Goal: Transaction & Acquisition: Purchase product/service

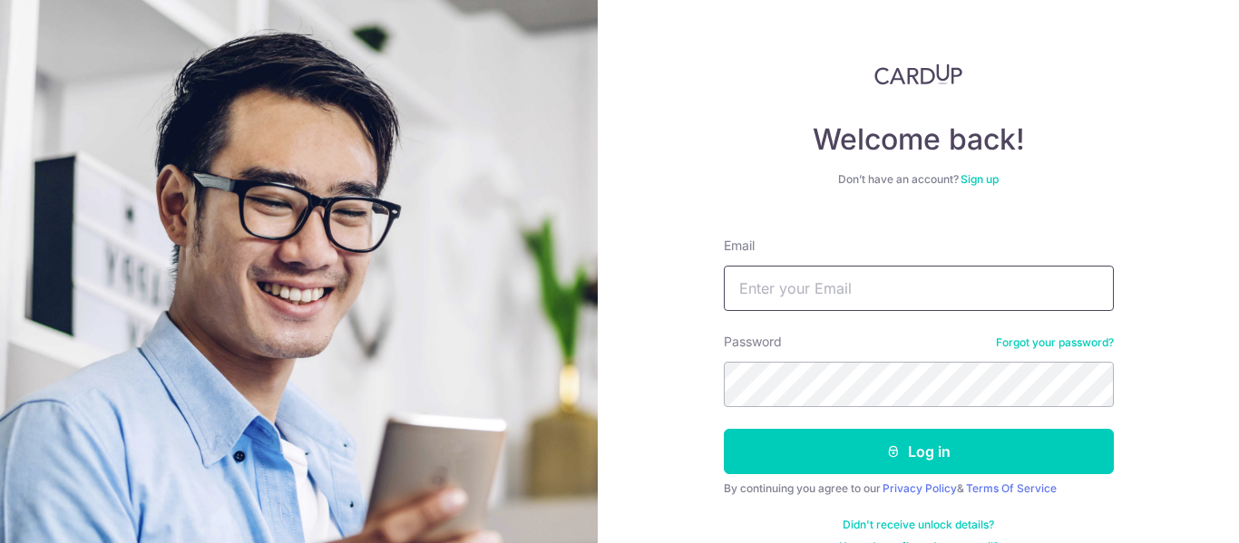
click at [813, 296] on input "Email" at bounding box center [919, 288] width 390 height 45
type input "tommyphang@gmail.com"
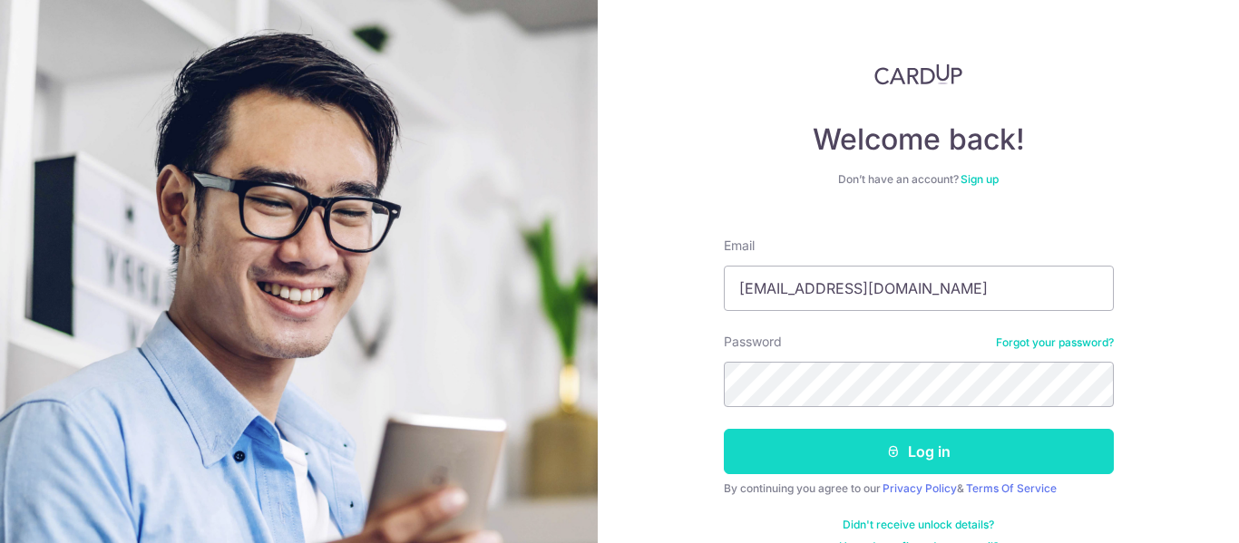
click at [919, 446] on button "Log in" at bounding box center [919, 451] width 390 height 45
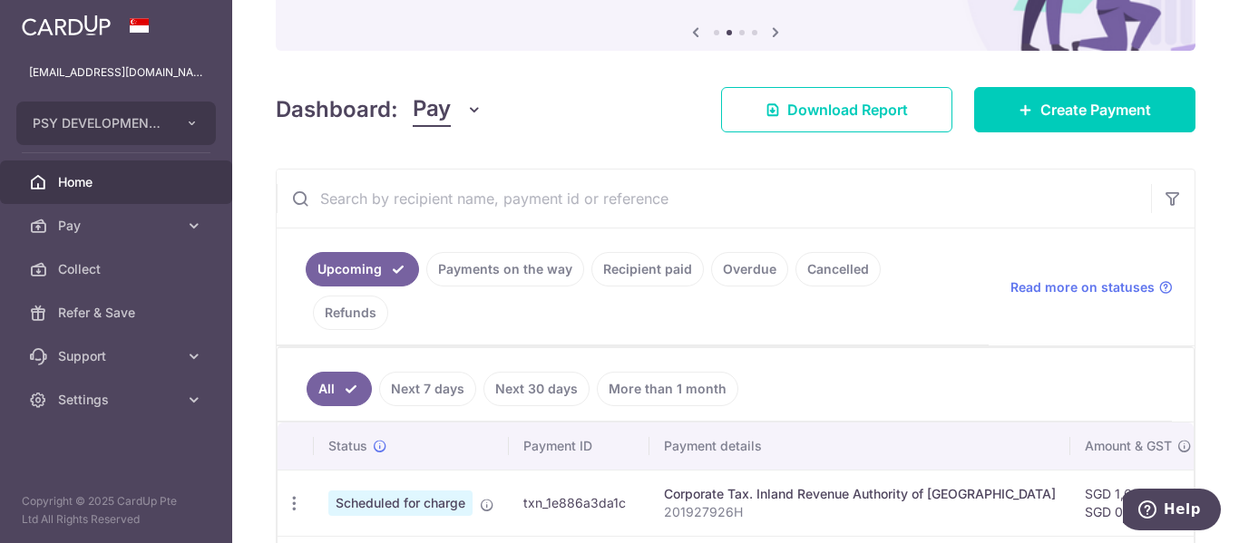
scroll to position [272, 0]
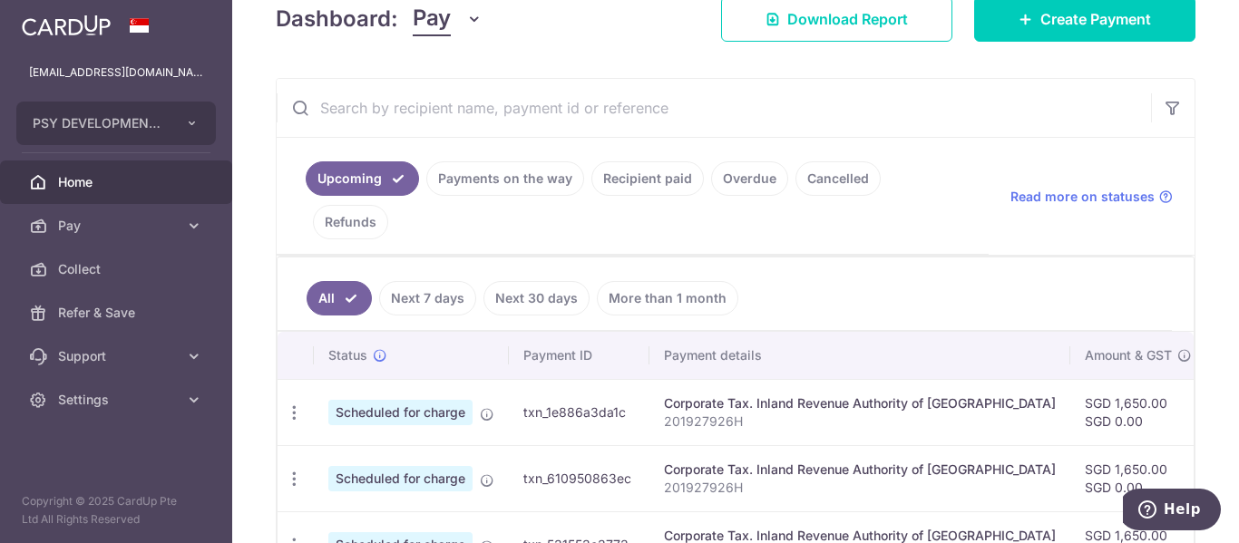
click at [499, 186] on link "Payments on the way" at bounding box center [505, 178] width 158 height 34
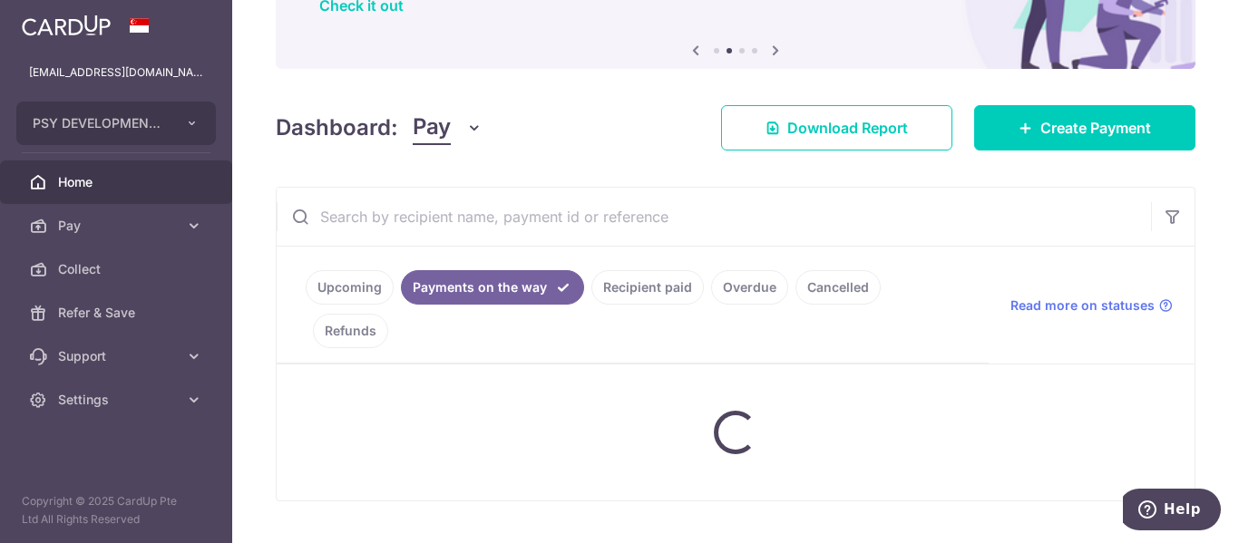
scroll to position [254, 0]
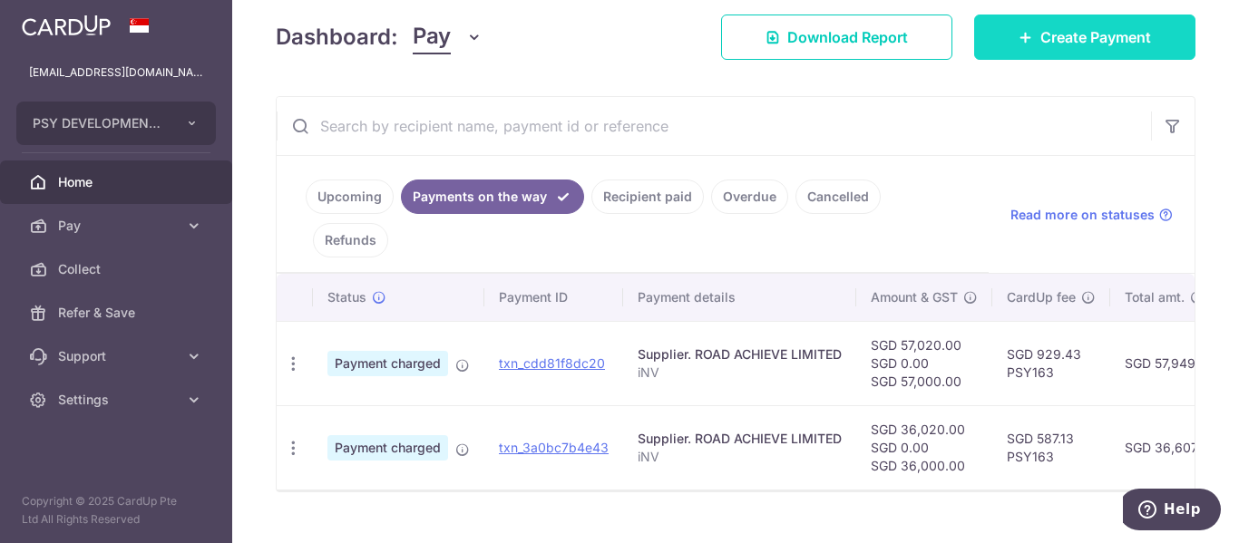
click at [1067, 41] on span "Create Payment" at bounding box center [1096, 37] width 111 height 22
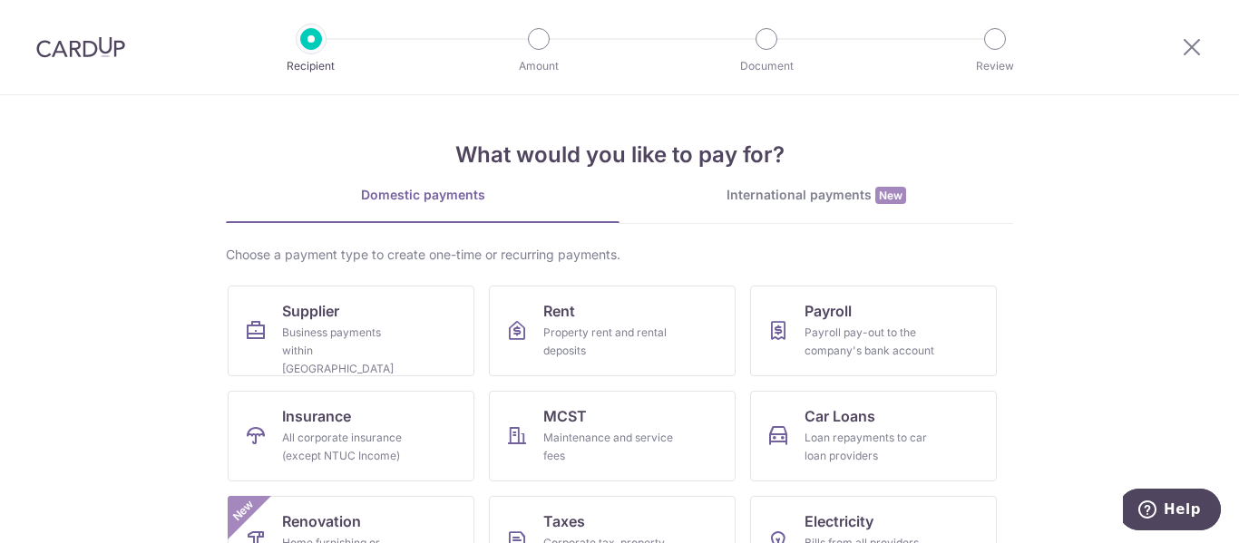
click at [842, 195] on div "International payments New" at bounding box center [817, 195] width 394 height 19
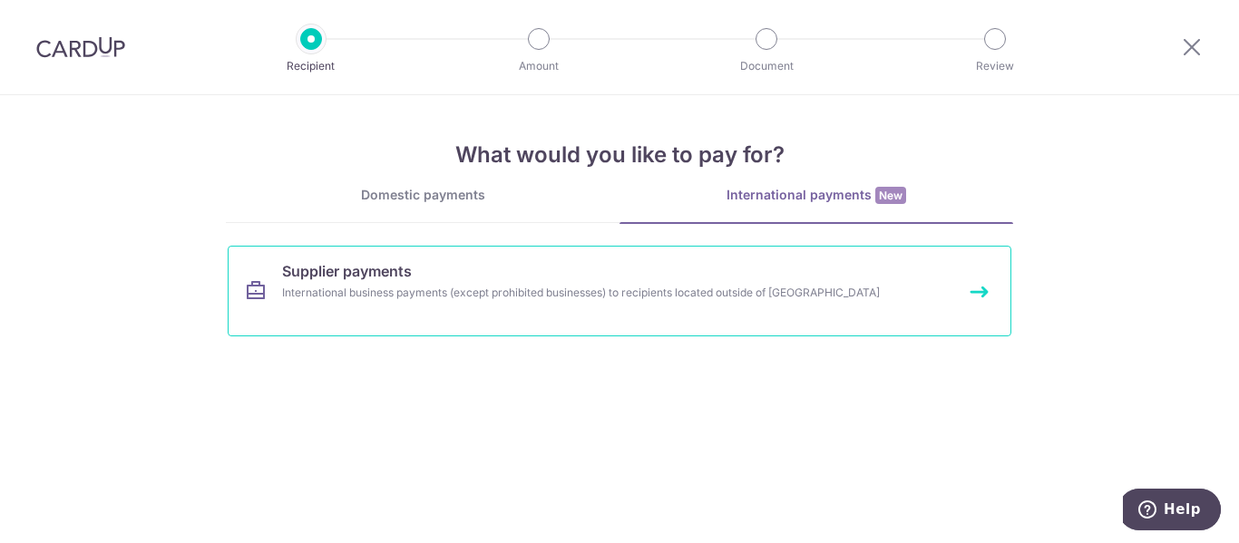
click at [641, 297] on div "International business payments (except prohibited businesses) to recipients lo…" at bounding box center [595, 293] width 627 height 18
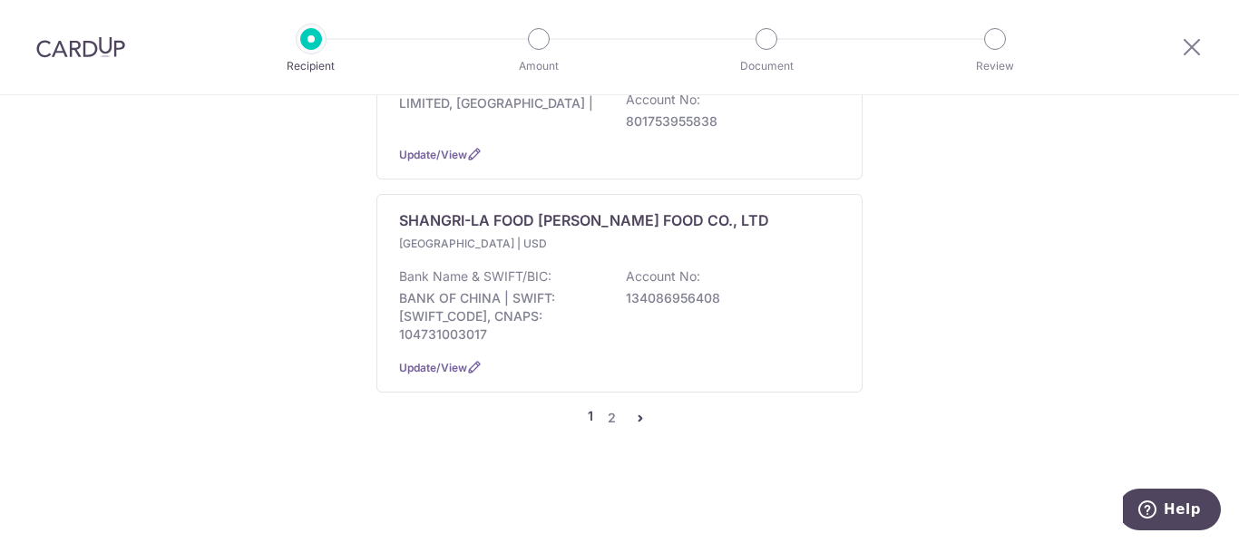
scroll to position [2216, 0]
click at [609, 418] on link "2" at bounding box center [612, 418] width 22 height 22
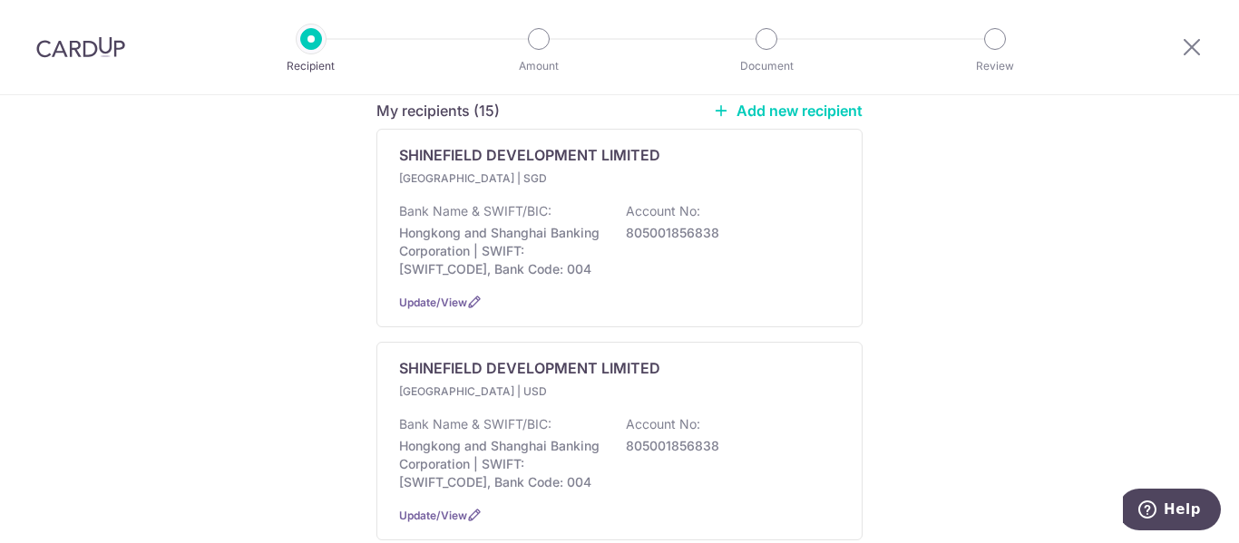
scroll to position [272, 0]
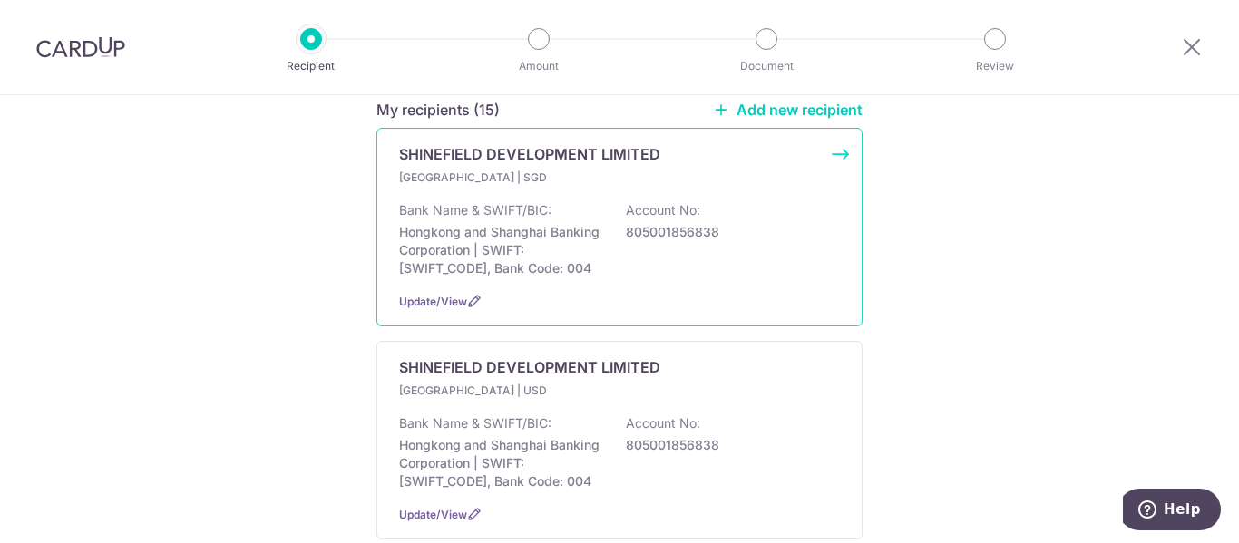
click at [584, 223] on p "Hongkong and Shanghai Banking Corporation | SWIFT: [SWIFT_CODE], Bank Code: 004" at bounding box center [500, 250] width 203 height 54
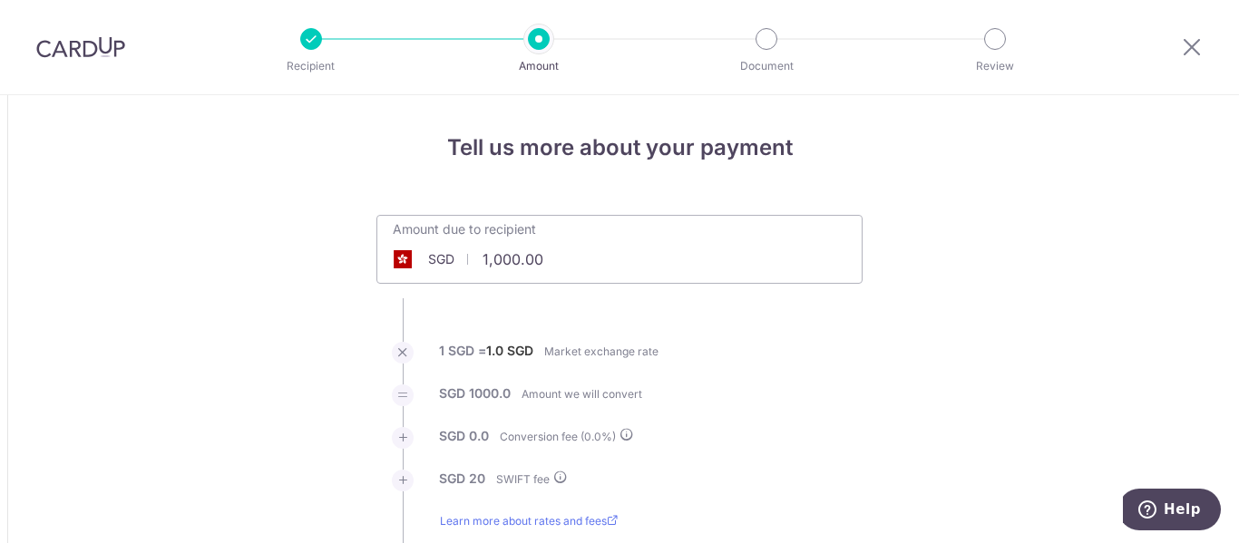
click at [484, 259] on input "1,000.00" at bounding box center [517, 260] width 280 height 42
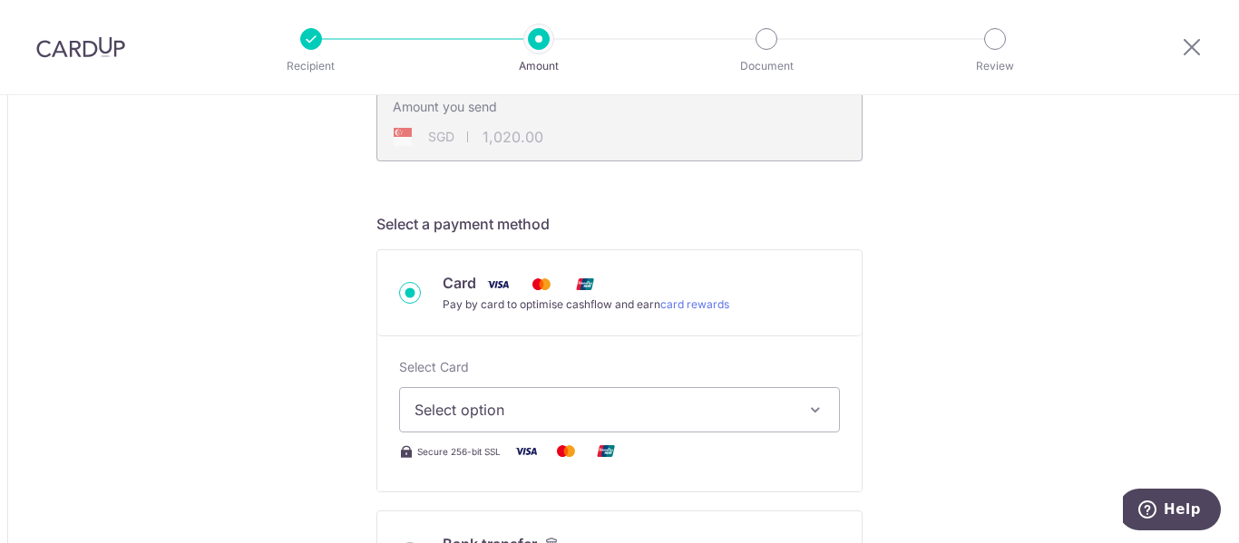
scroll to position [454, 0]
click at [738, 136] on div "Amount you send SGD 1,020.00 1020" at bounding box center [620, 126] width 486 height 69
type input "49,000.00"
type input "49,020.00"
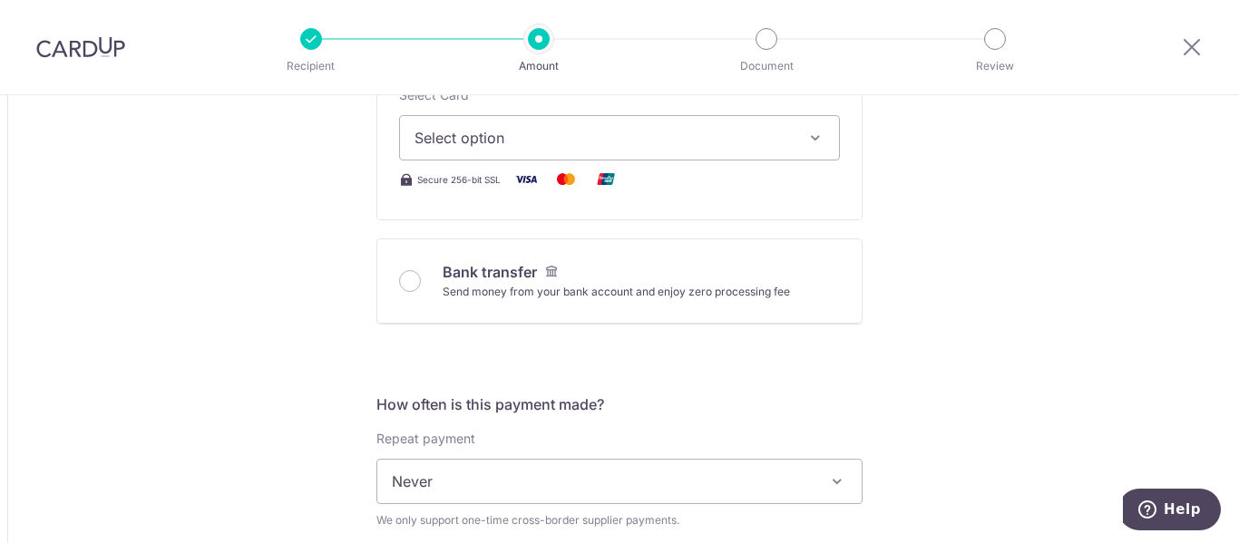
scroll to position [726, 0]
click at [816, 137] on icon "button" at bounding box center [816, 137] width 18 height 18
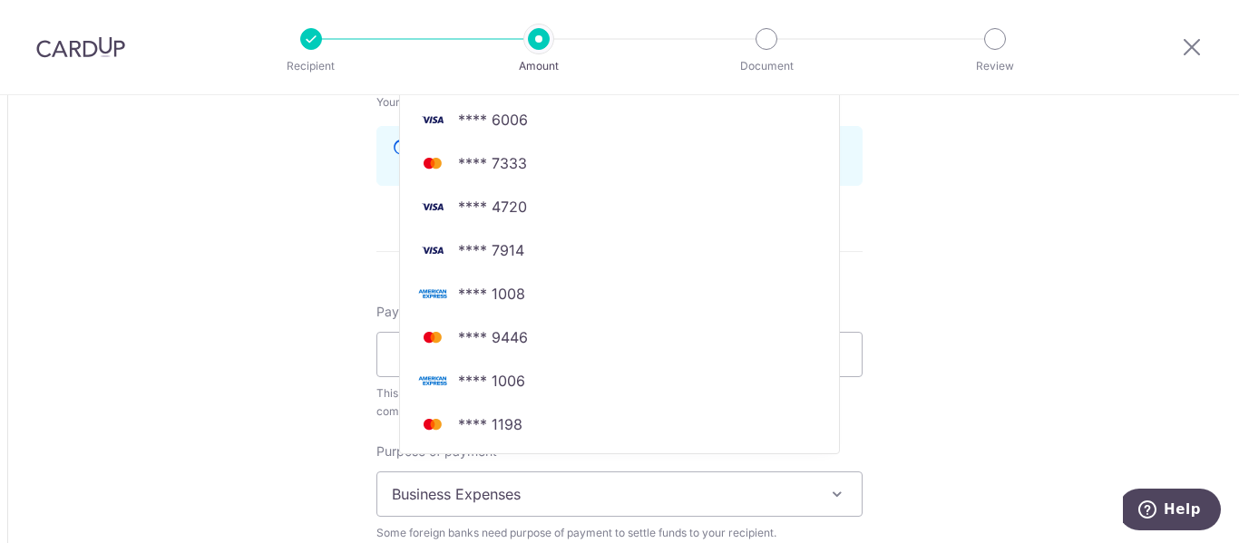
scroll to position [1270, 0]
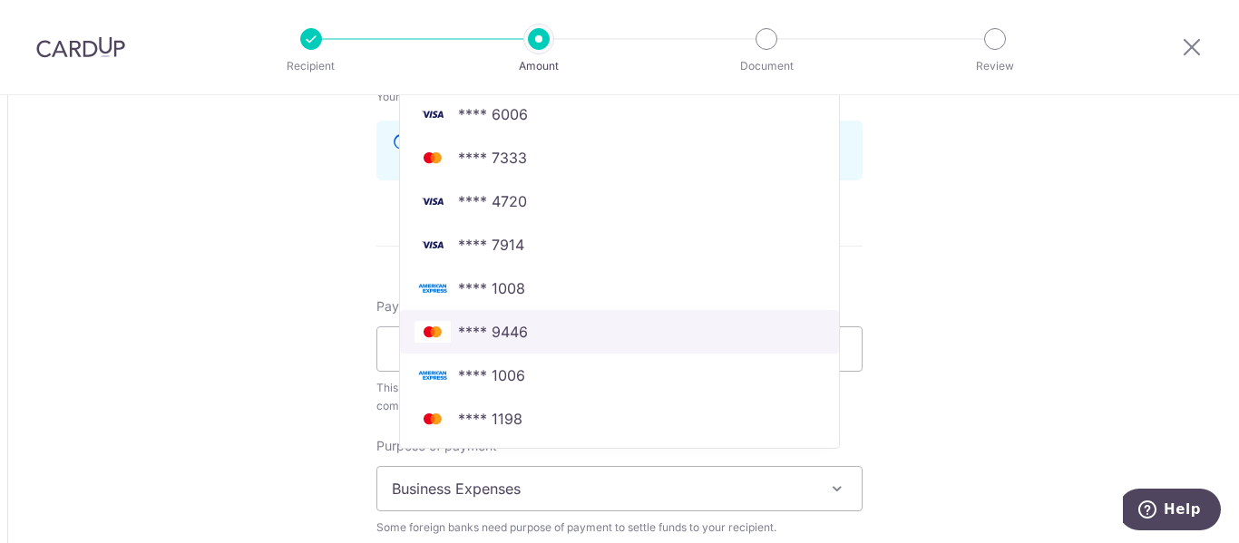
click at [564, 336] on span "**** 9446" at bounding box center [620, 332] width 410 height 22
type input "49,000.00"
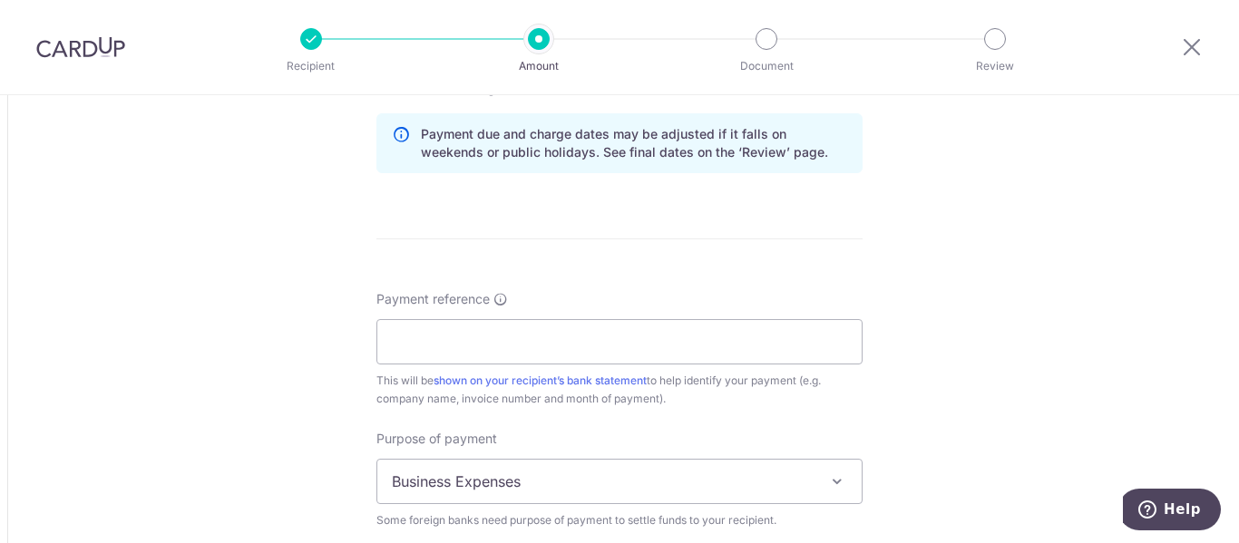
scroll to position [1361, 0]
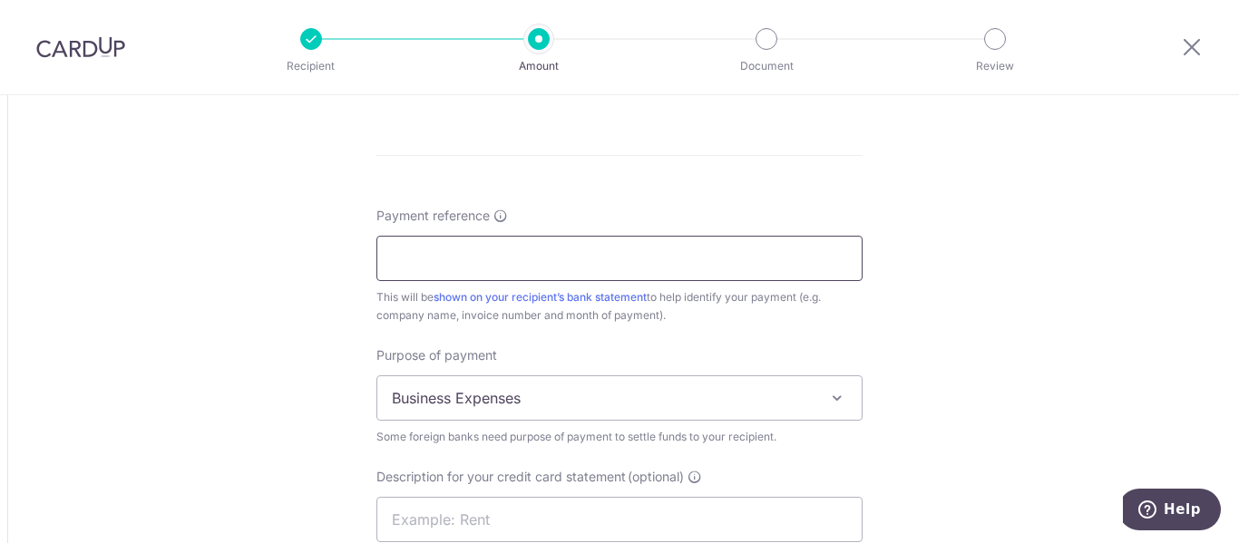
click at [604, 255] on input "Payment reference" at bounding box center [620, 258] width 486 height 45
type input "iNV"
click at [827, 388] on span at bounding box center [838, 398] width 22 height 22
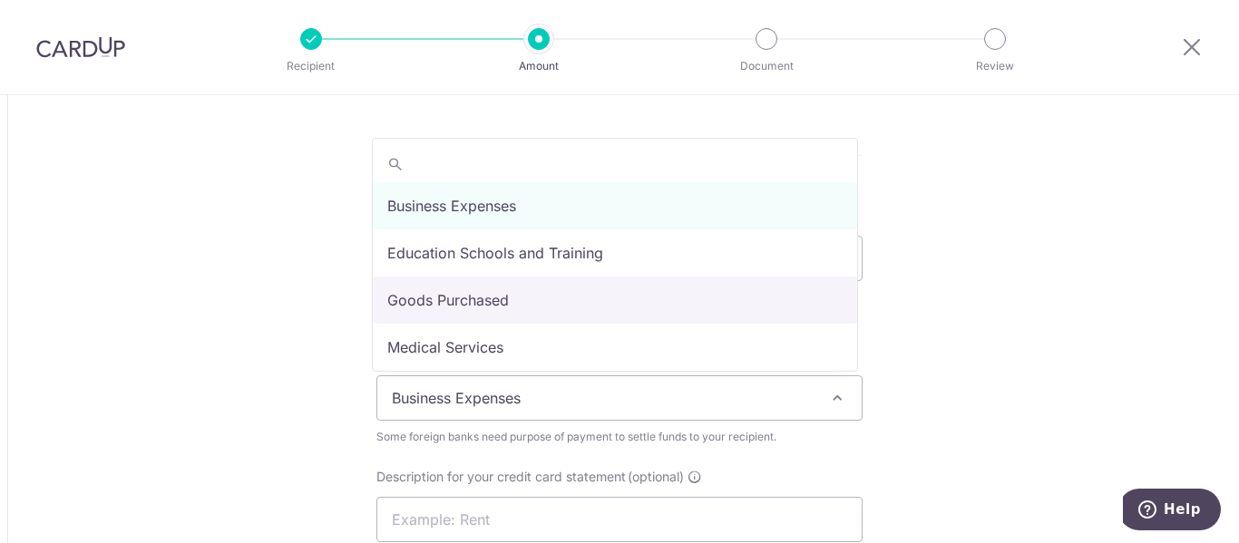
select select "Goods Purchased"
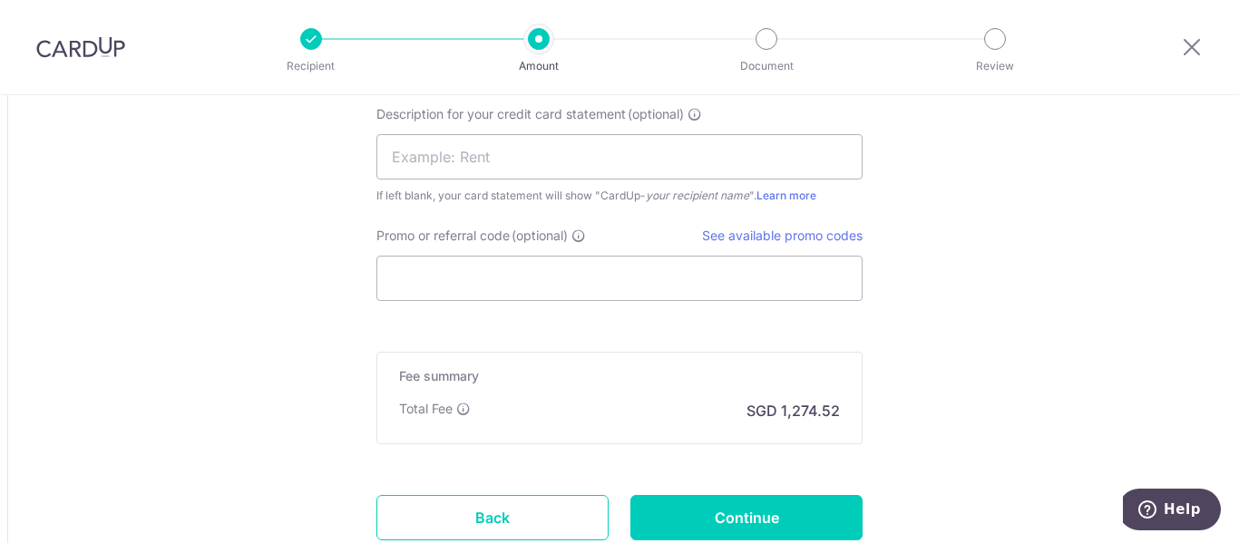
scroll to position [1815, 0]
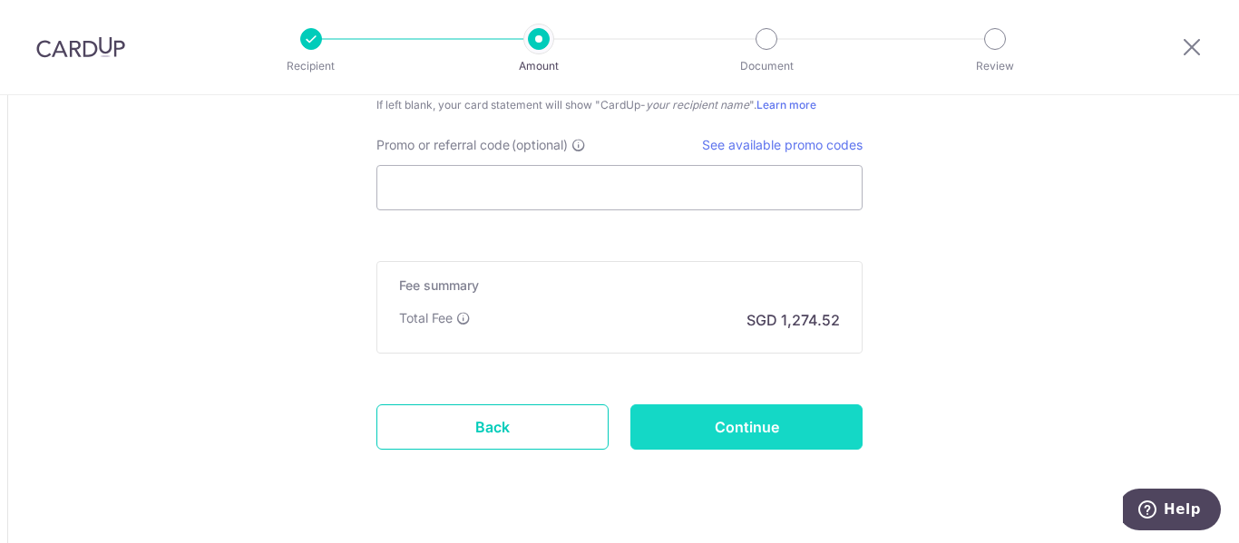
click at [740, 426] on input "Continue" at bounding box center [747, 427] width 232 height 45
type input "Create Schedule"
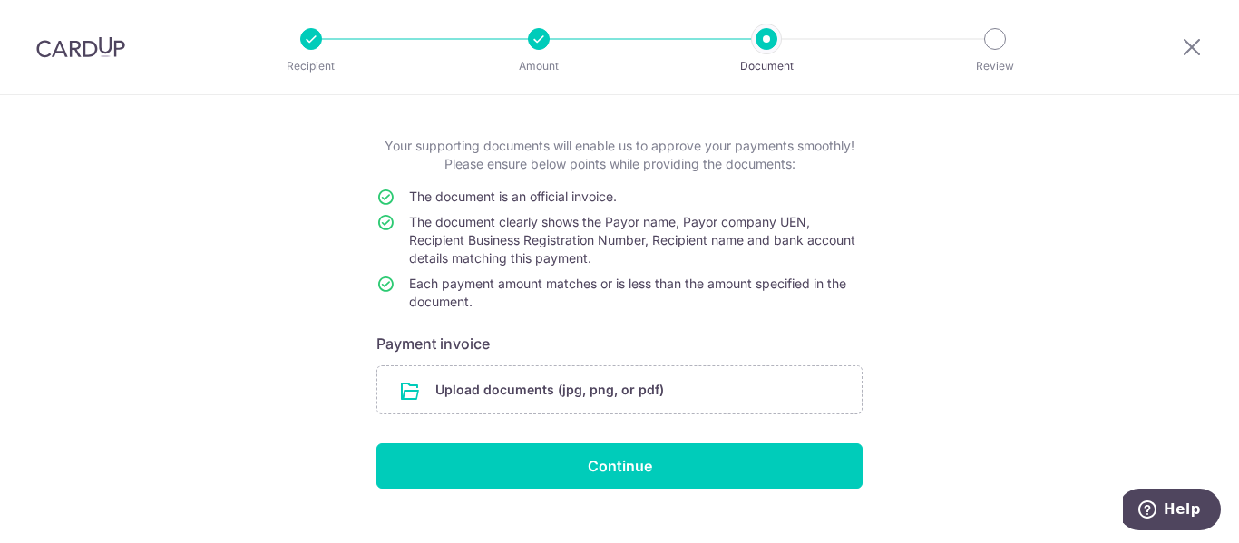
scroll to position [109, 0]
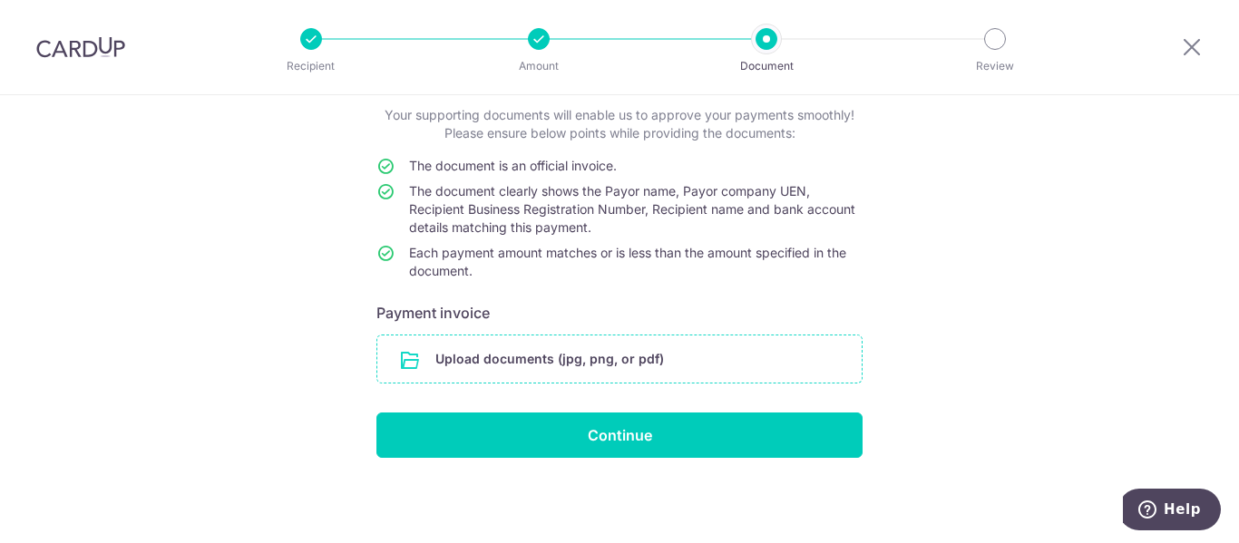
click at [593, 359] on input "file" at bounding box center [619, 359] width 484 height 47
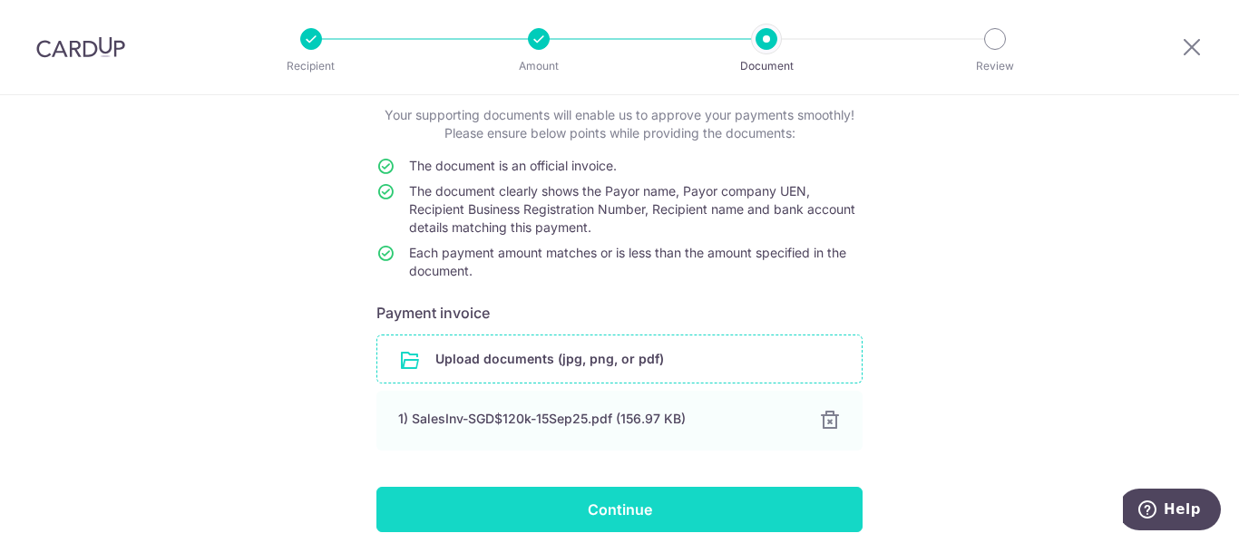
click at [637, 504] on input "Continue" at bounding box center [620, 509] width 486 height 45
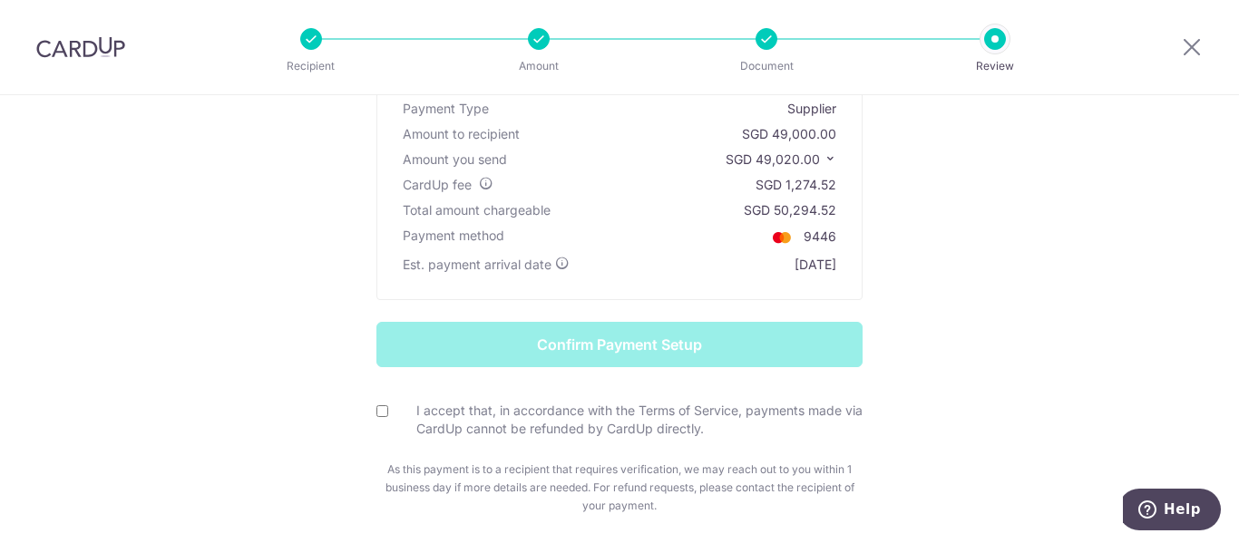
click at [377, 416] on input "I accept that, in accordance with the Terms of Service, payments made via CardU…" at bounding box center [383, 412] width 12 height 12
checkbox input "true"
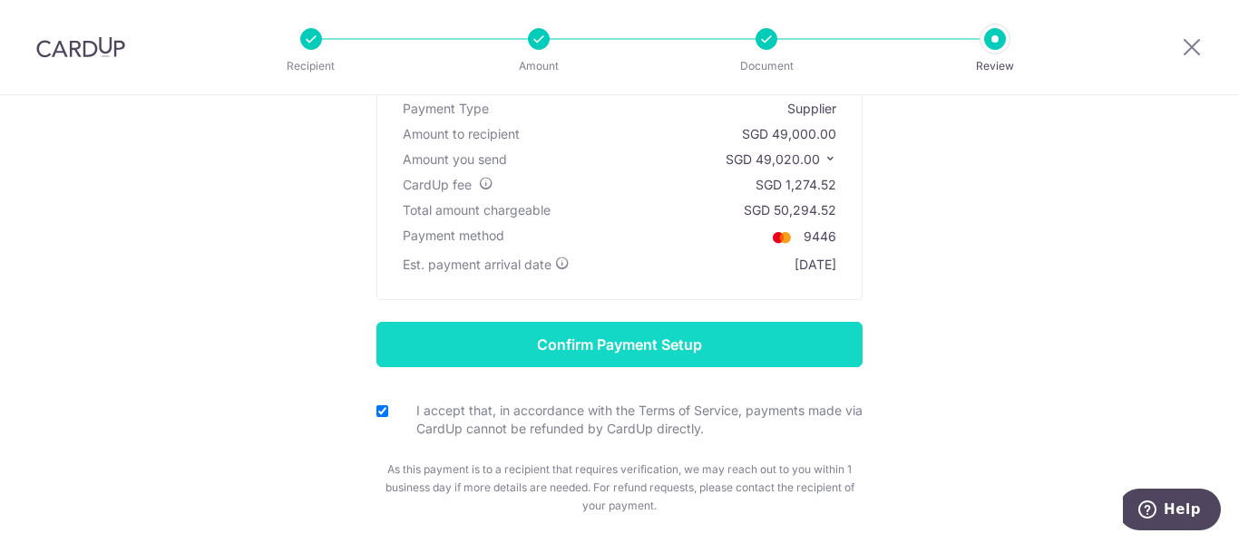
click at [615, 334] on input "Confirm Payment Setup" at bounding box center [620, 344] width 486 height 45
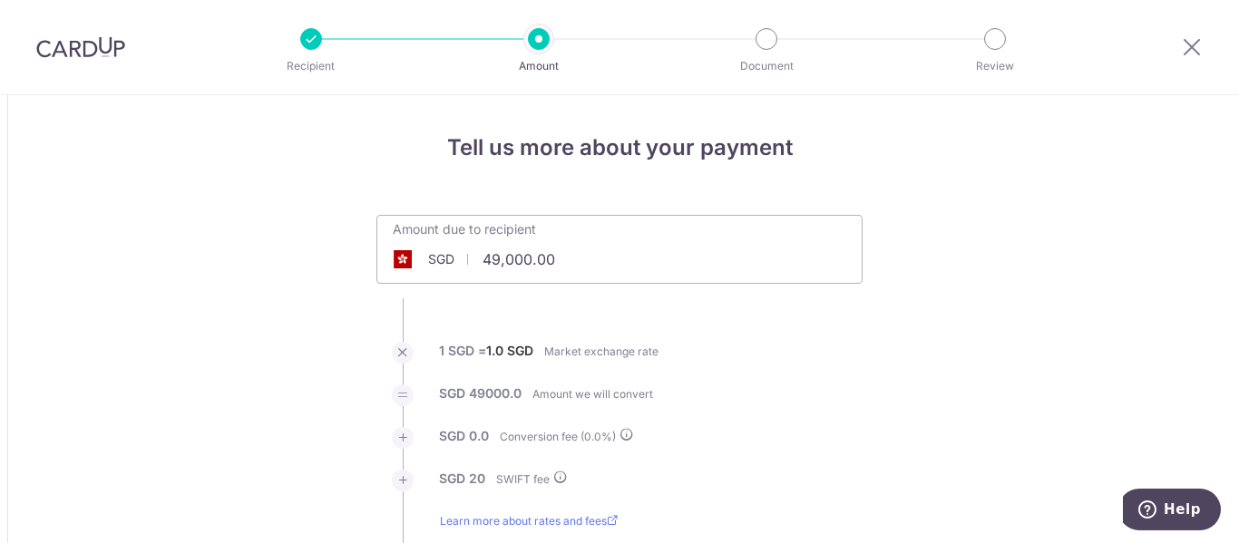
type input "49,000.00"
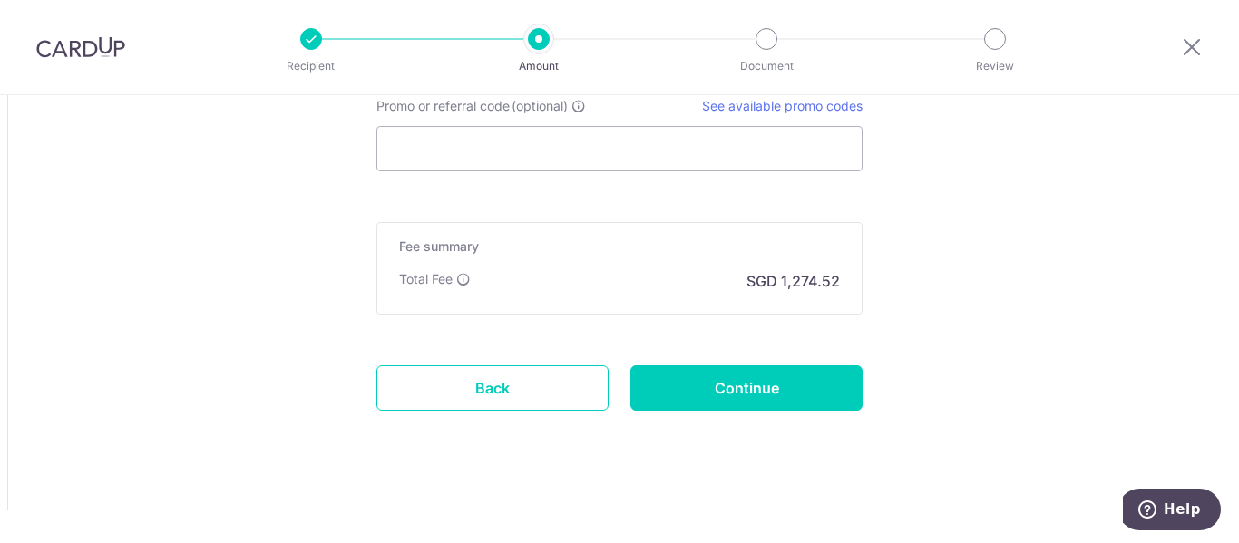
scroll to position [1932, 0]
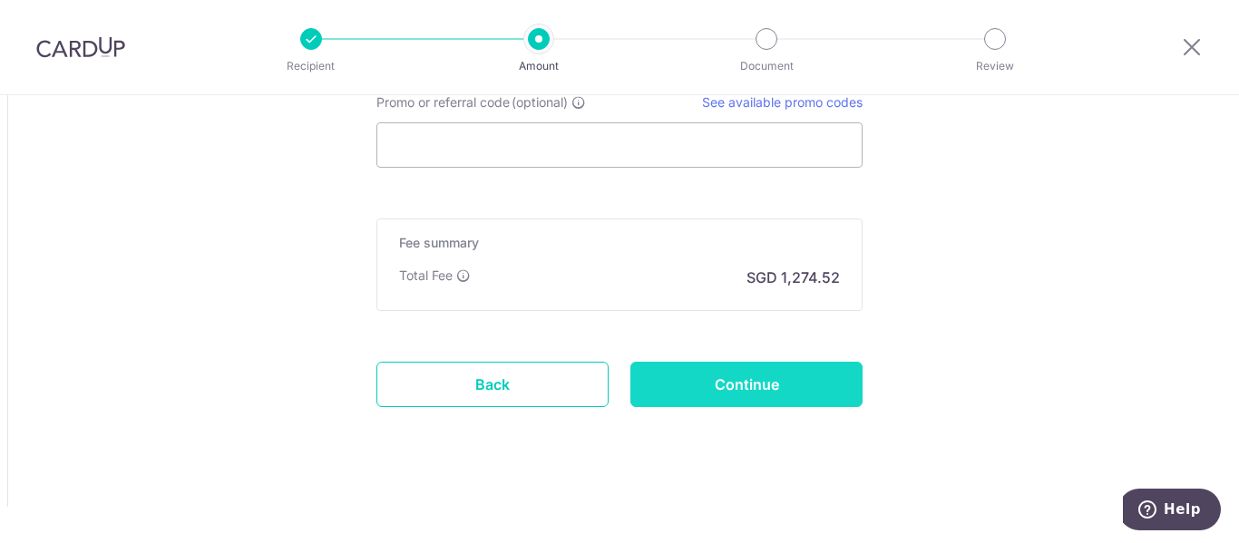
click at [748, 393] on input "Continue" at bounding box center [747, 384] width 232 height 45
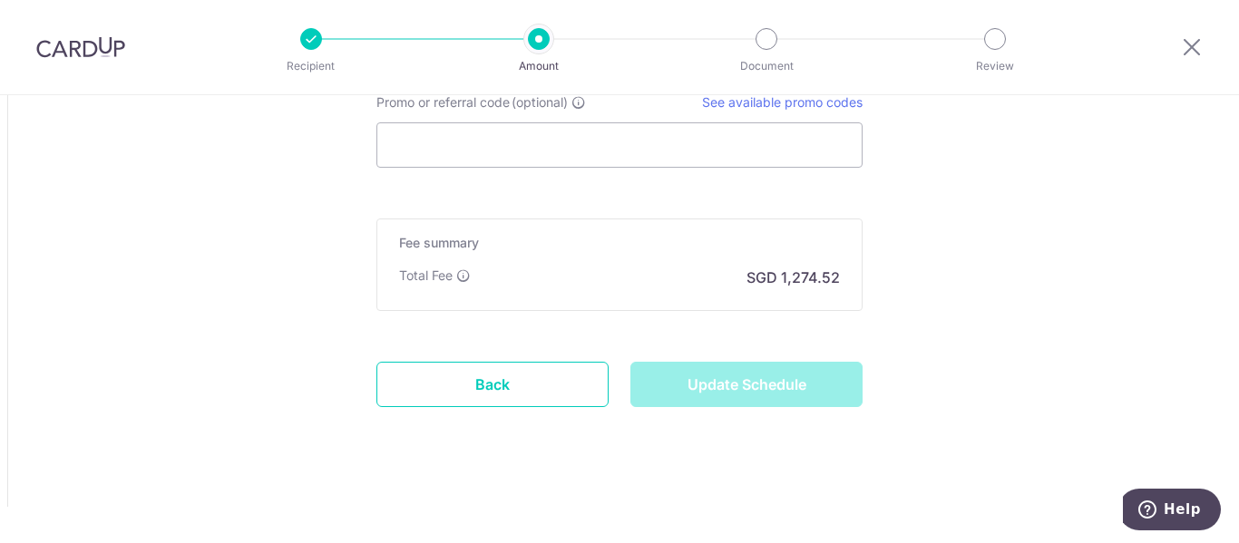
type input "Update Schedule"
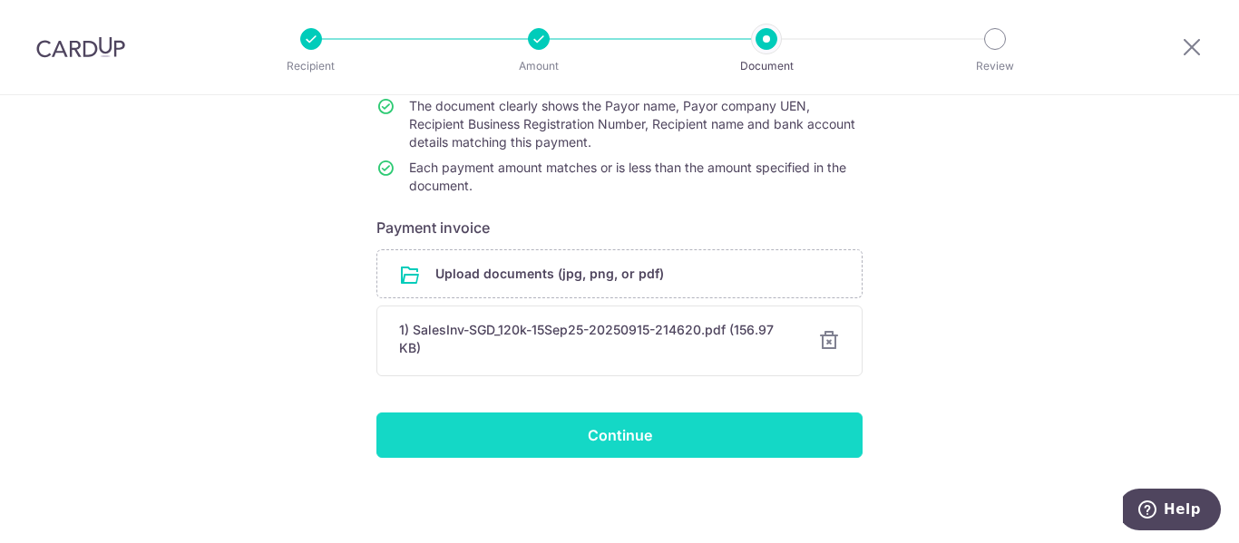
click at [646, 444] on input "Continue" at bounding box center [620, 435] width 486 height 45
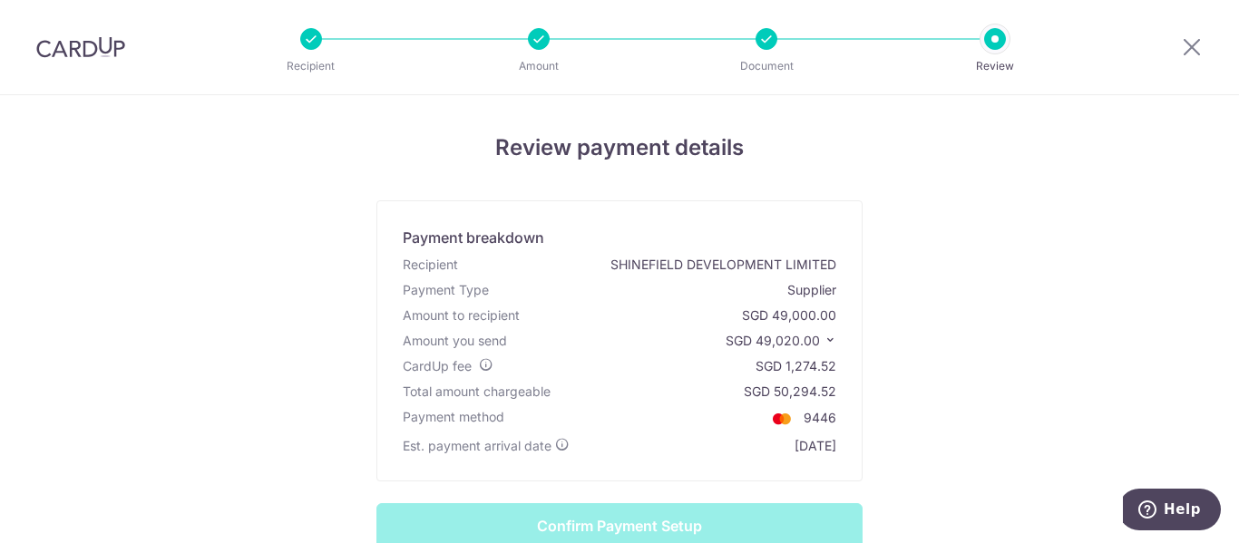
scroll to position [181, 0]
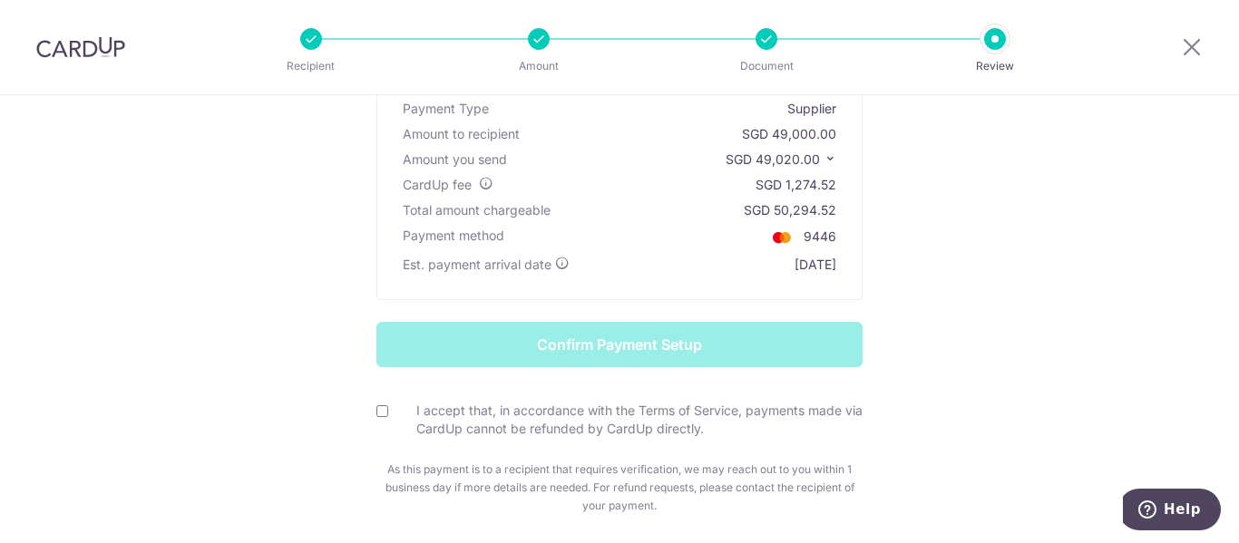
click at [377, 412] on input "I accept that, in accordance with the Terms of Service, payments made via CardU…" at bounding box center [383, 412] width 12 height 12
checkbox input "true"
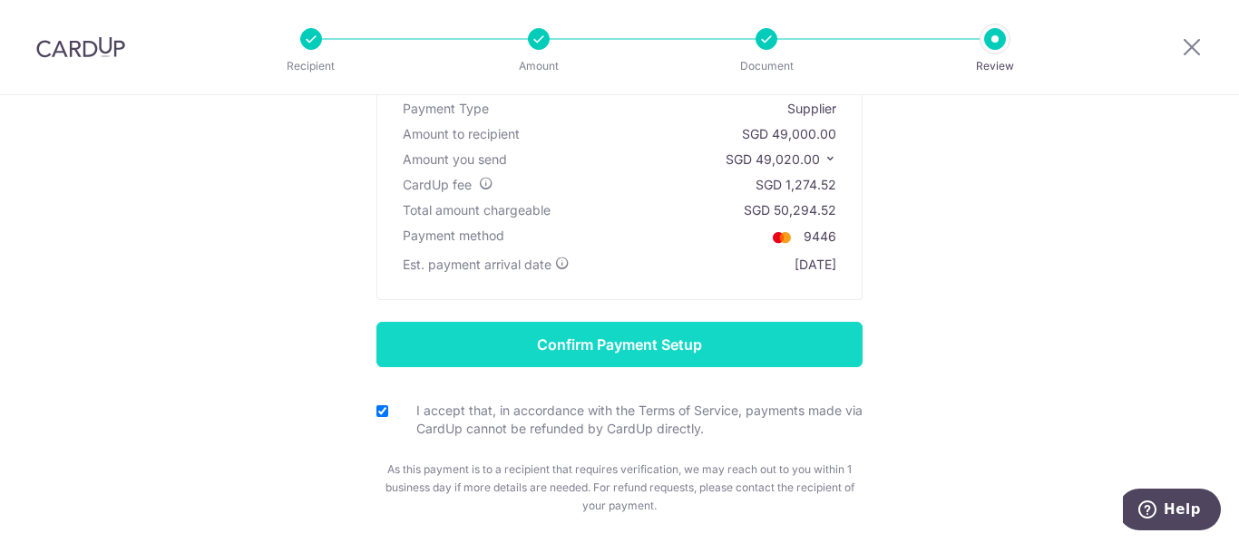
click at [562, 345] on input "Confirm Payment Setup" at bounding box center [620, 344] width 486 height 45
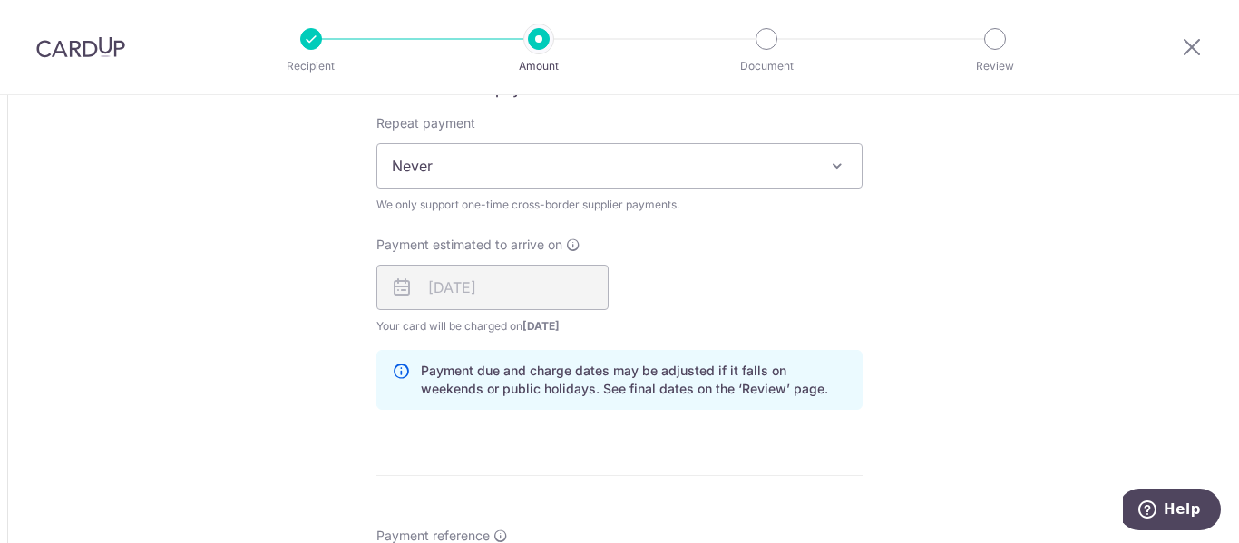
scroll to position [1387, 0]
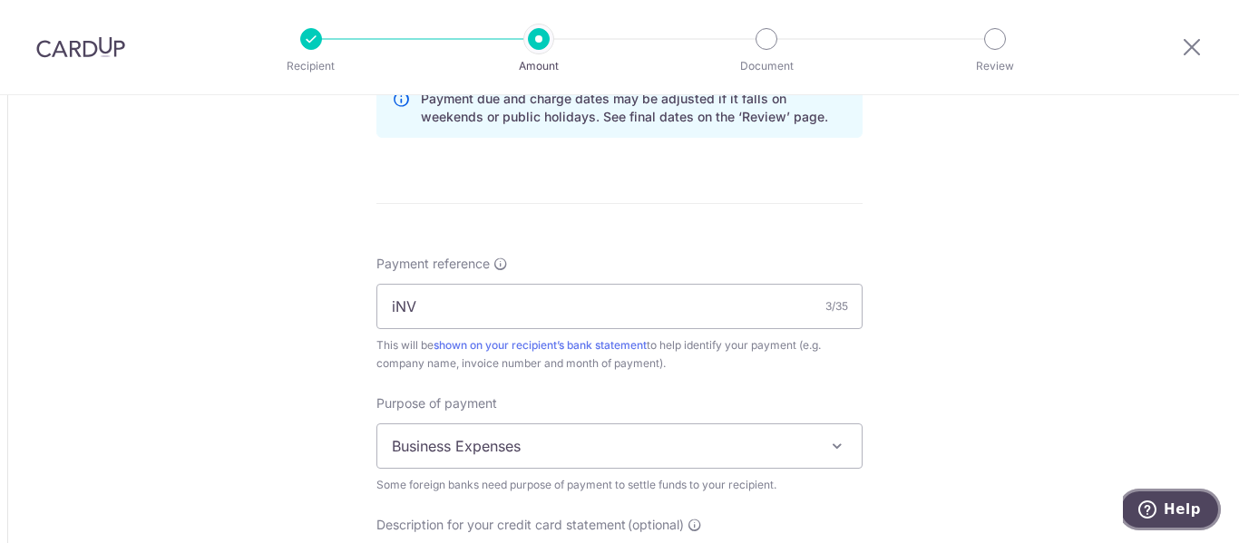
click at [1194, 504] on span "Help" at bounding box center [1182, 510] width 37 height 16
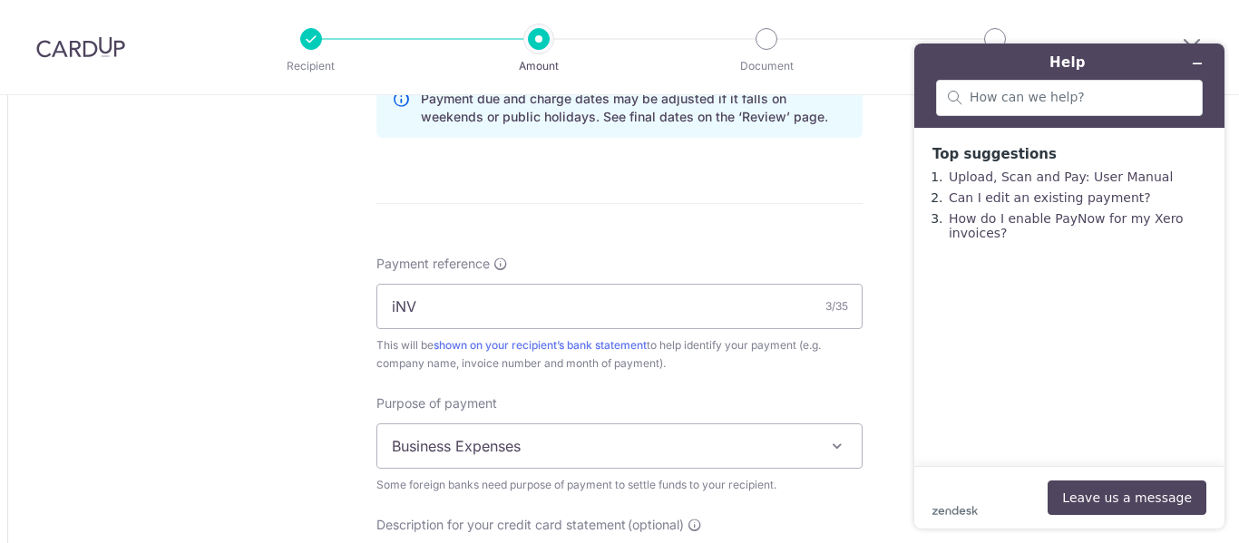
click at [1062, 24] on header "Recipient Amount Document Review" at bounding box center [619, 47] width 1239 height 95
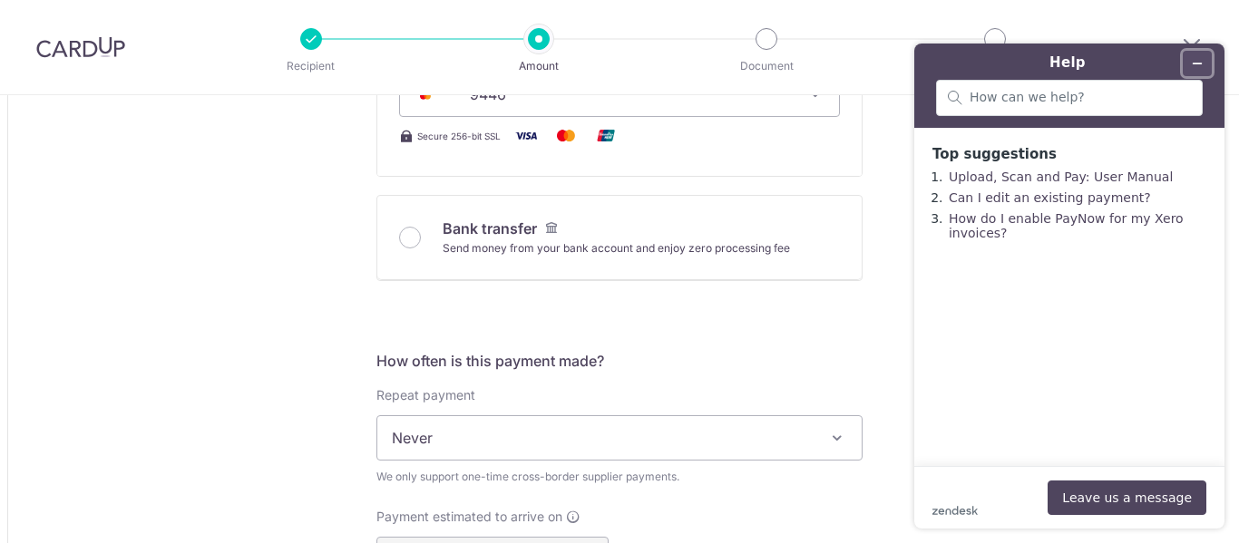
click at [1200, 59] on icon "Minimise widget" at bounding box center [1197, 63] width 13 height 13
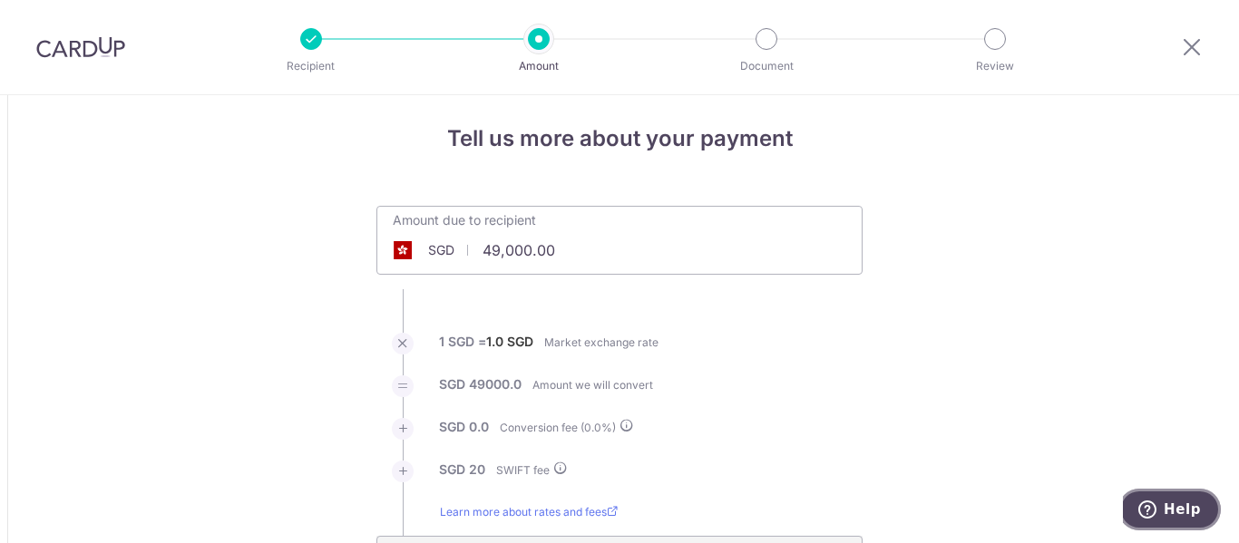
scroll to position [0, 0]
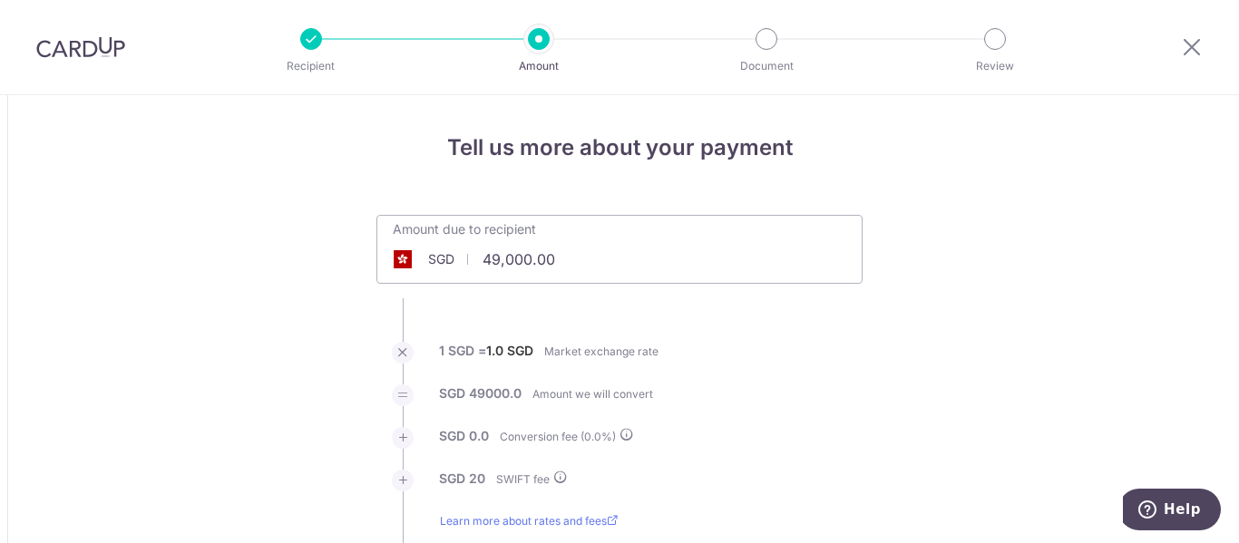
type input "49,000.00"
drag, startPoint x: 52, startPoint y: 45, endPoint x: 712, endPoint y: 82, distance: 661.5
click at [52, 45] on img at bounding box center [80, 47] width 89 height 22
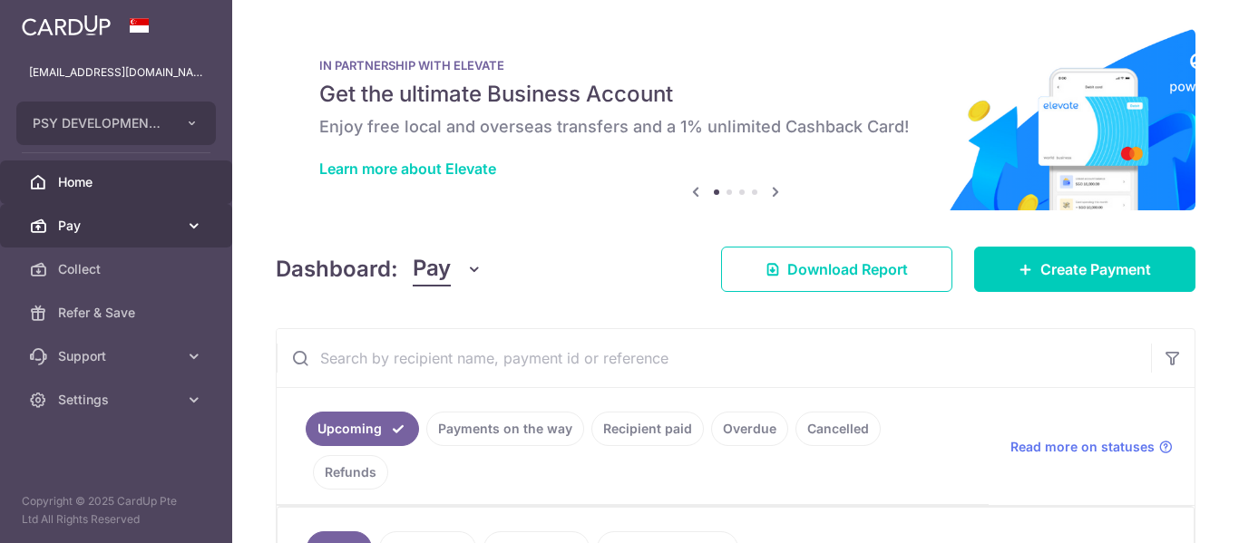
click at [73, 235] on link "Pay" at bounding box center [116, 226] width 232 height 44
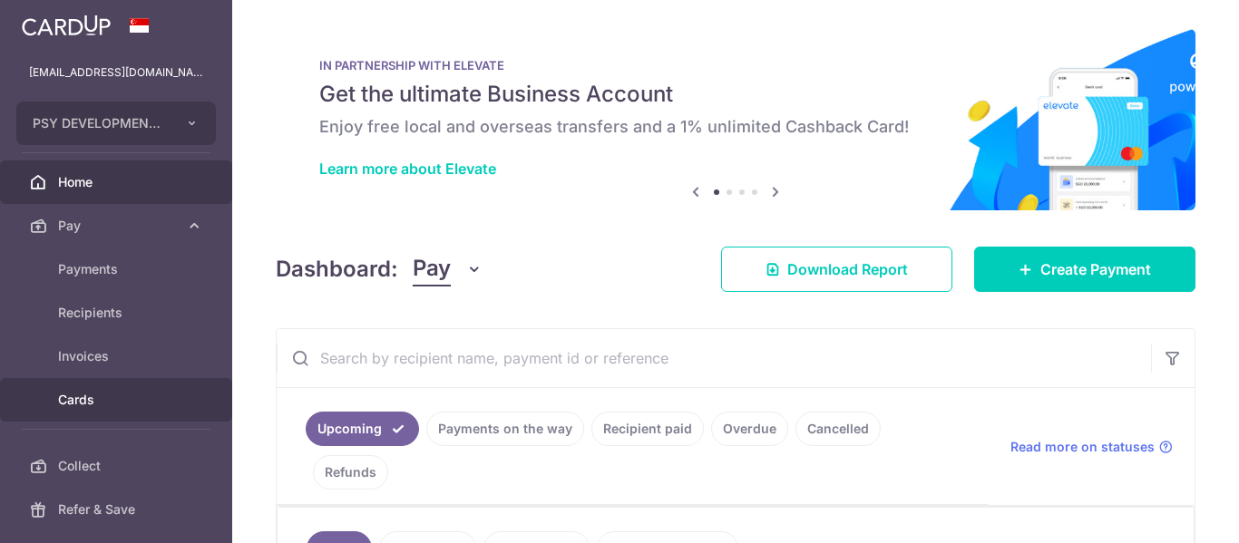
click at [81, 392] on span "Cards" at bounding box center [118, 400] width 120 height 18
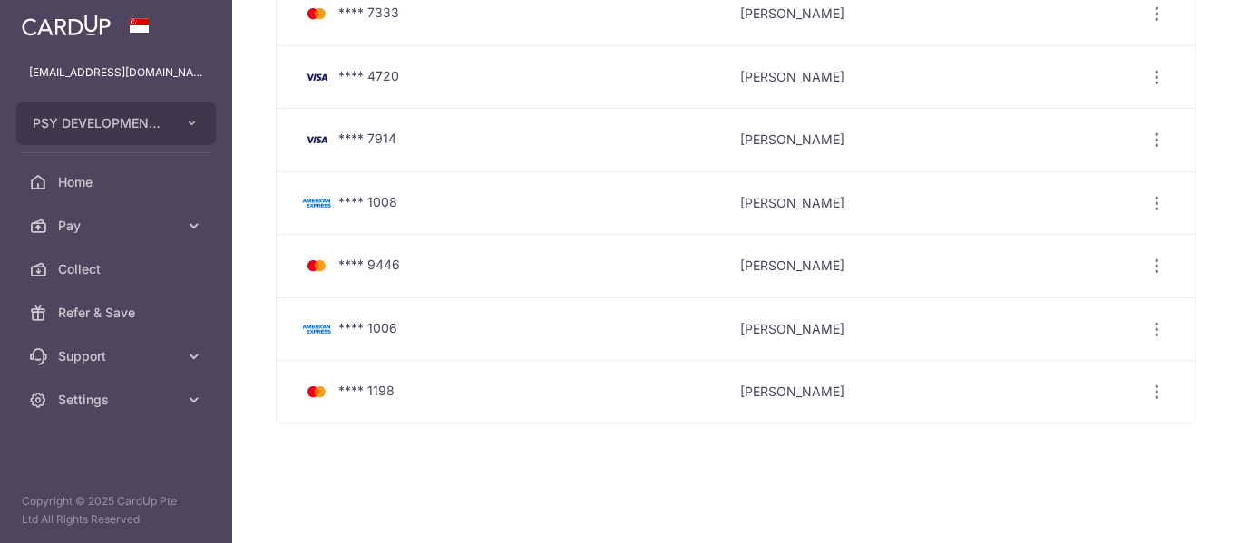
scroll to position [787, 0]
click at [1148, 260] on icon "button" at bounding box center [1157, 263] width 19 height 19
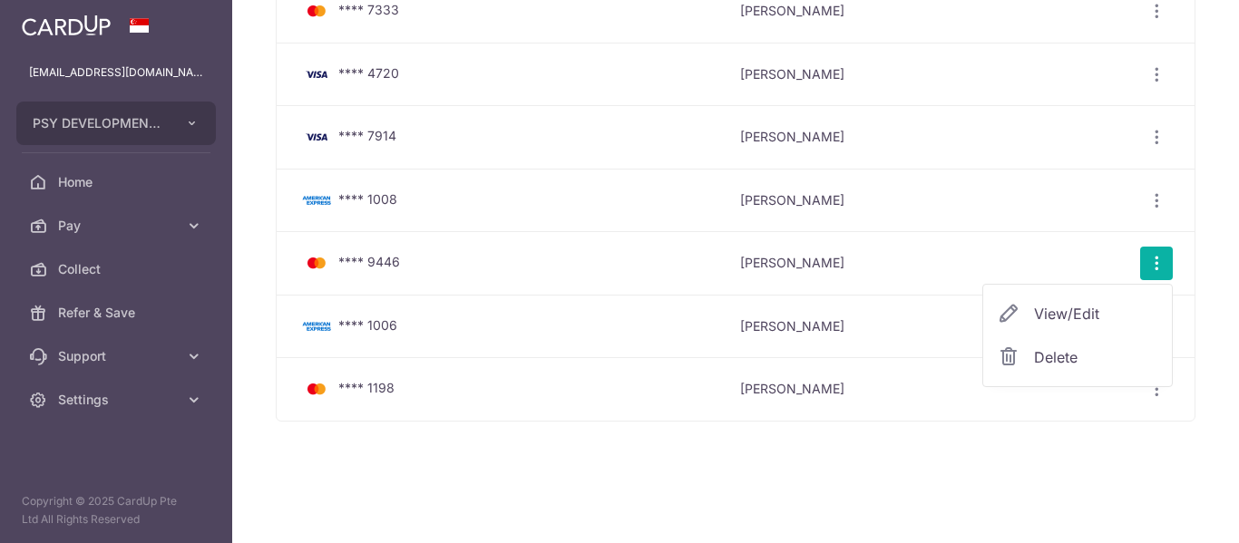
click at [1046, 315] on span "View/Edit" at bounding box center [1095, 314] width 123 height 22
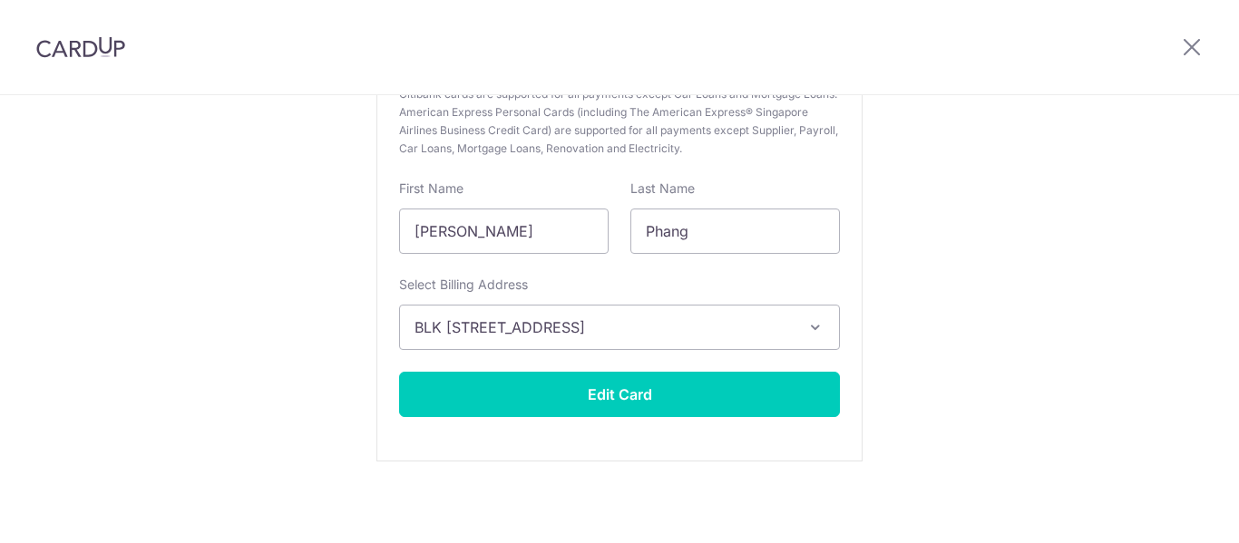
scroll to position [314, 0]
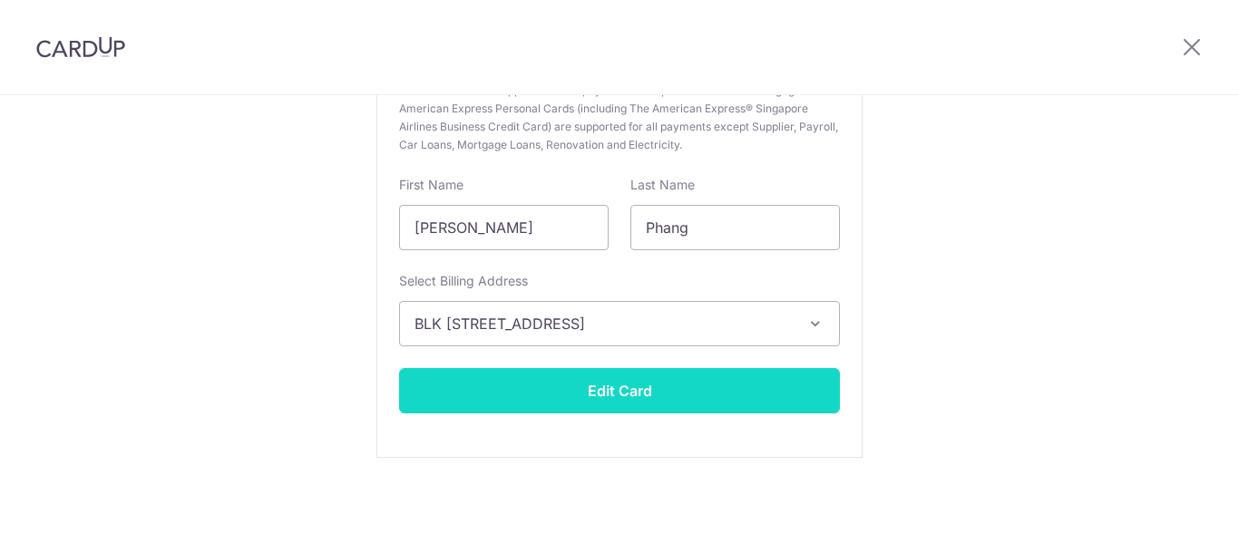
click at [631, 401] on button "Edit Card" at bounding box center [619, 390] width 441 height 45
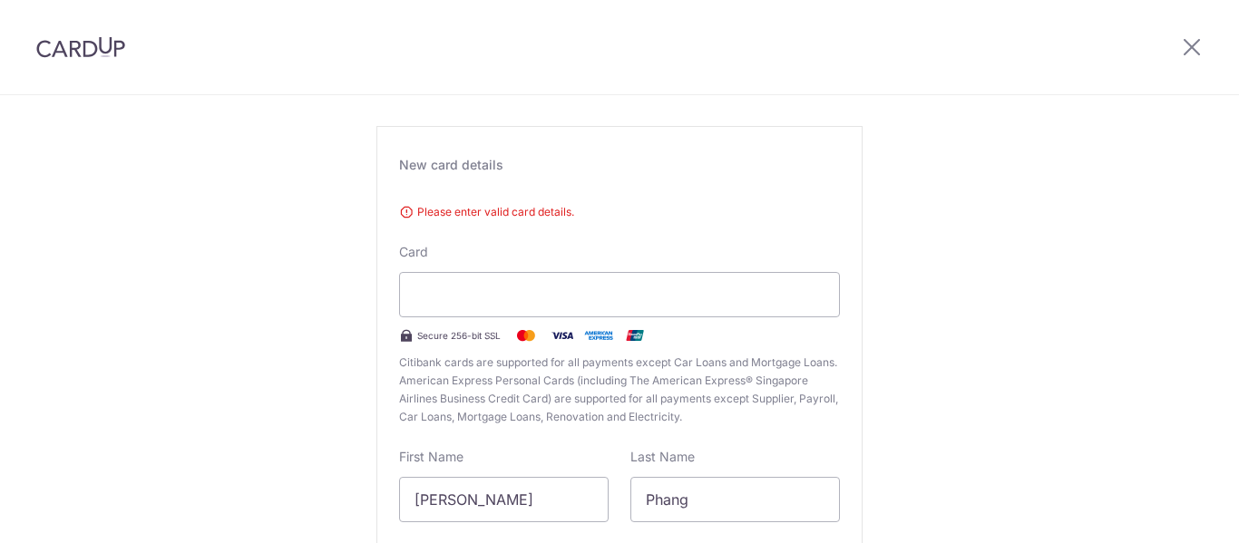
scroll to position [0, 0]
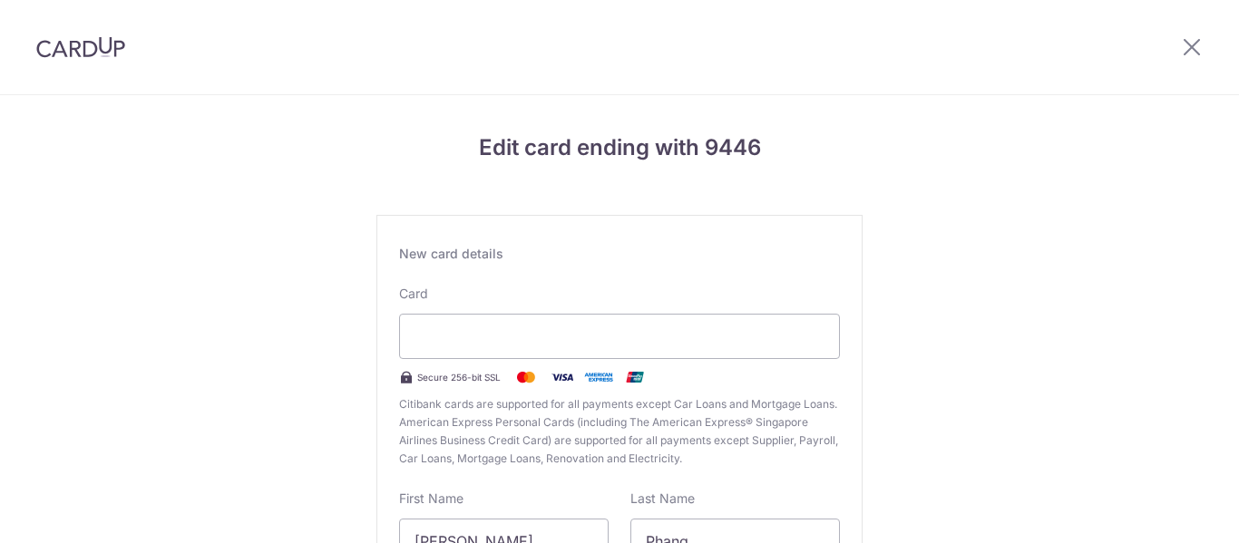
click at [980, 114] on div "Edit card ending with 9446 New card details Please enter valid card details. Ca…" at bounding box center [619, 476] width 1239 height 762
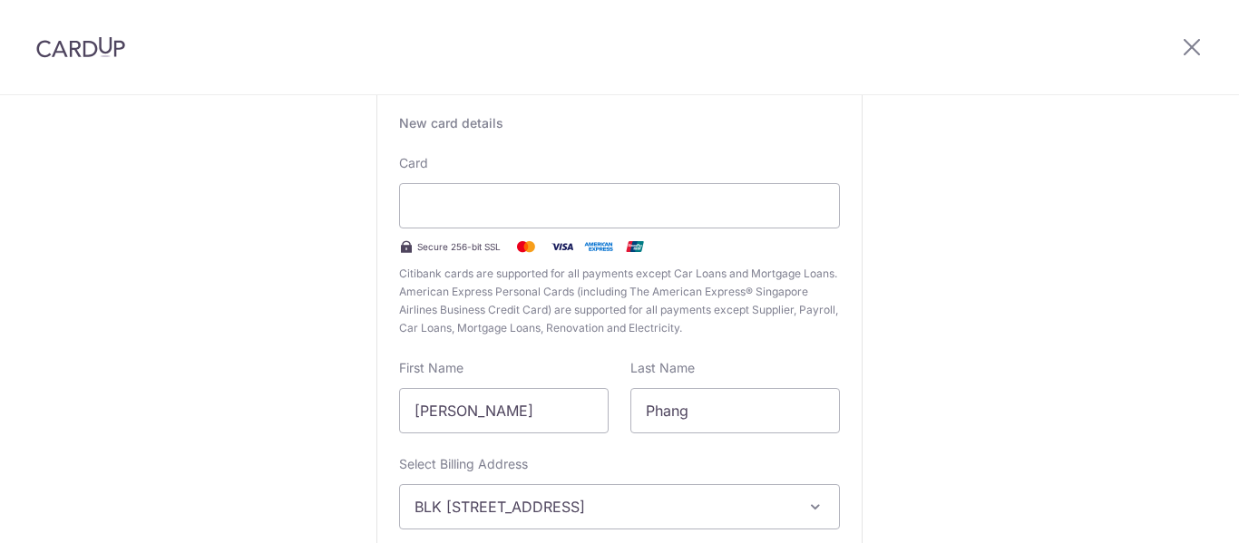
scroll to position [181, 0]
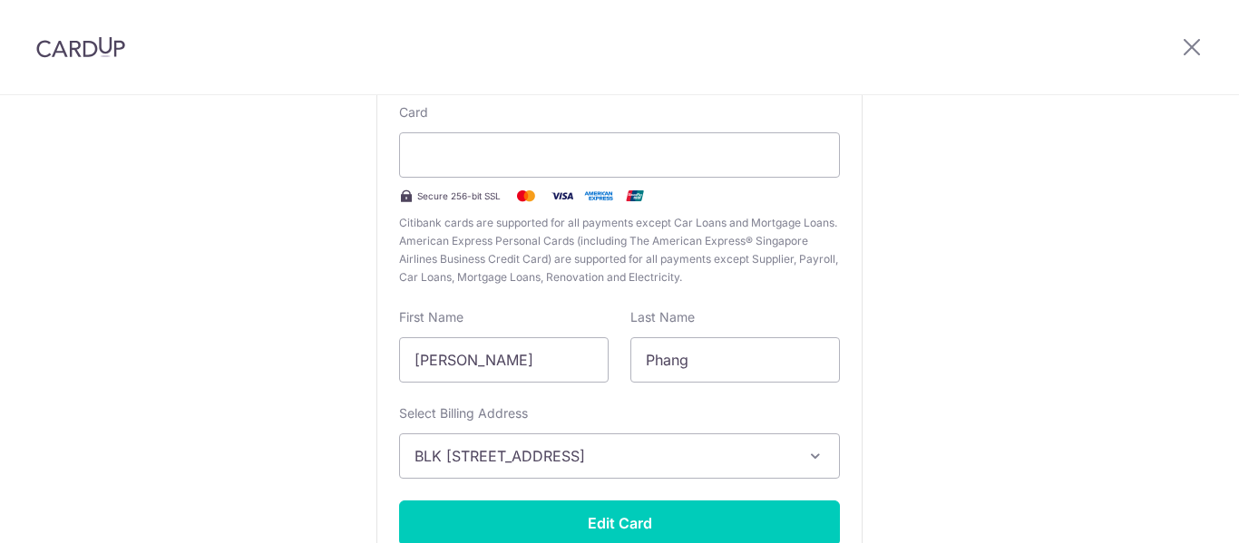
click at [1011, 93] on header at bounding box center [619, 47] width 1239 height 95
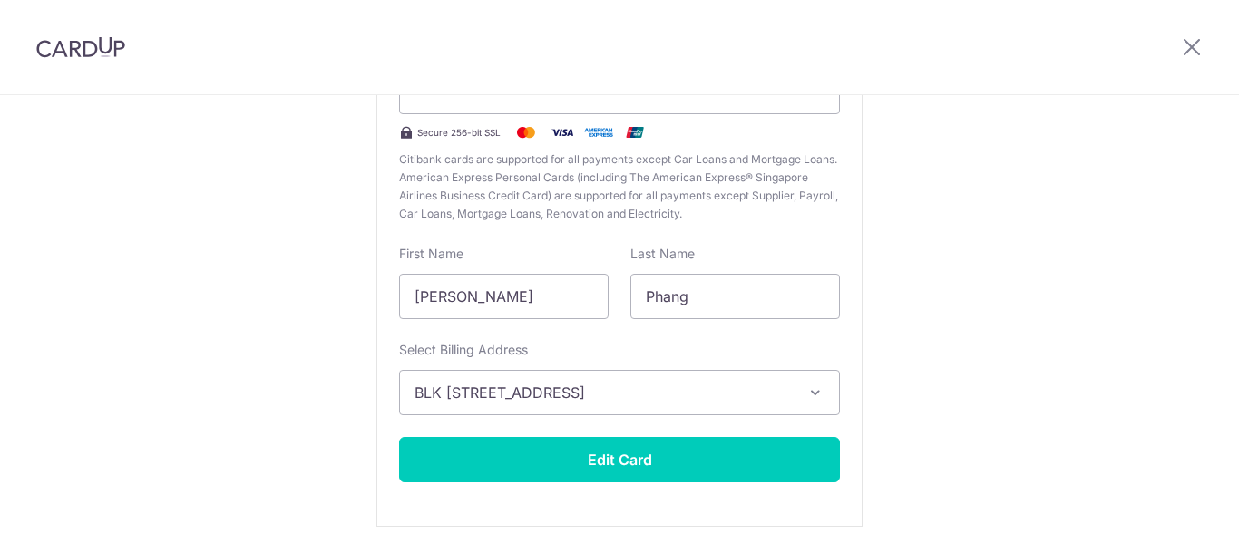
scroll to position [272, 0]
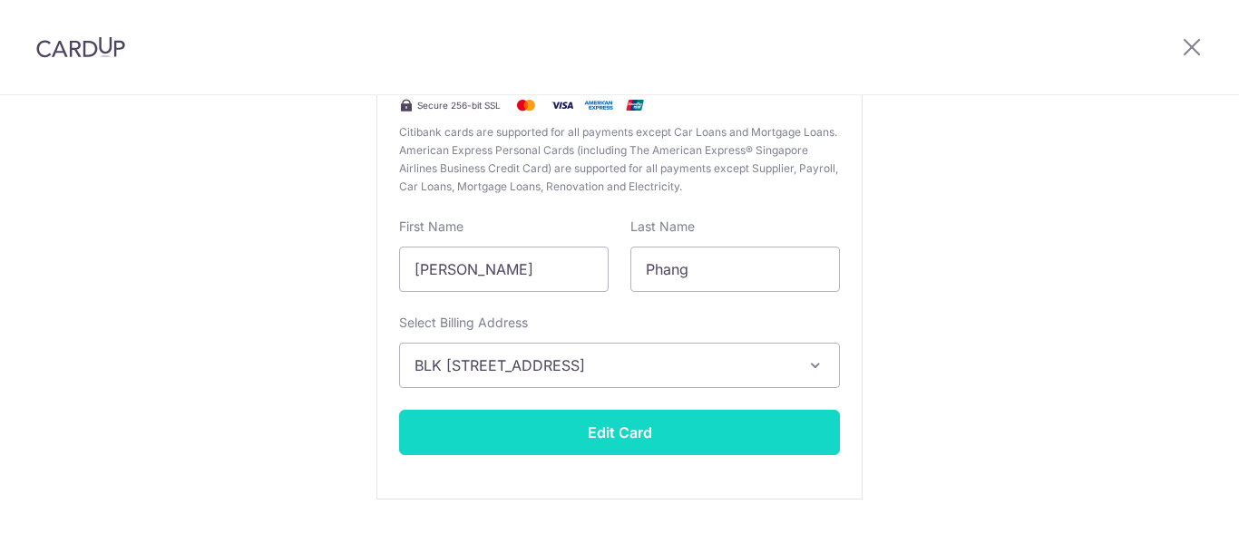
click at [629, 430] on button "Edit Card" at bounding box center [619, 432] width 441 height 45
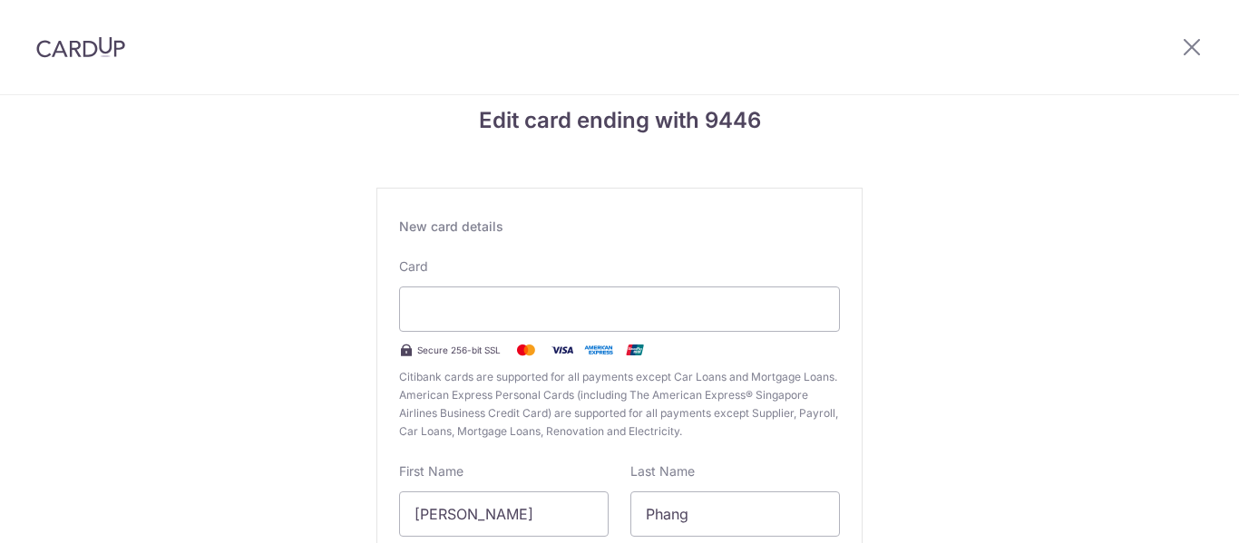
scroll to position [0, 0]
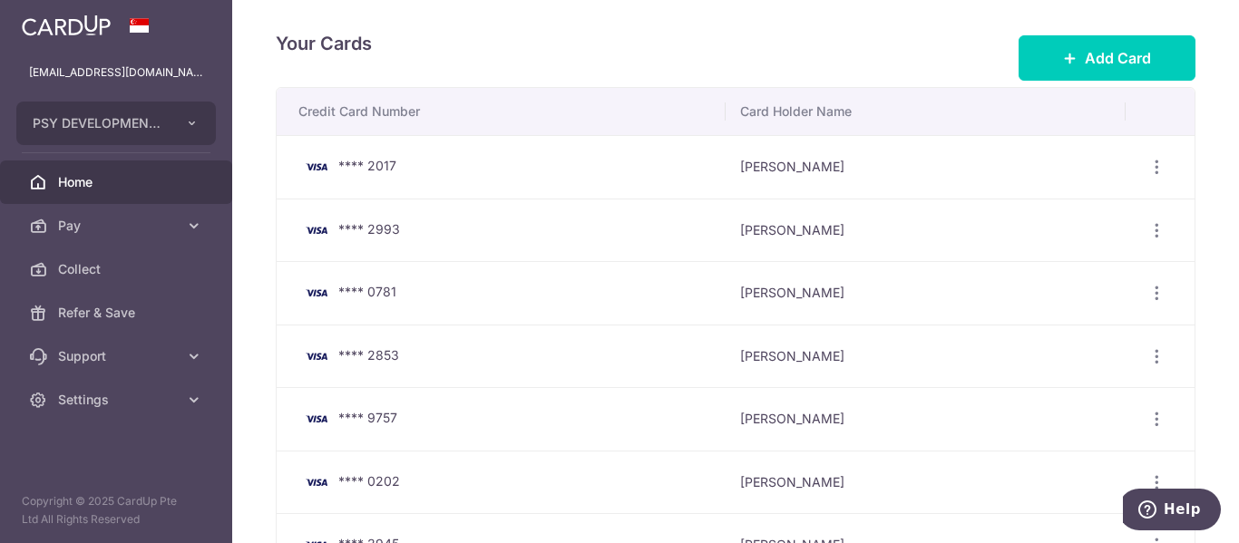
click at [83, 180] on span "Home" at bounding box center [118, 182] width 120 height 18
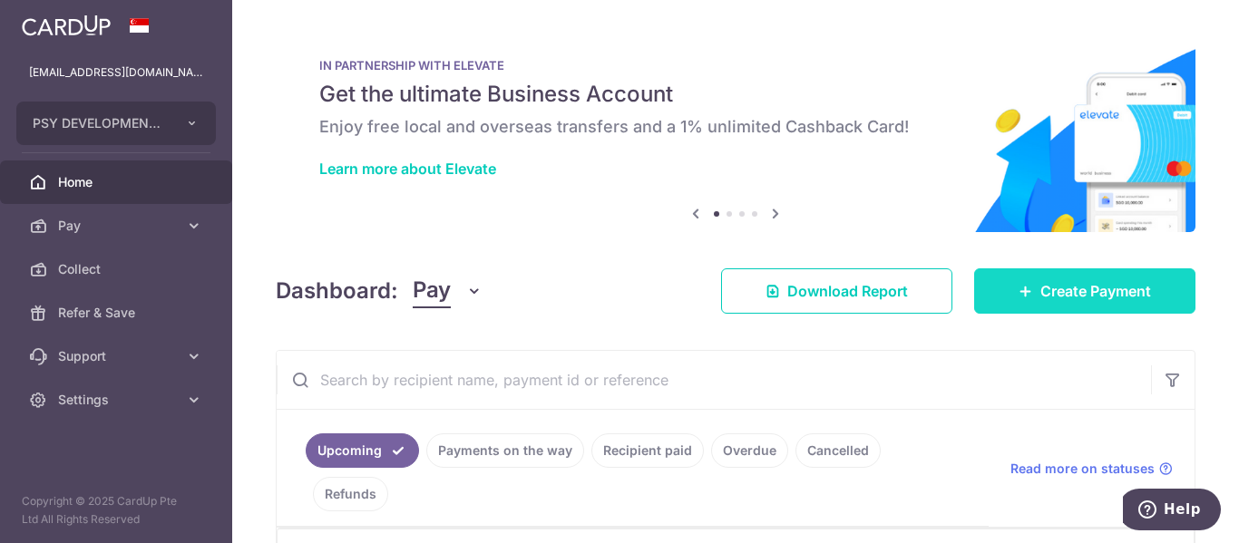
click at [1056, 279] on link "Create Payment" at bounding box center [1084, 291] width 221 height 45
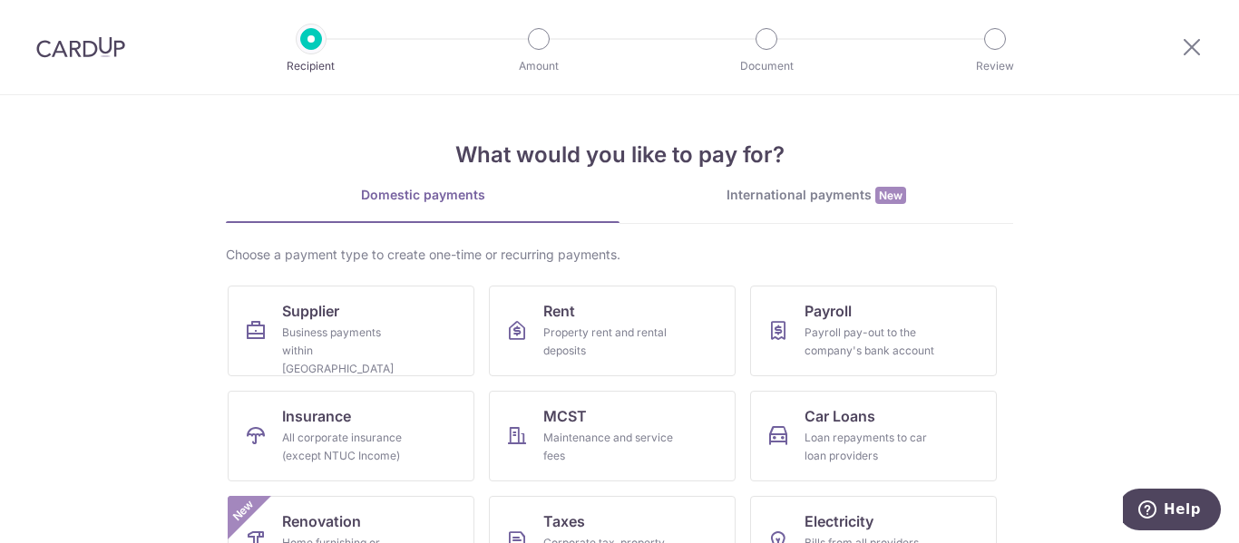
click at [823, 195] on div "International payments New" at bounding box center [817, 195] width 394 height 19
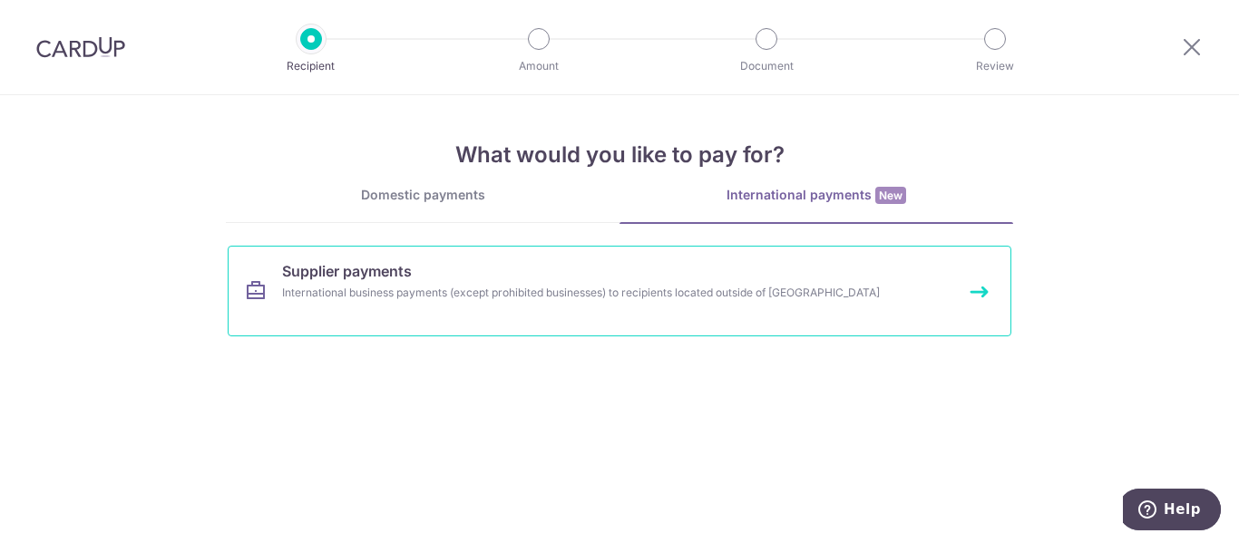
click at [653, 301] on div "International business payments (except prohibited businesses) to recipients lo…" at bounding box center [595, 293] width 627 height 18
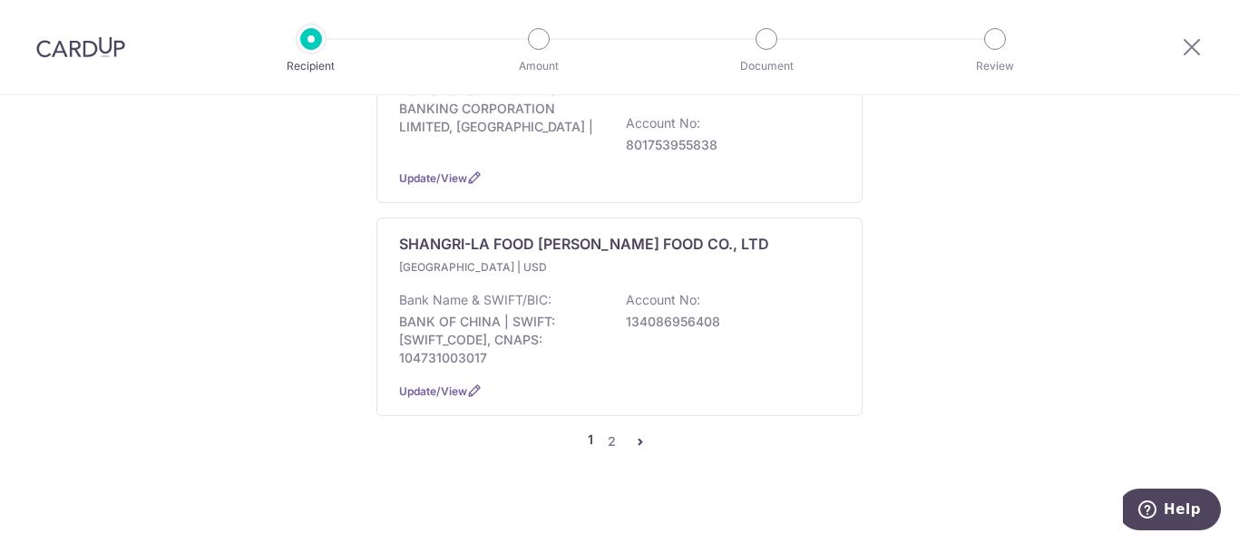
scroll to position [2216, 0]
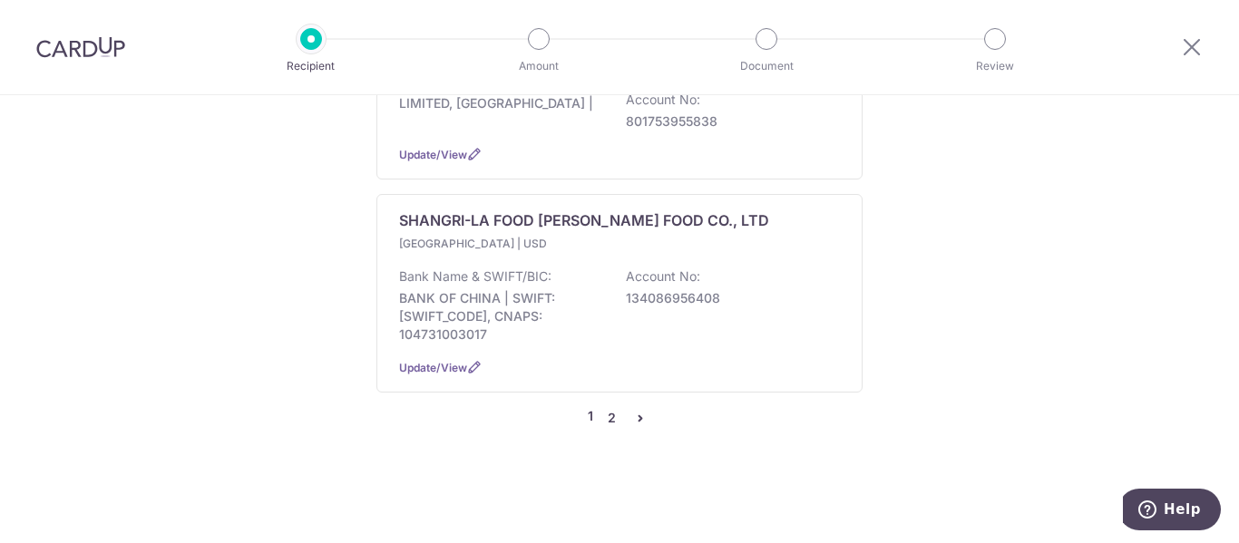
click at [606, 423] on link "2" at bounding box center [612, 418] width 22 height 22
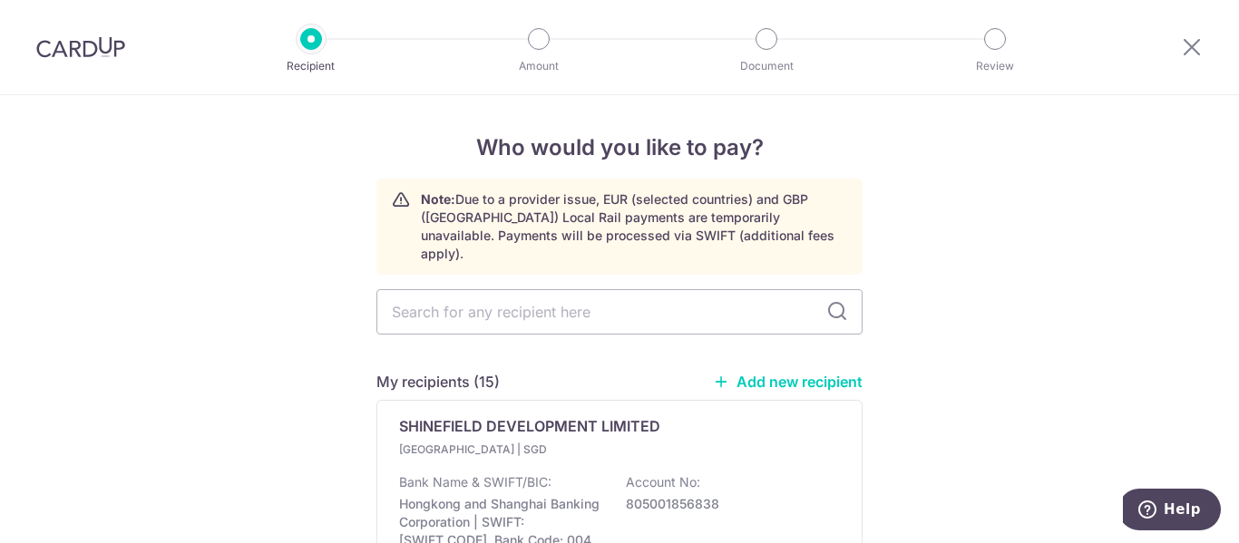
scroll to position [181, 0]
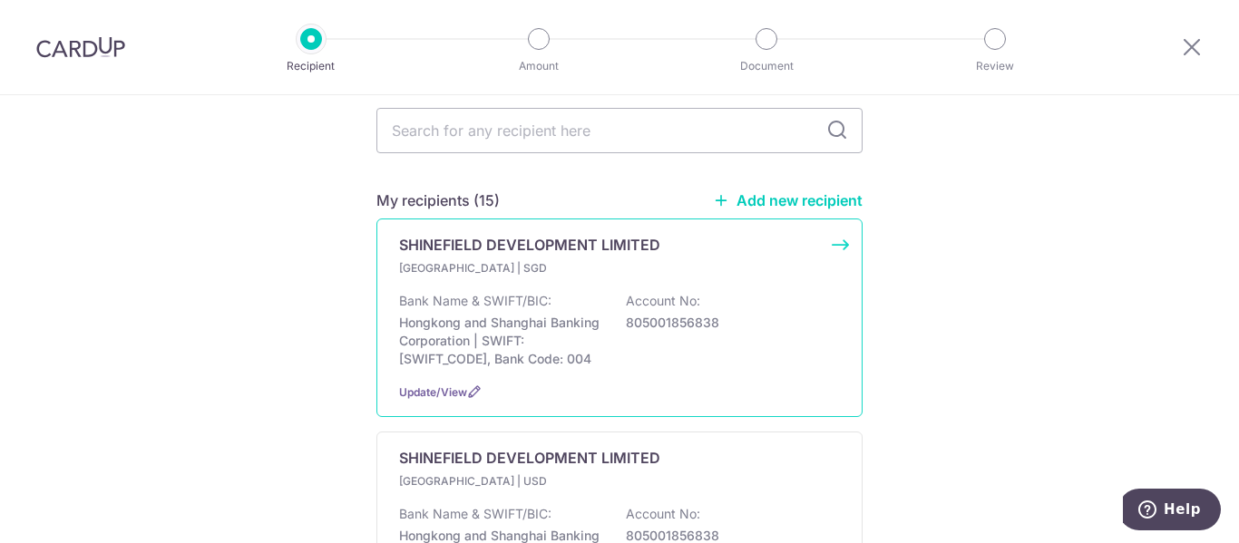
click at [611, 306] on div "Bank Name & SWIFT/BIC: Hongkong and Shanghai Banking Corporation | SWIFT: [SWIF…" at bounding box center [619, 330] width 441 height 76
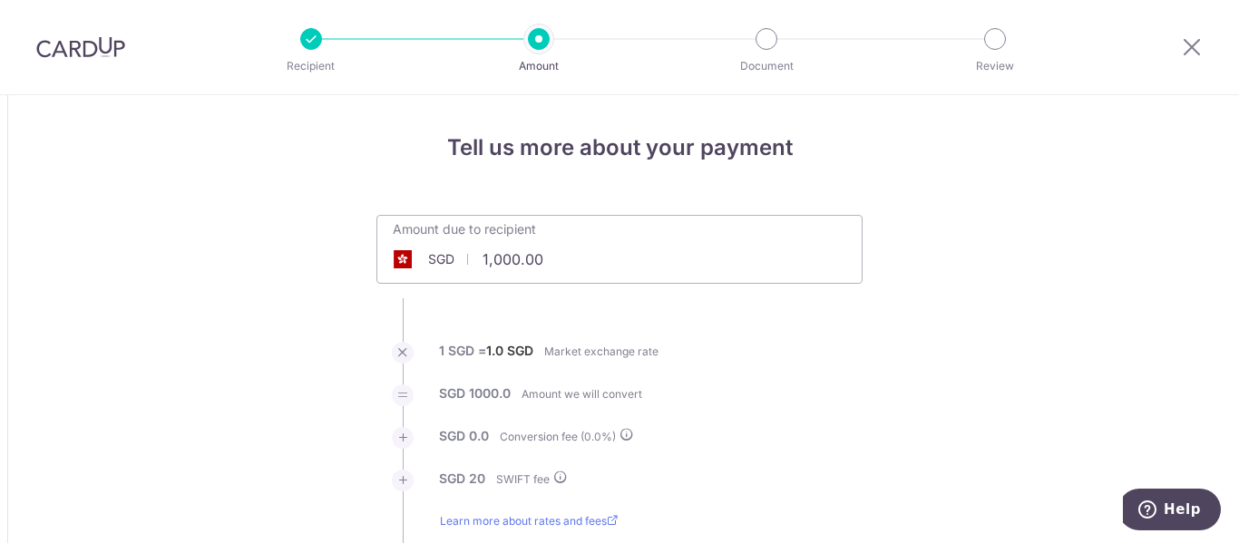
click at [484, 258] on input "1,000.00" at bounding box center [517, 260] width 280 height 42
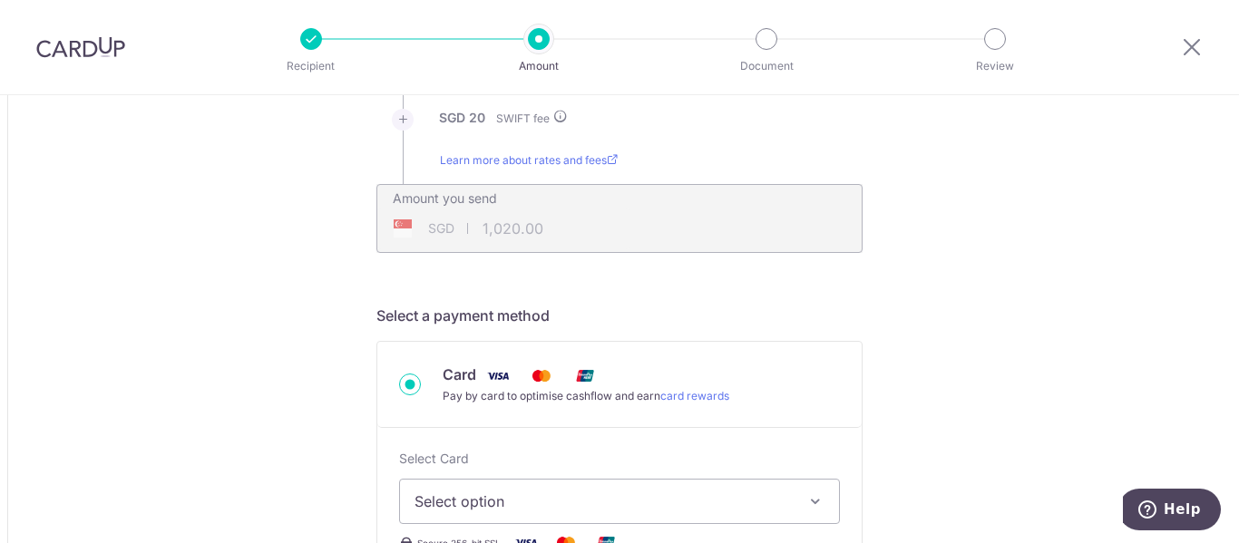
scroll to position [363, 0]
click at [592, 238] on div "SGD 1,020.00 1020" at bounding box center [503, 227] width 252 height 42
type input "49,000.00"
type input "49,020.00"
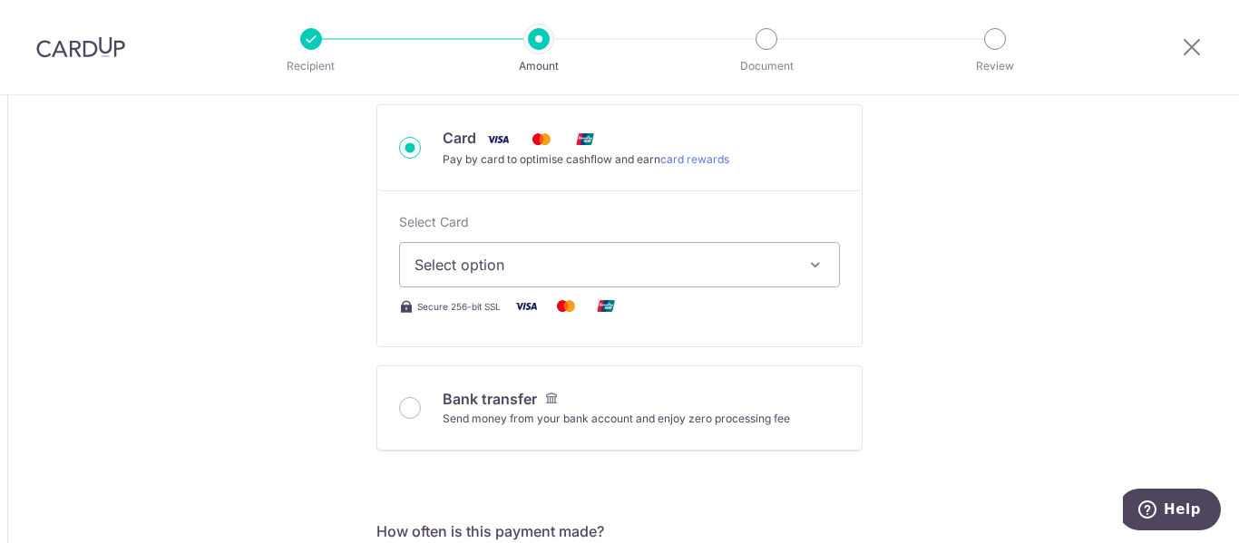
scroll to position [635, 0]
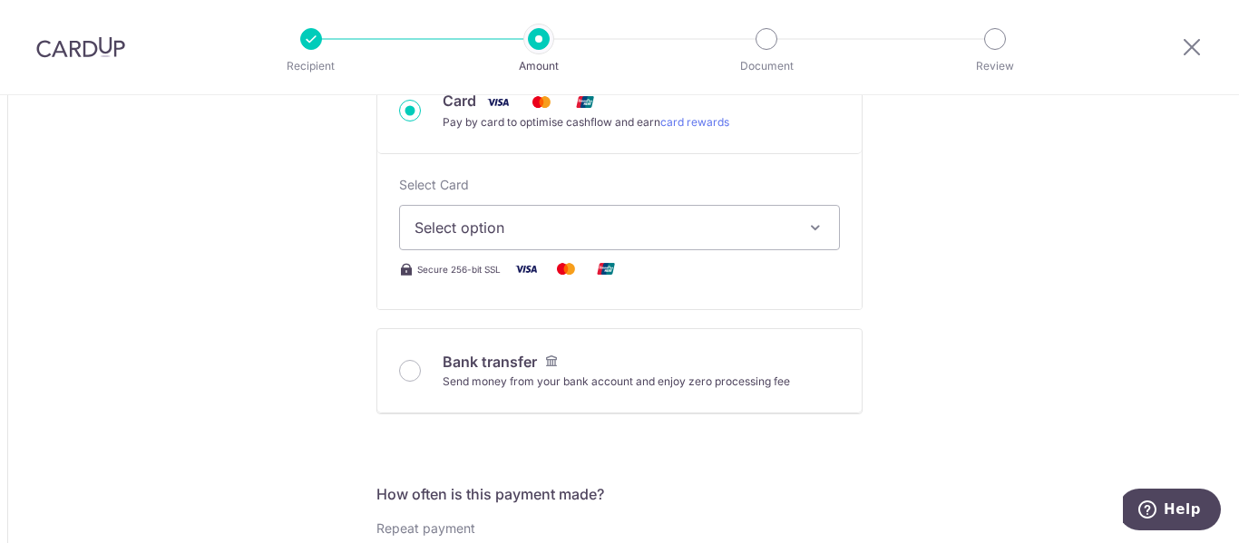
click at [807, 232] on icon "button" at bounding box center [816, 228] width 18 height 18
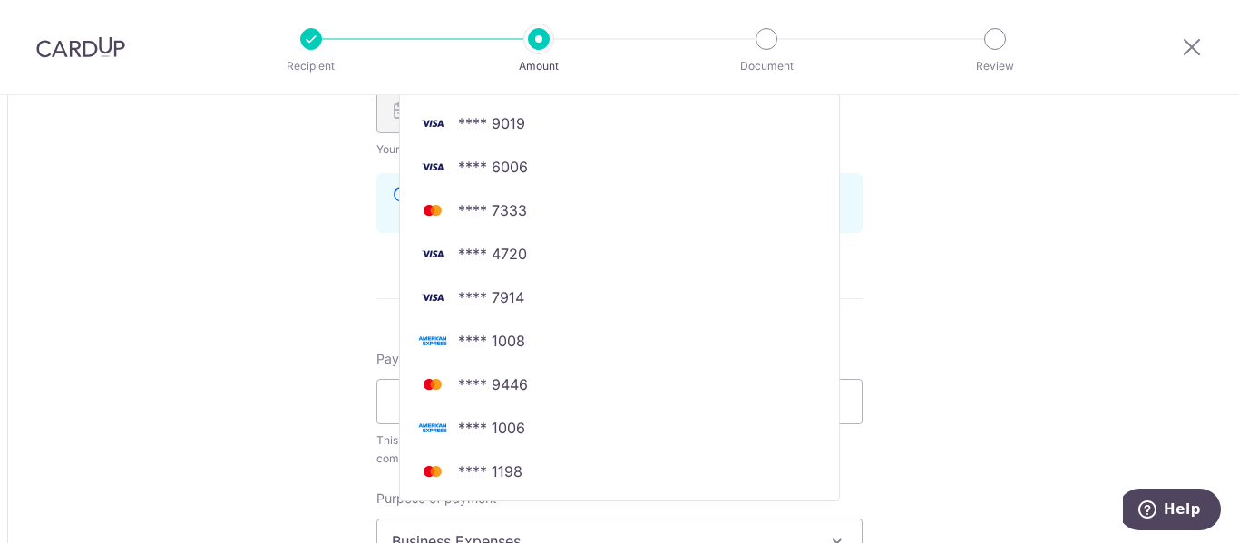
scroll to position [1270, 0]
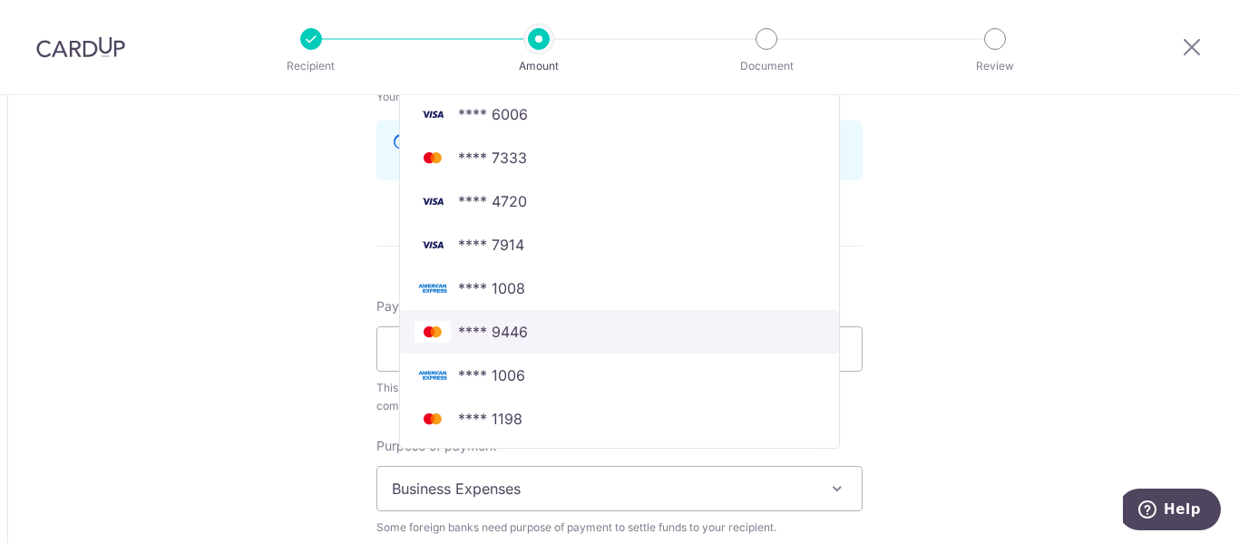
click at [637, 329] on span "**** 9446" at bounding box center [620, 332] width 410 height 22
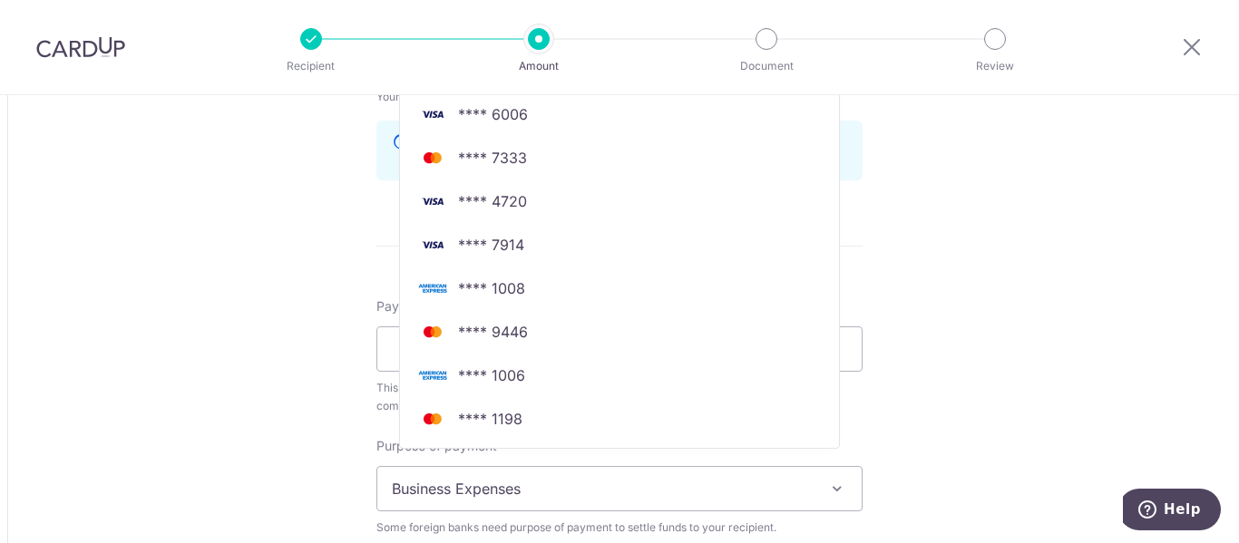
type input "49,000.00"
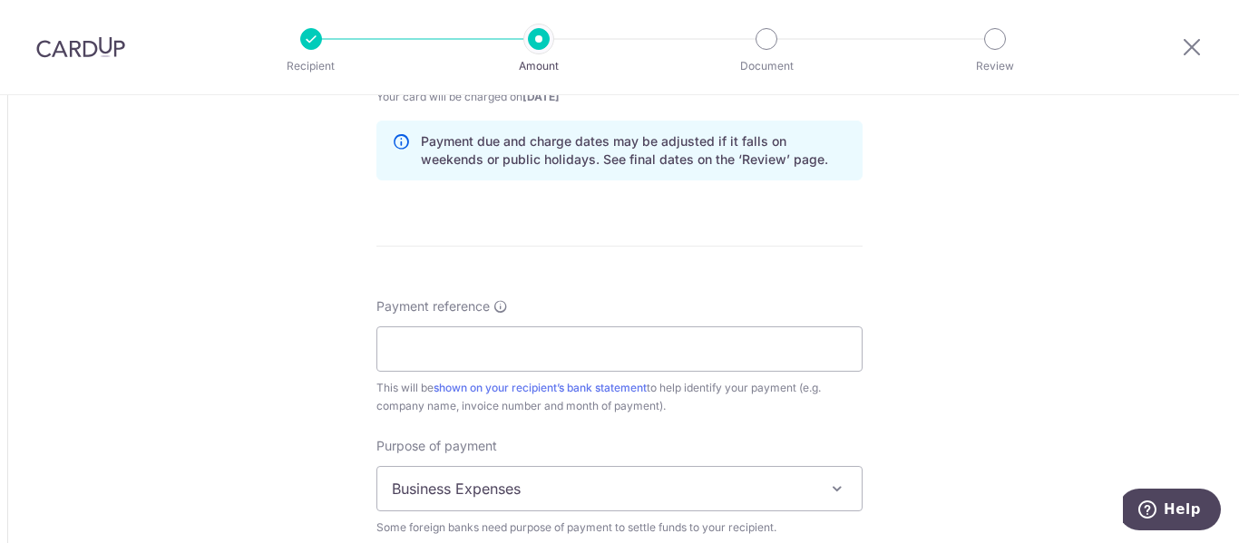
scroll to position [1452, 0]
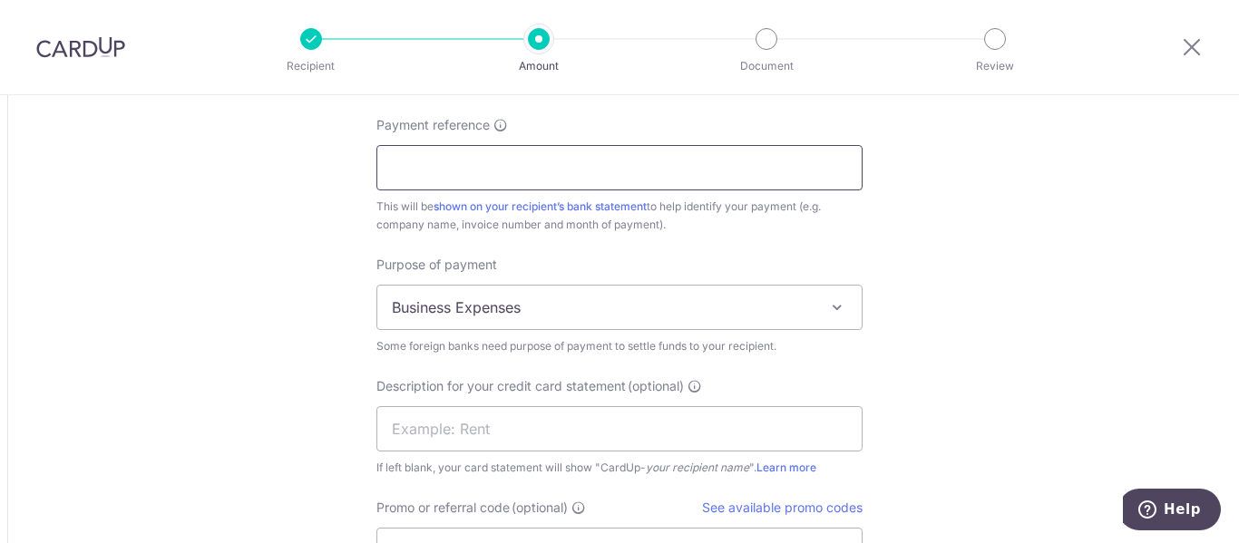
click at [479, 166] on input "Payment reference" at bounding box center [620, 167] width 486 height 45
type input "iNV"
click at [665, 311] on span "Business Expenses" at bounding box center [619, 308] width 484 height 44
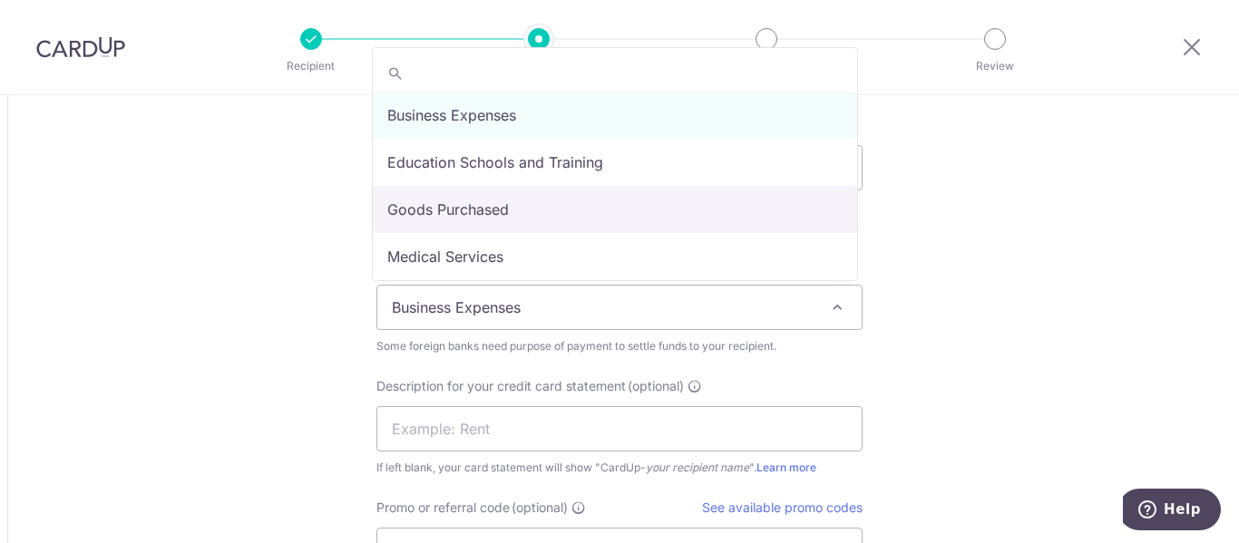
select select "Goods Purchased"
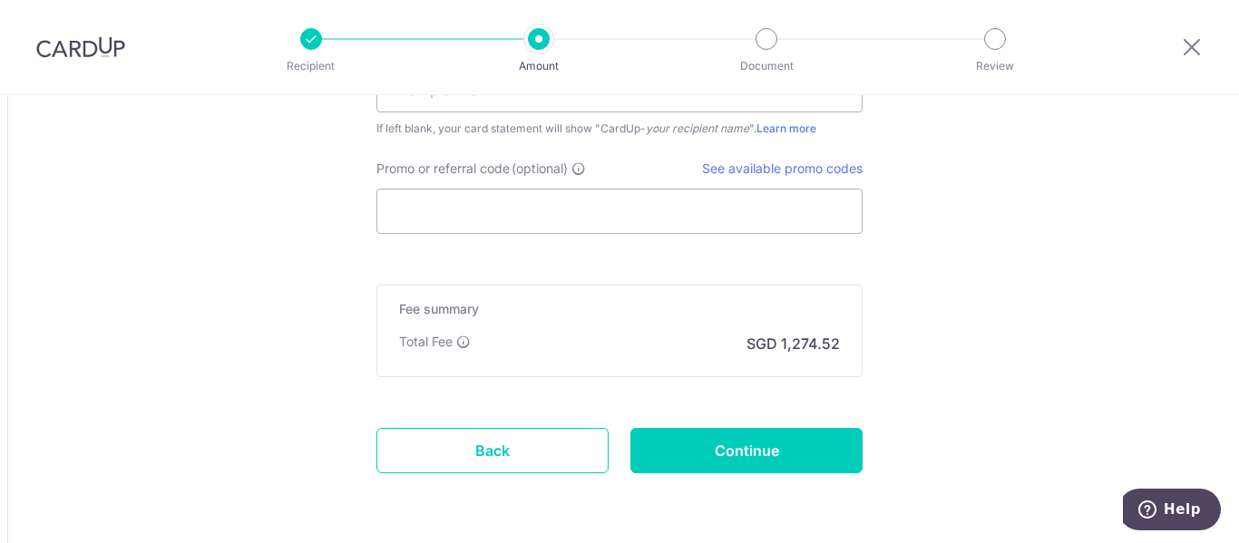
scroll to position [1815, 0]
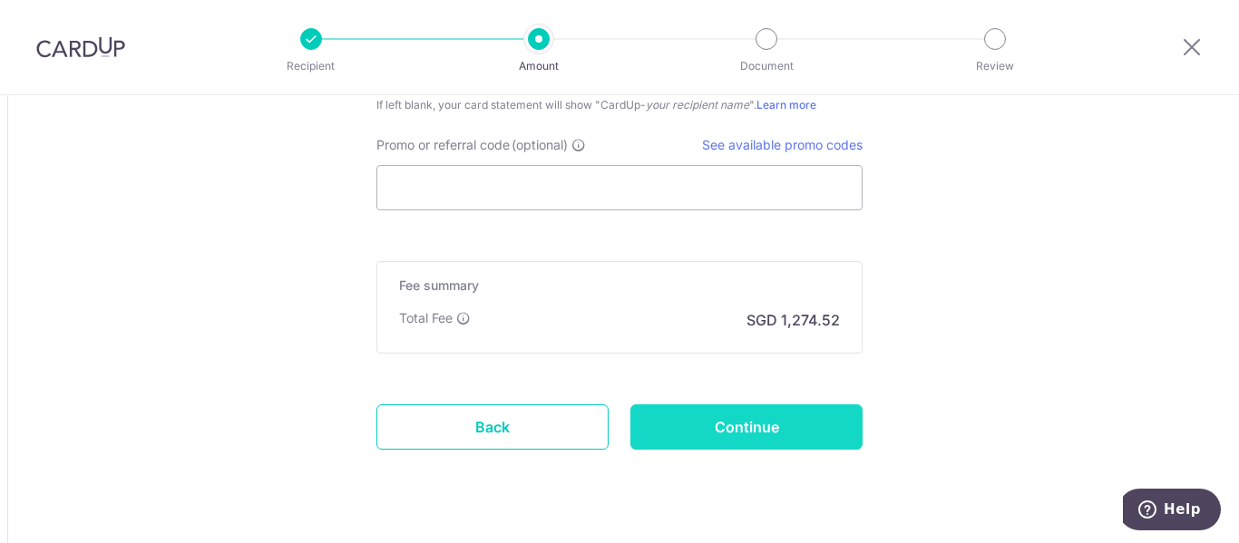
click at [738, 417] on input "Continue" at bounding box center [747, 427] width 232 height 45
type input "Create Schedule"
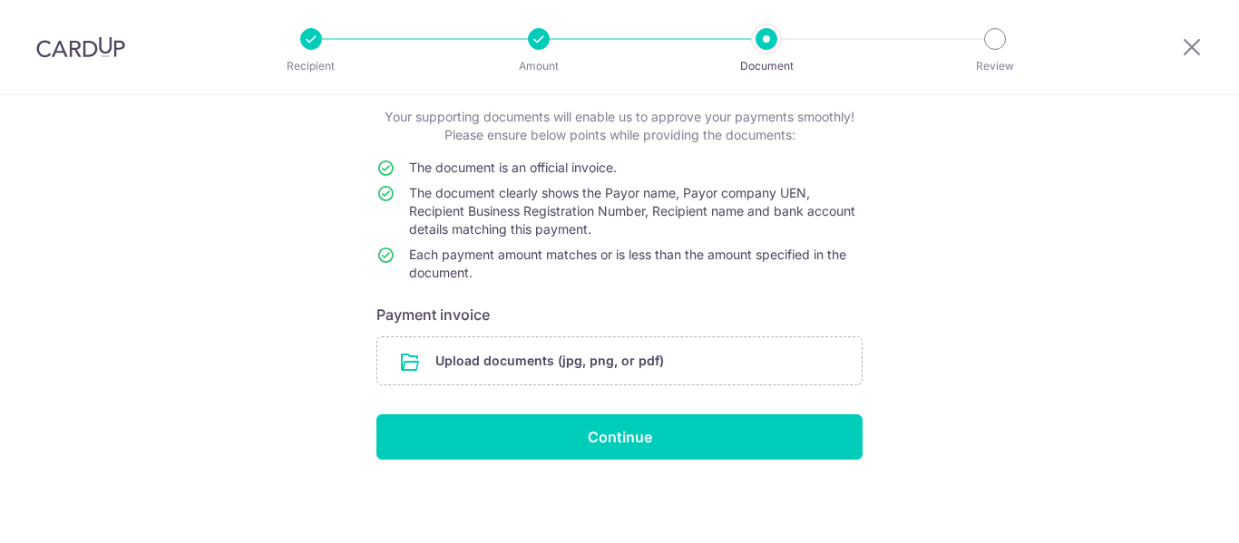
scroll to position [109, 0]
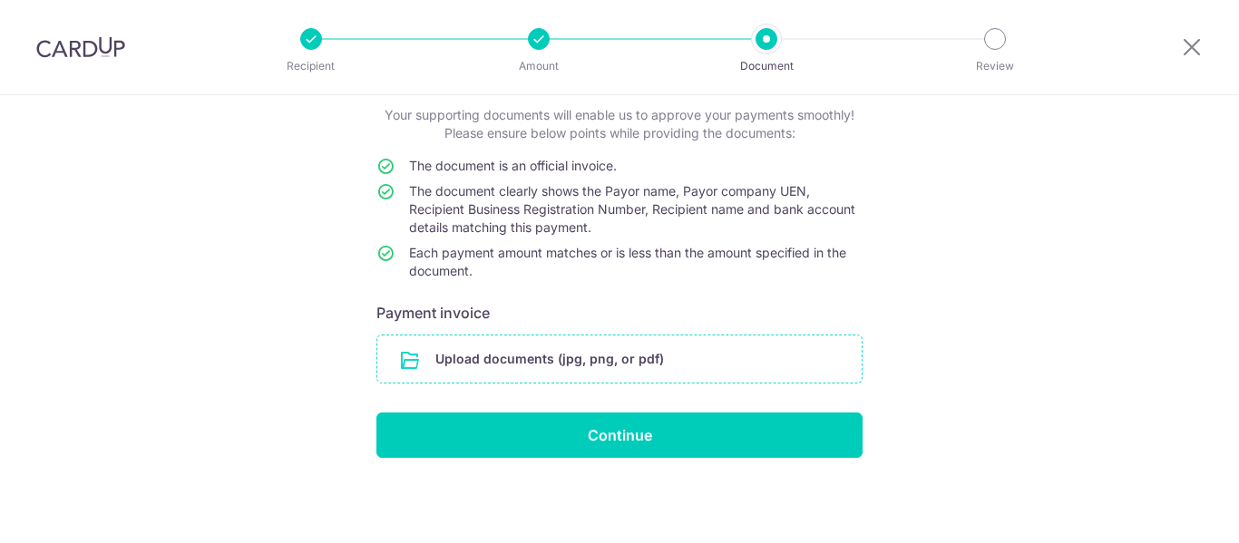
click at [639, 359] on input "file" at bounding box center [619, 359] width 484 height 47
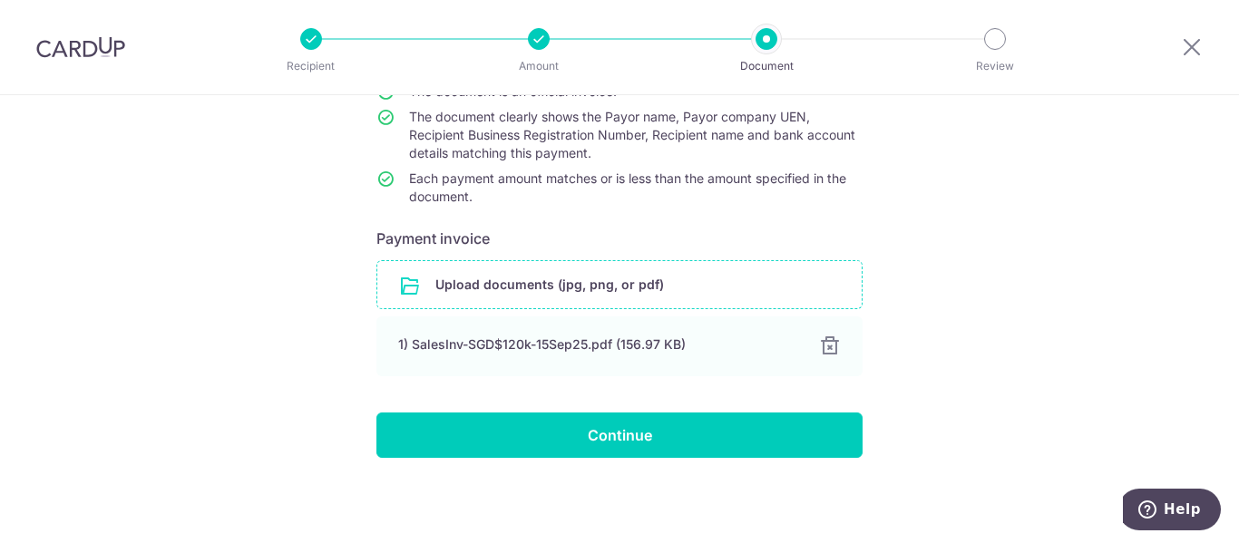
scroll to position [183, 0]
click at [661, 439] on input "Continue" at bounding box center [620, 435] width 486 height 45
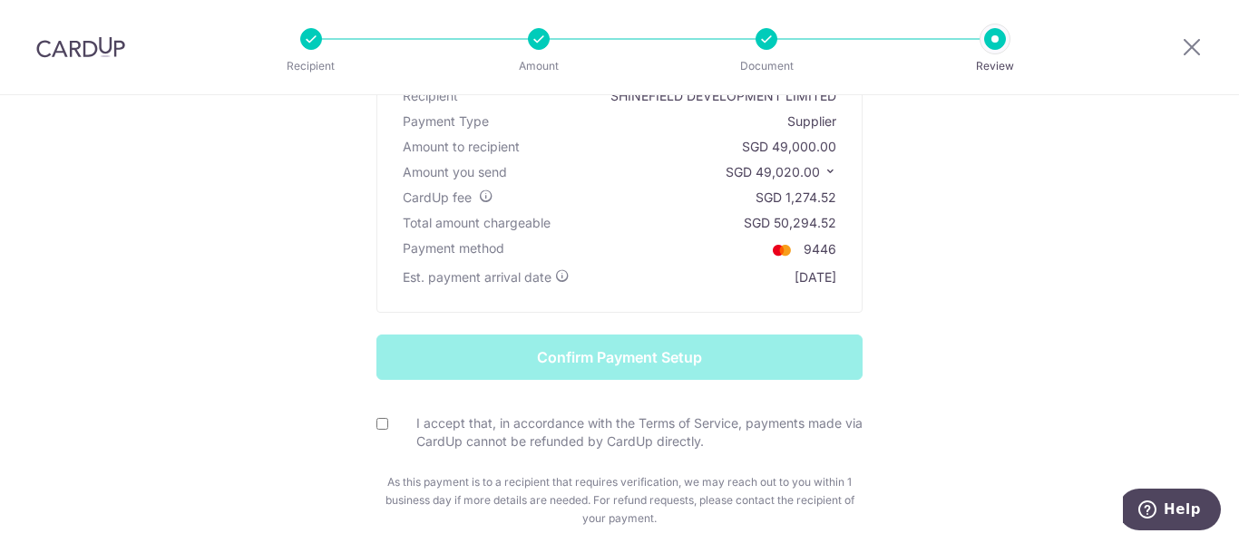
scroll to position [181, 0]
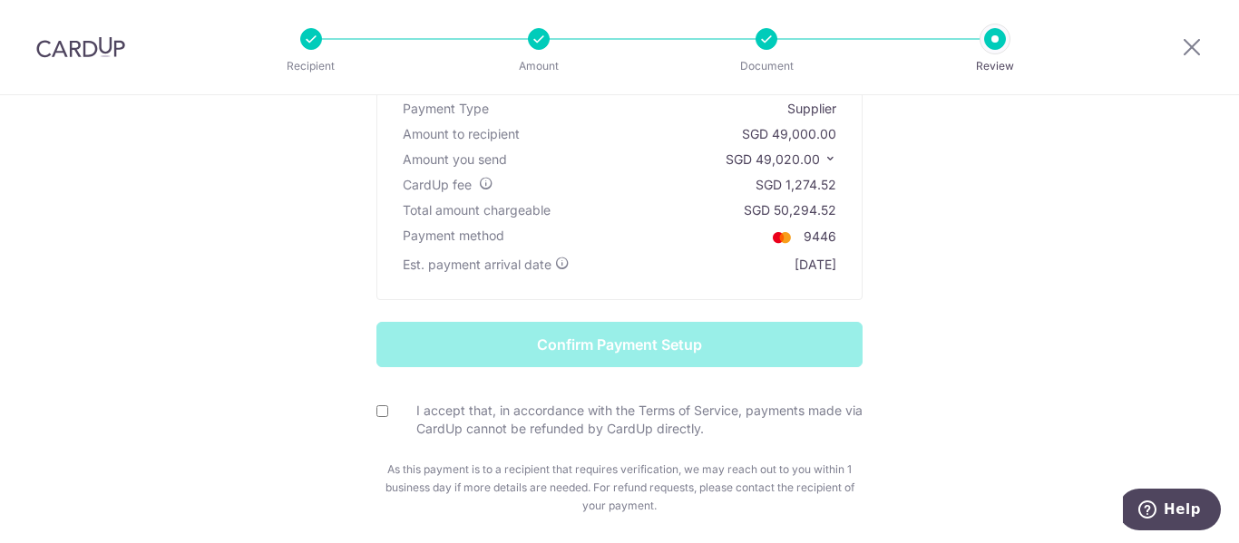
click at [379, 407] on input "I accept that, in accordance with the Terms of Service, payments made via CardU…" at bounding box center [383, 412] width 12 height 12
checkbox input "true"
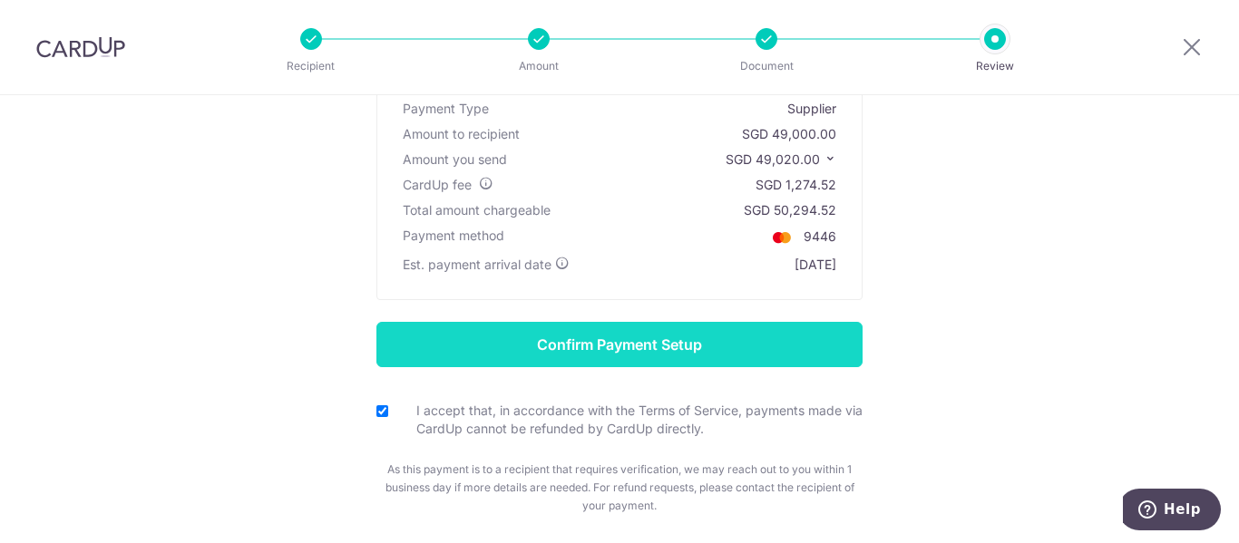
click at [615, 352] on input "Confirm Payment Setup" at bounding box center [620, 344] width 486 height 45
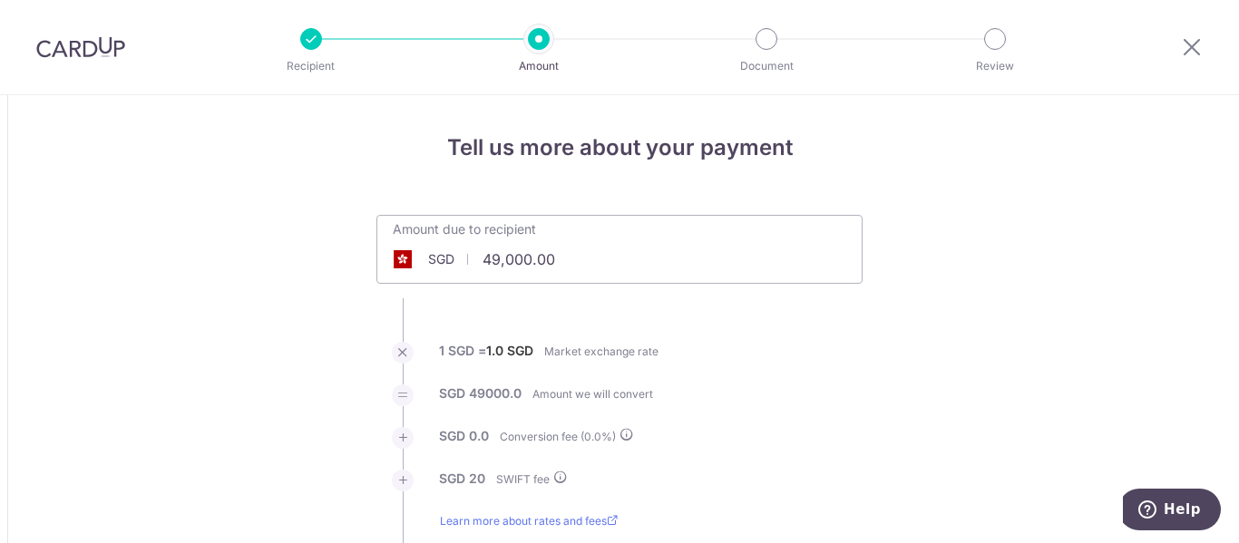
click at [79, 38] on img at bounding box center [80, 47] width 89 height 22
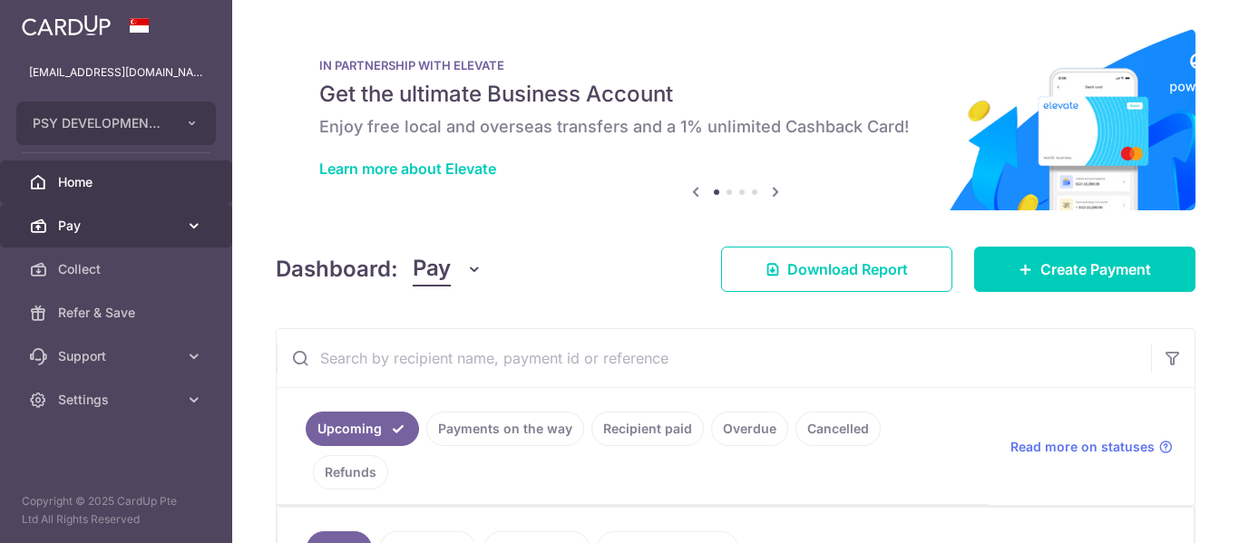
click at [83, 226] on span "Pay" at bounding box center [118, 226] width 120 height 18
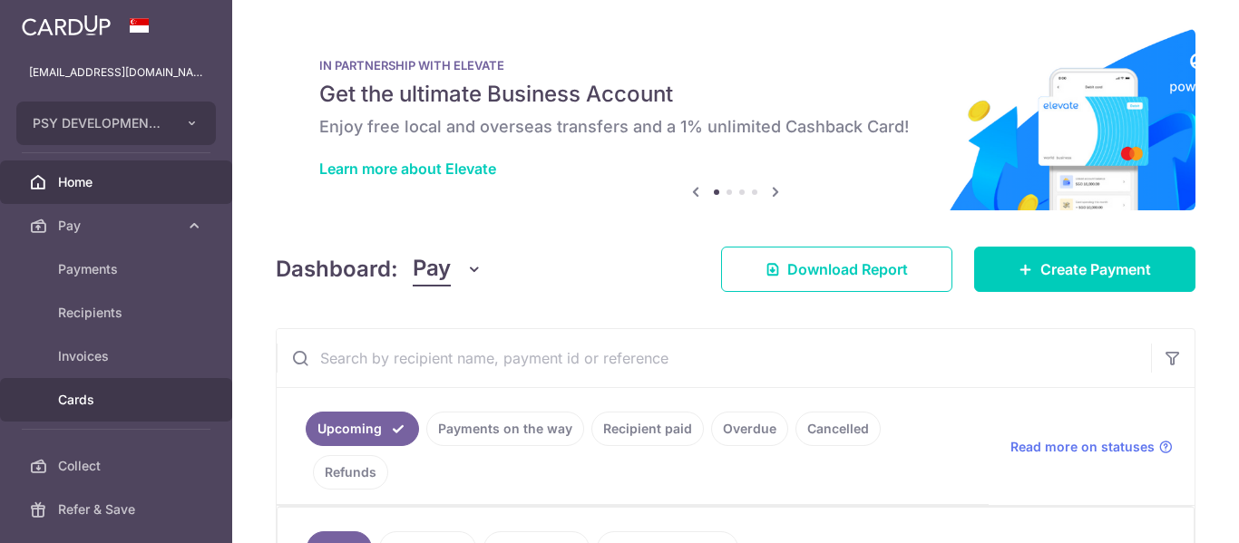
click at [78, 397] on span "Cards" at bounding box center [118, 400] width 120 height 18
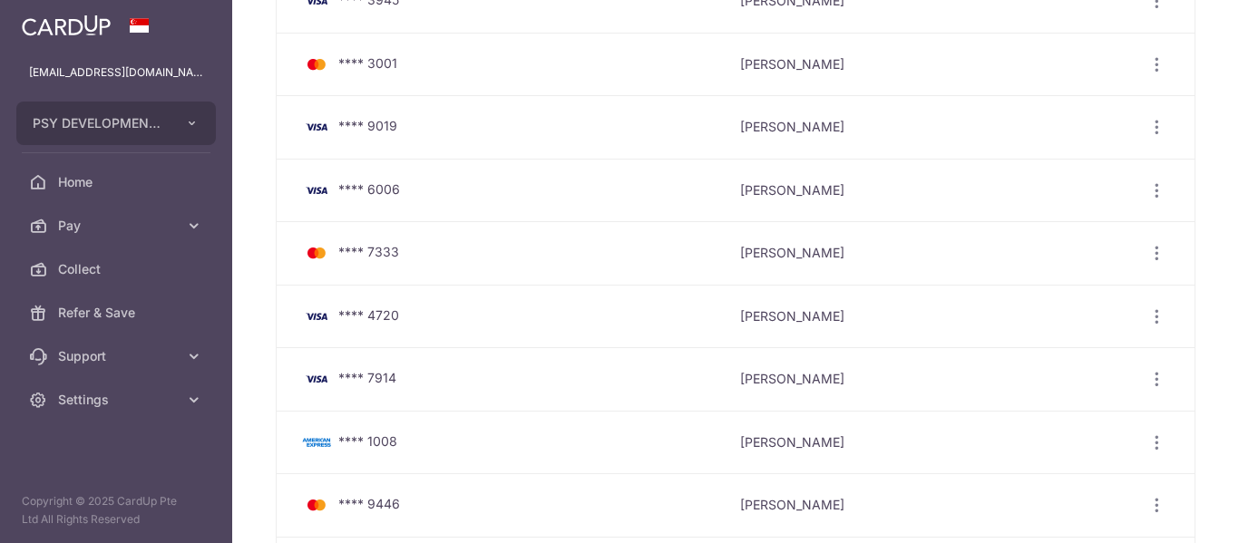
scroll to position [726, 0]
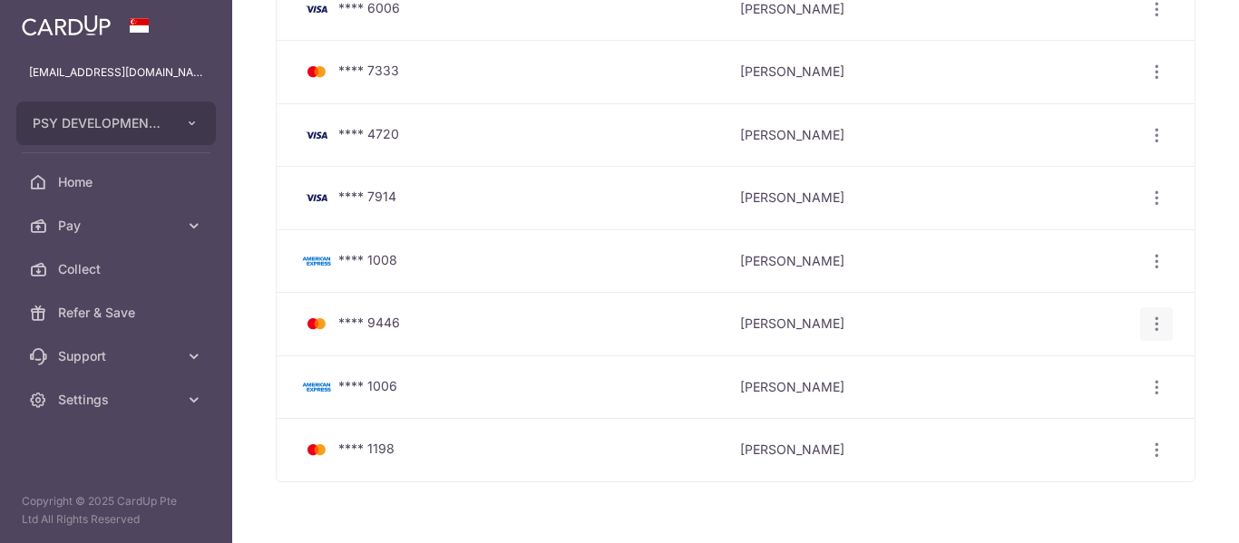
click at [1154, 327] on icon "button" at bounding box center [1157, 324] width 19 height 19
click at [1046, 416] on span "Delete" at bounding box center [1095, 418] width 123 height 22
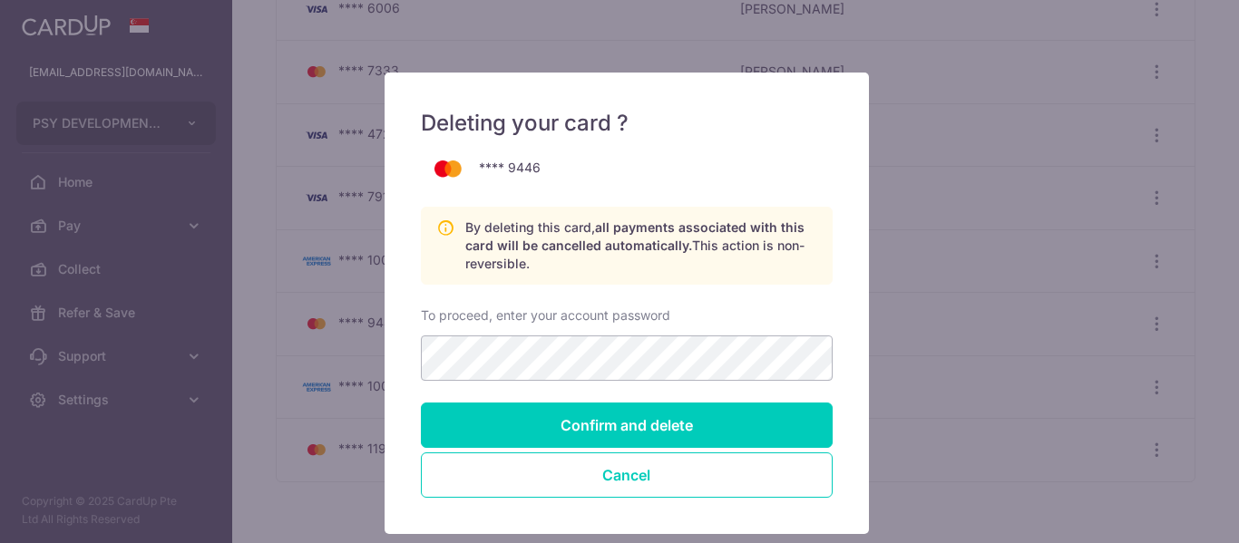
scroll to position [91, 0]
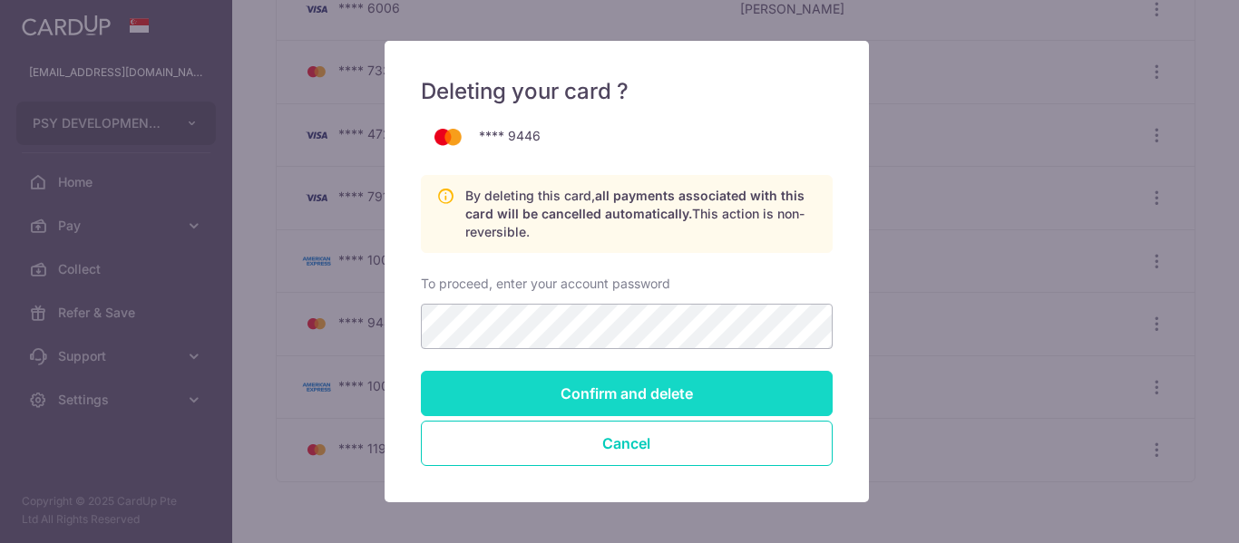
click at [659, 400] on input "Confirm and delete" at bounding box center [627, 393] width 412 height 45
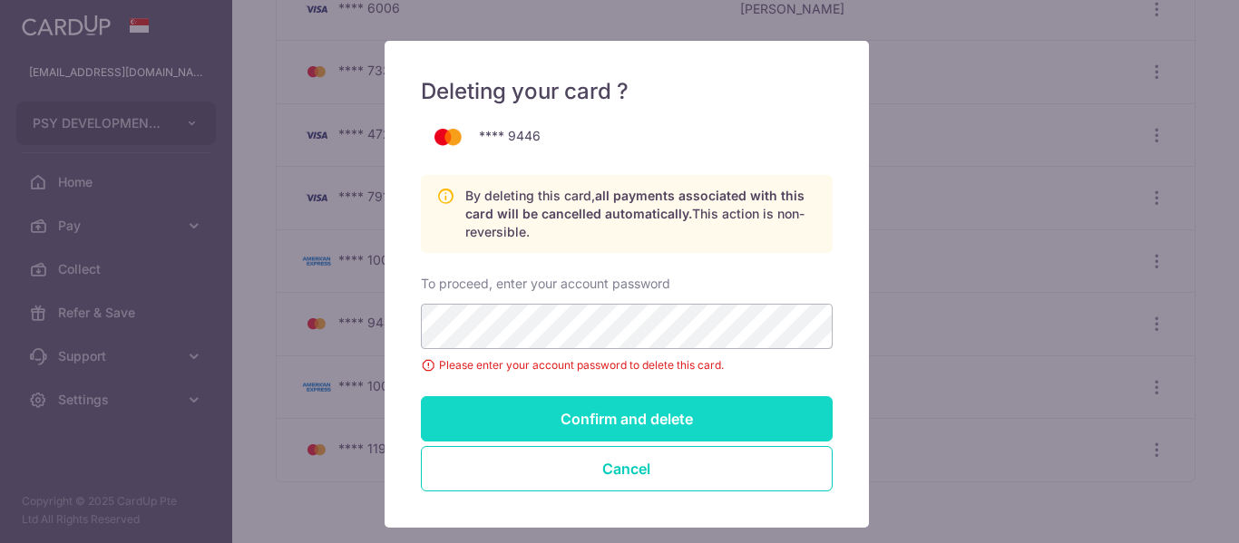
click at [602, 420] on input "Confirm and delete" at bounding box center [627, 418] width 412 height 45
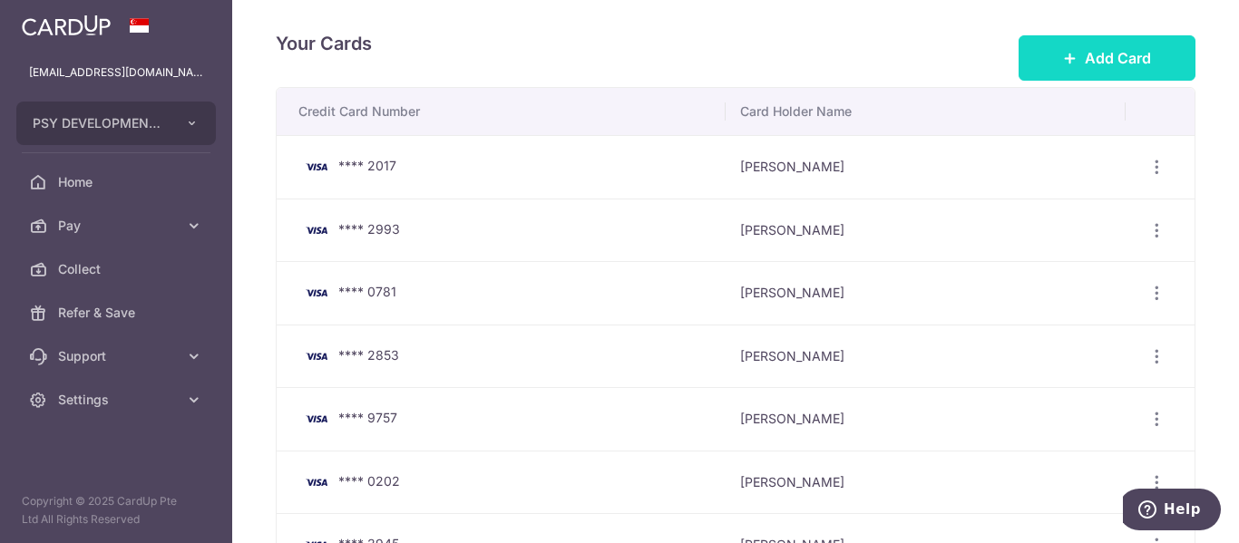
click at [1095, 54] on span "Add Card" at bounding box center [1118, 58] width 66 height 22
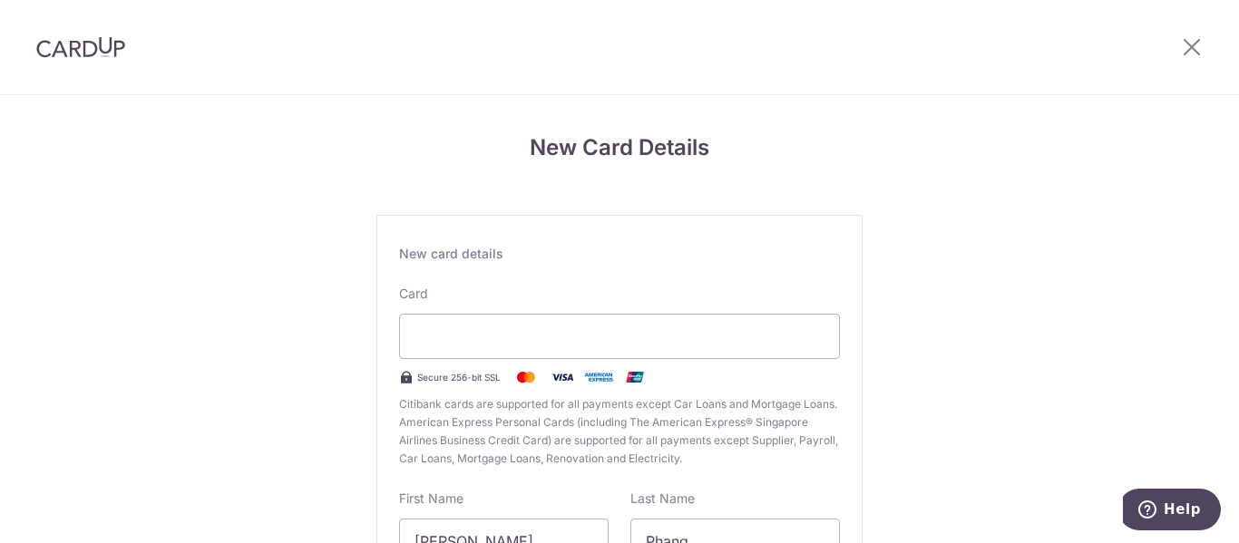
click at [1023, 271] on div "New Card Details New card details Card Secure 256-bit SSL Citibank cards are su…" at bounding box center [619, 476] width 1239 height 762
click at [905, 345] on div "New Card Details New card details Card Secure 256-bit SSL Citibank cards are su…" at bounding box center [619, 476] width 1239 height 762
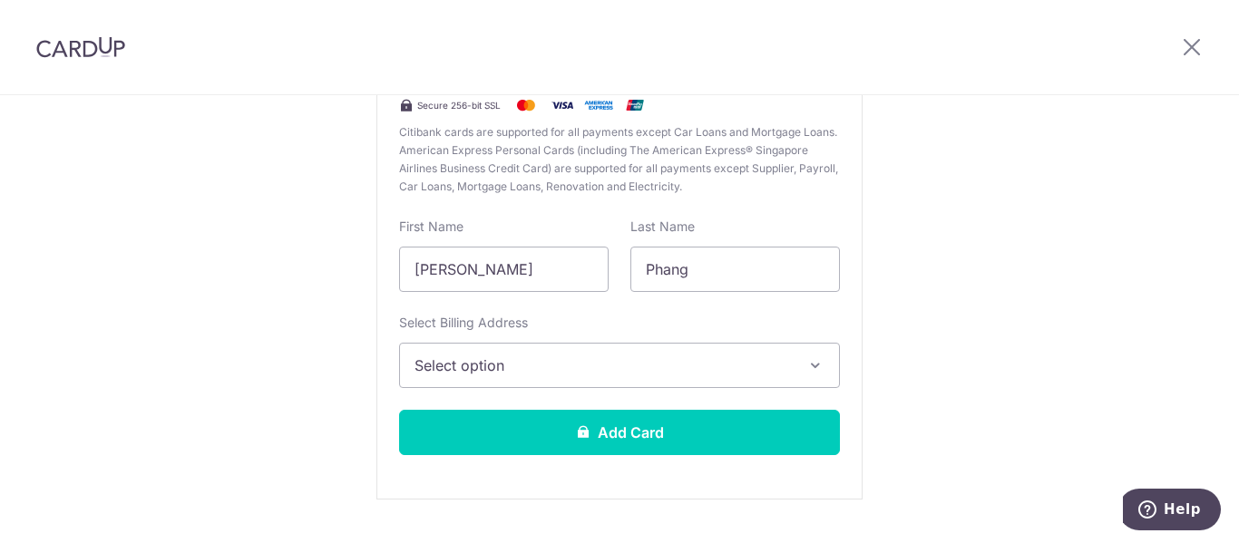
scroll to position [314, 0]
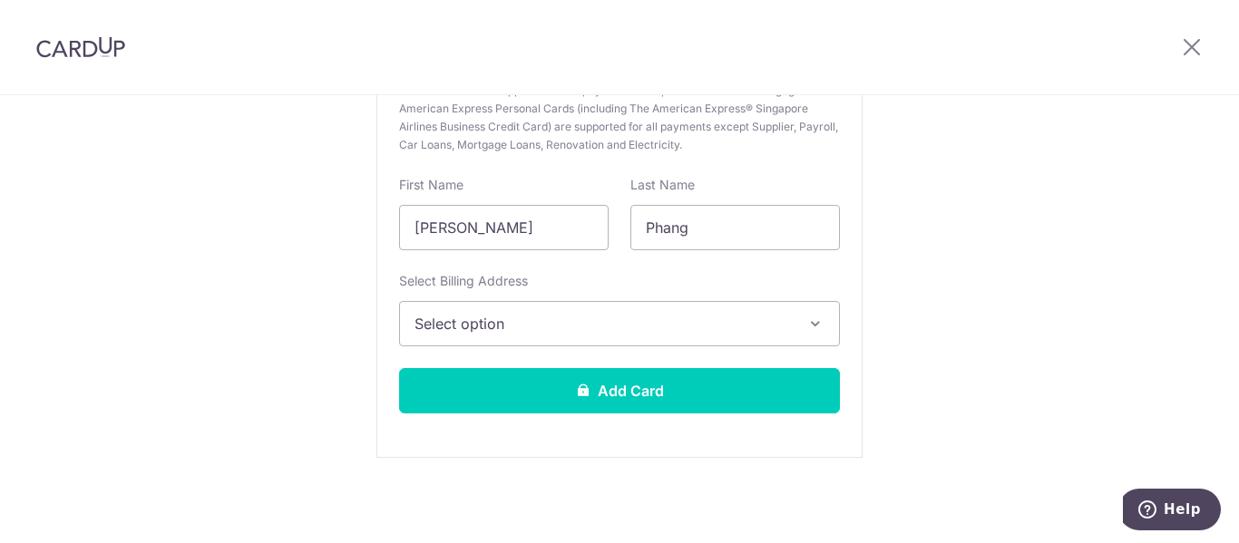
click at [809, 326] on icon "button" at bounding box center [816, 324] width 18 height 18
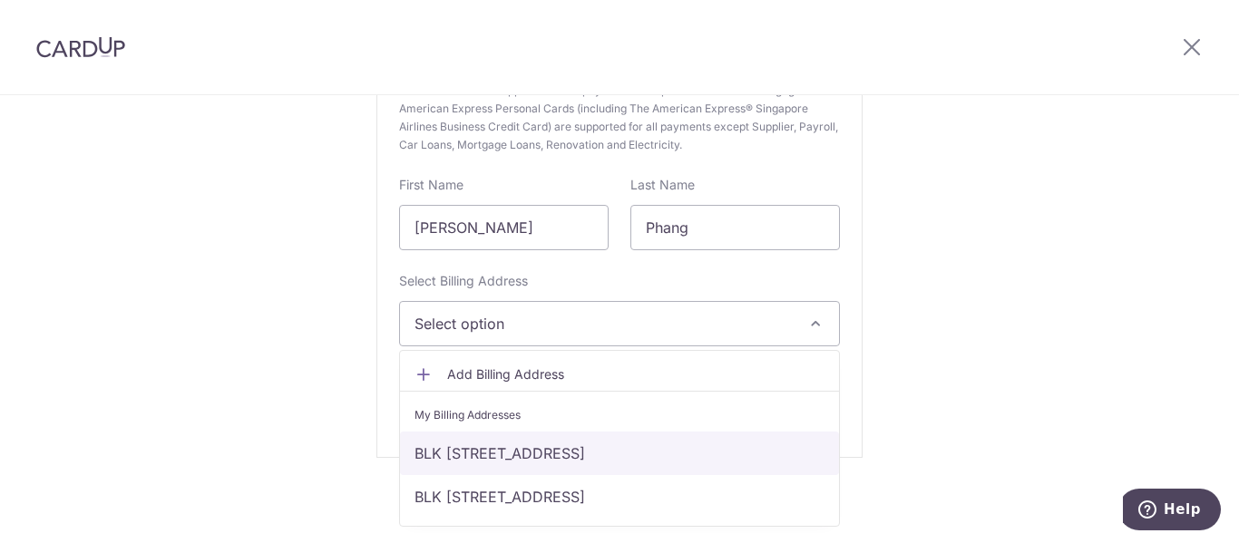
click at [708, 454] on link "BLK 405 ANG MO KIO AVE 10 UNIT 05-675, Singapore, Singapore-560405" at bounding box center [619, 454] width 439 height 44
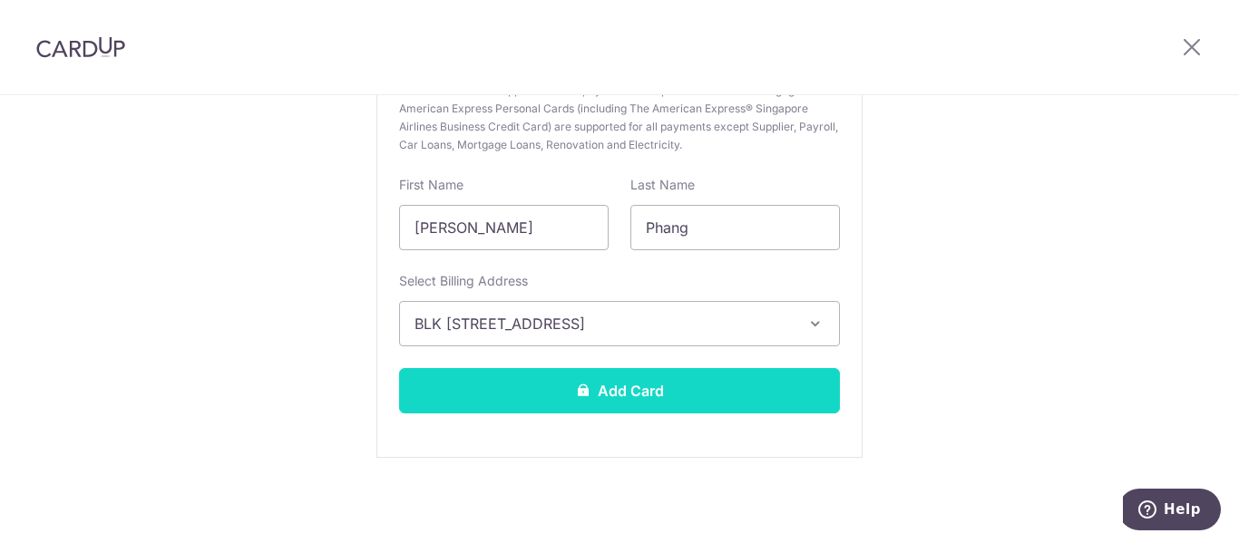
click at [655, 391] on button "Add Card" at bounding box center [619, 390] width 441 height 45
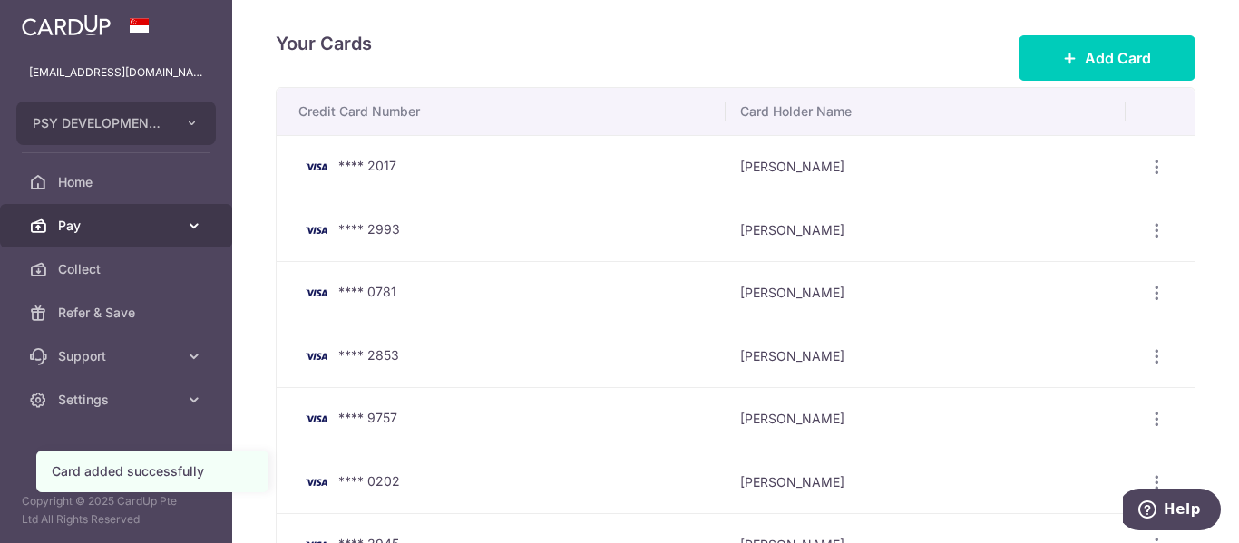
click at [78, 220] on span "Pay" at bounding box center [118, 226] width 120 height 18
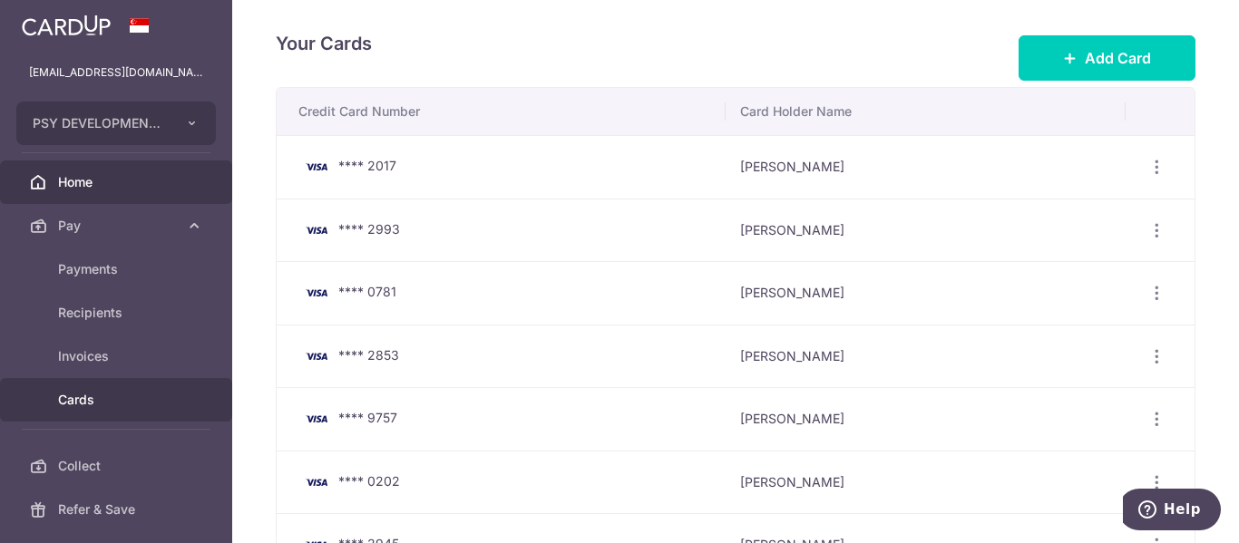
click at [74, 192] on link "Home" at bounding box center [116, 183] width 232 height 44
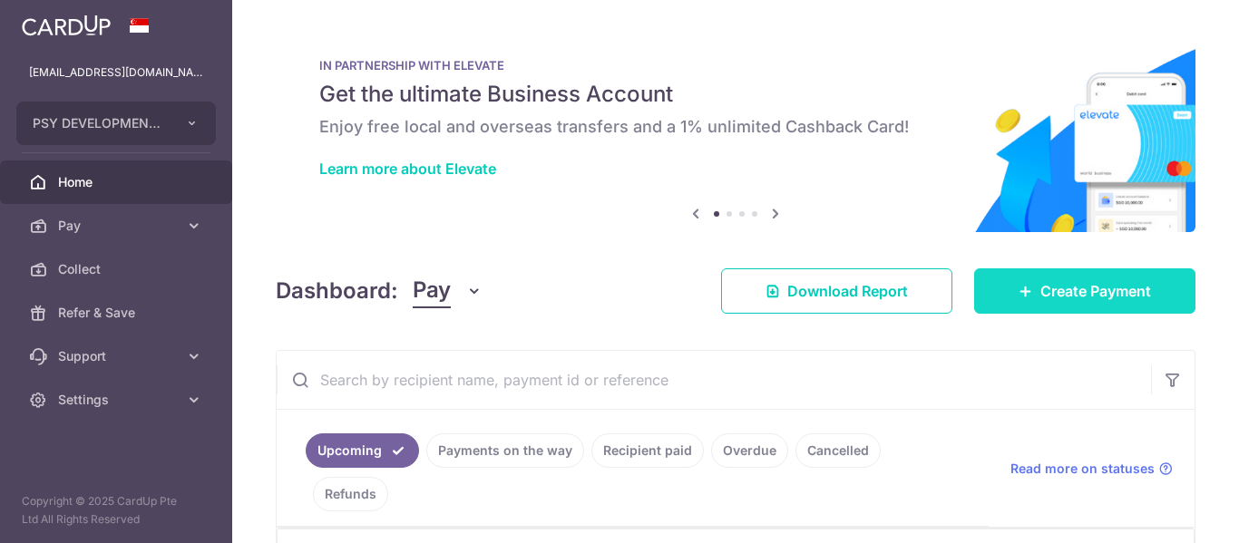
click at [1085, 293] on span "Create Payment" at bounding box center [1096, 291] width 111 height 22
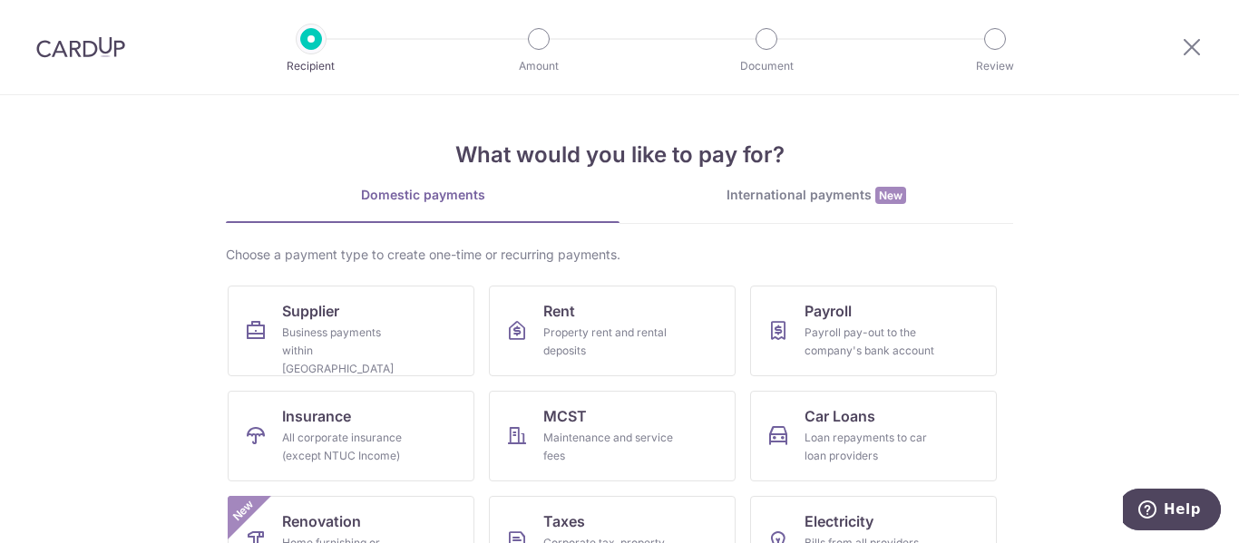
click at [821, 198] on div "International payments New" at bounding box center [817, 195] width 394 height 19
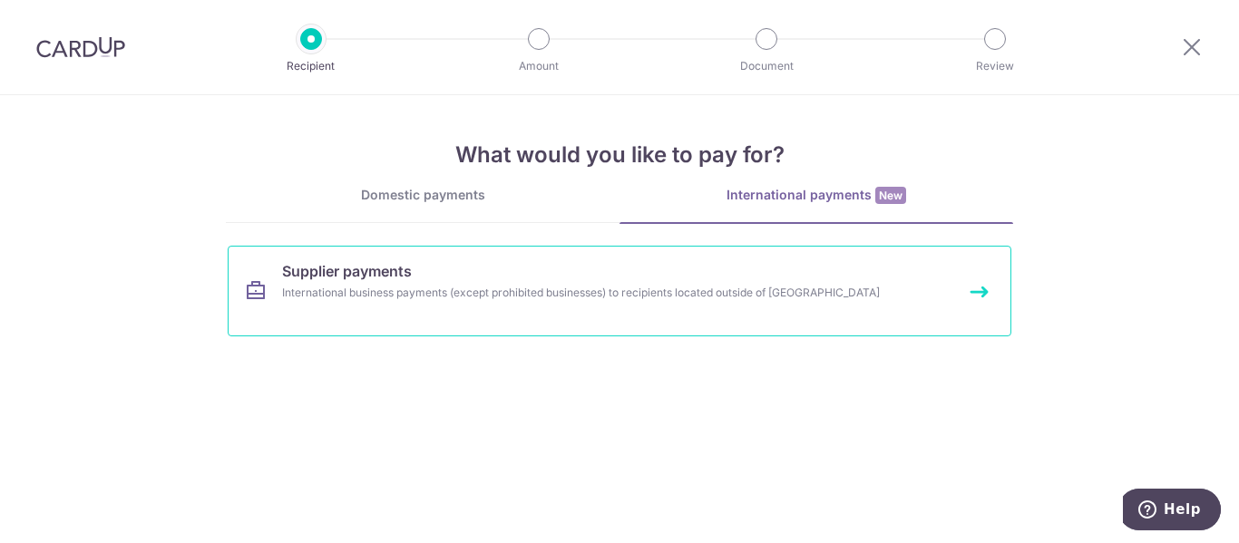
click at [579, 273] on link "Supplier payments International business payments (except prohibited businesses…" at bounding box center [620, 291] width 784 height 91
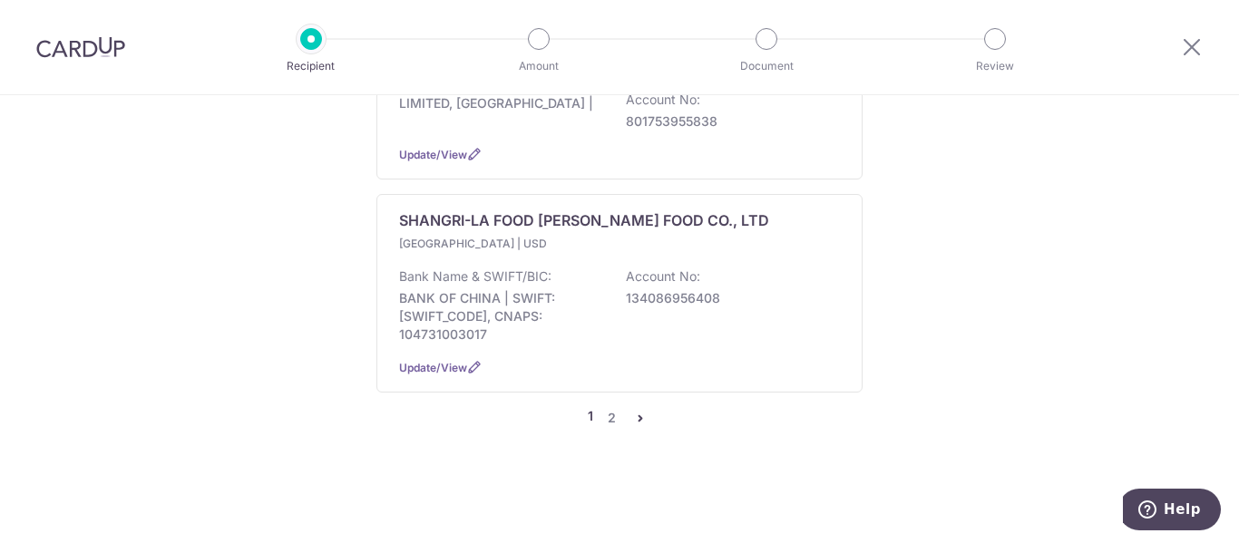
scroll to position [2216, 0]
click at [610, 422] on link "2" at bounding box center [612, 418] width 22 height 22
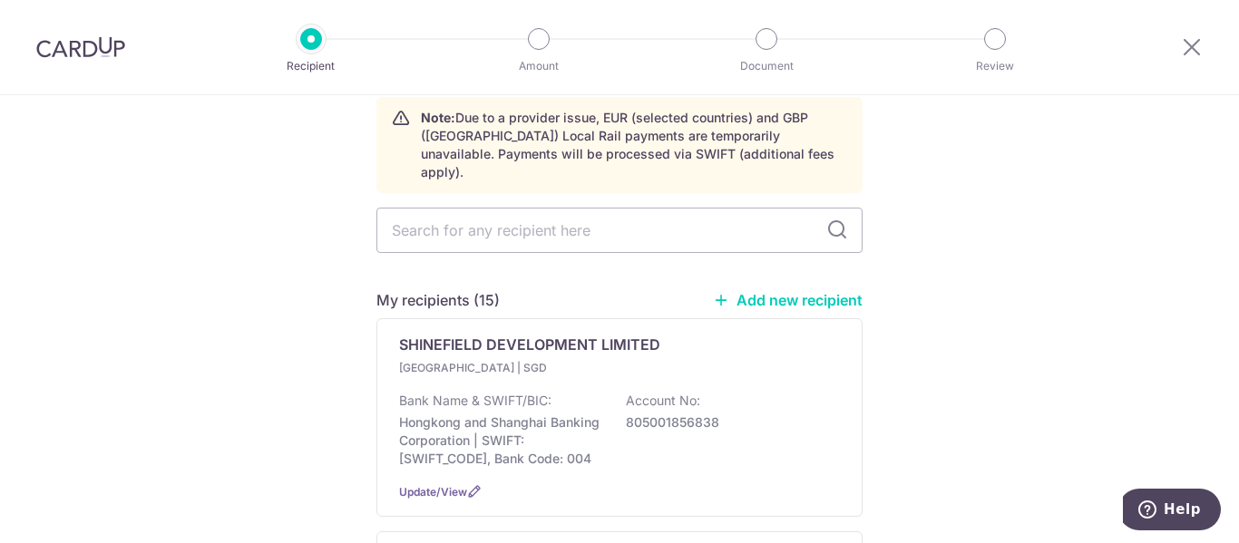
scroll to position [181, 0]
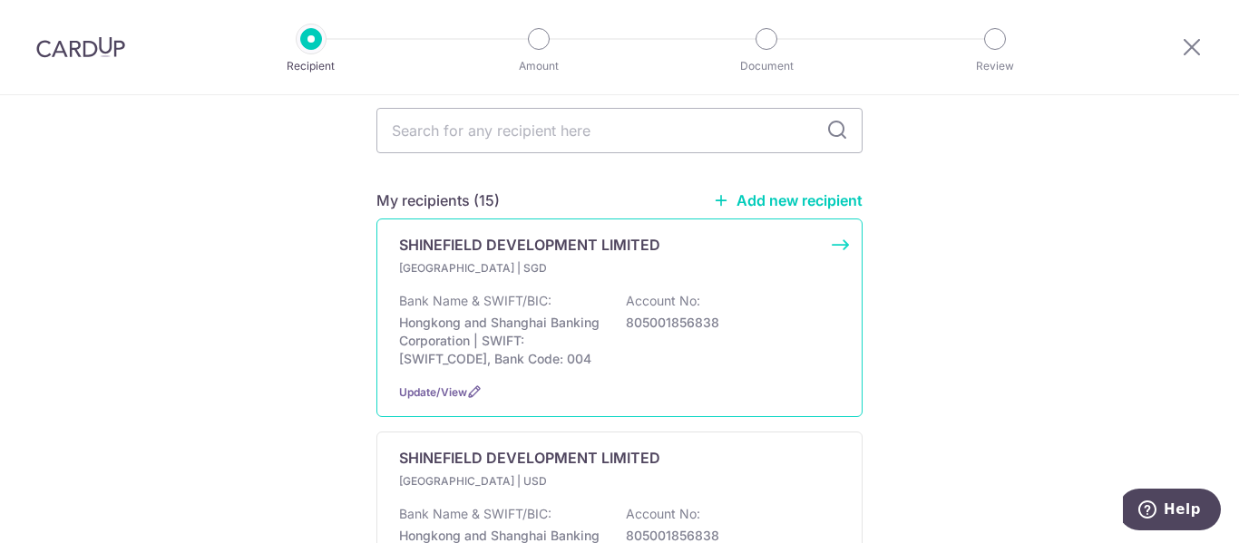
click at [686, 336] on div "Bank Name & SWIFT/BIC: Hongkong and Shanghai Banking Corporation | SWIFT: [SWIF…" at bounding box center [619, 330] width 441 height 76
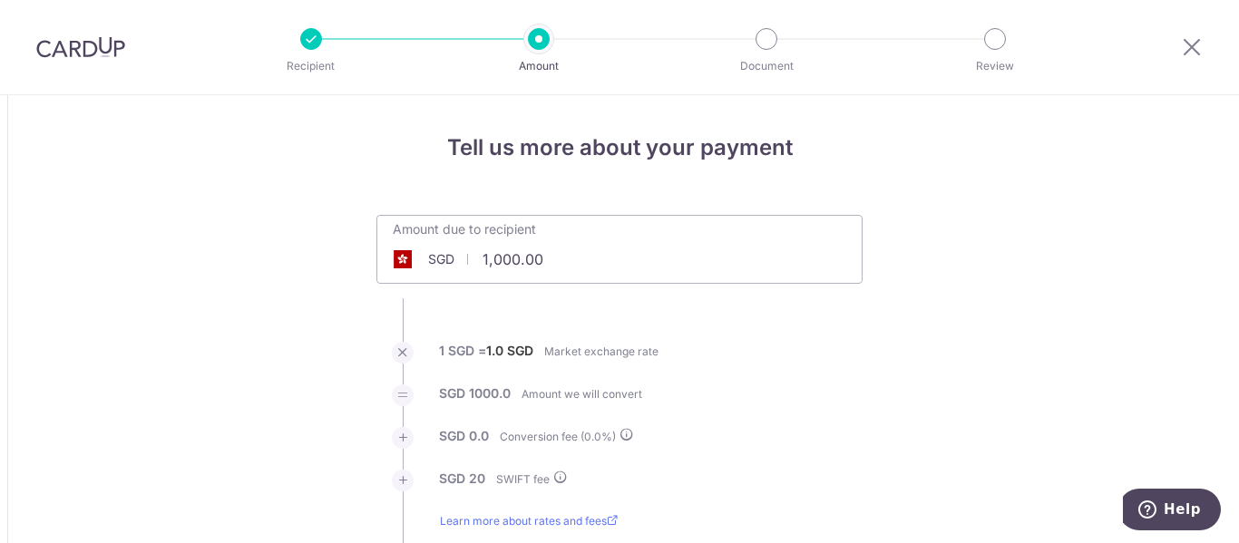
click at [480, 259] on input "1,000.00" at bounding box center [517, 260] width 280 height 42
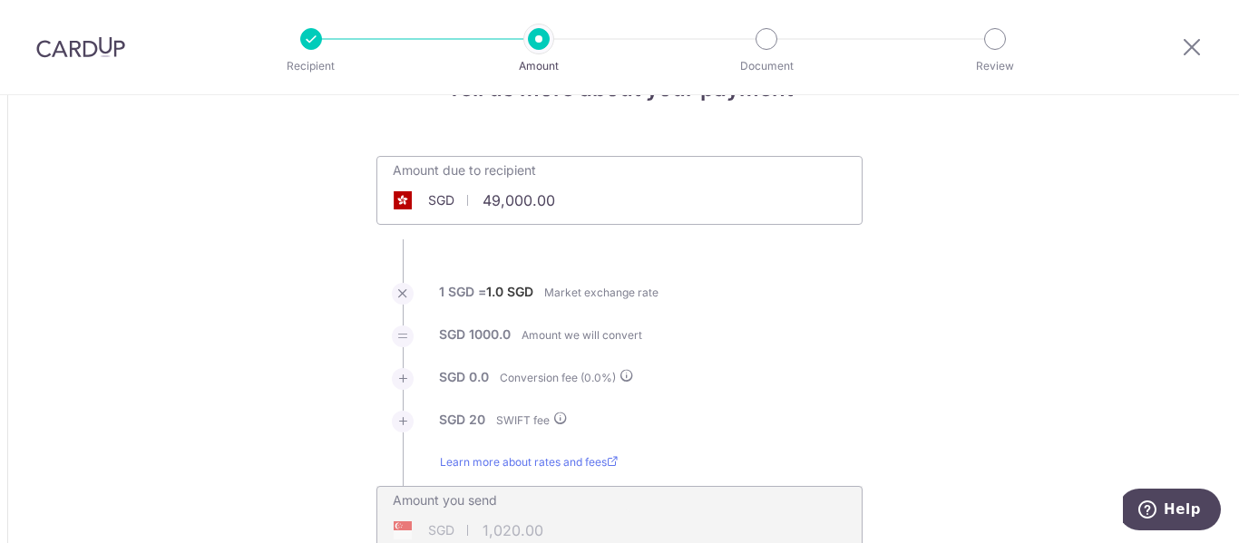
scroll to position [91, 0]
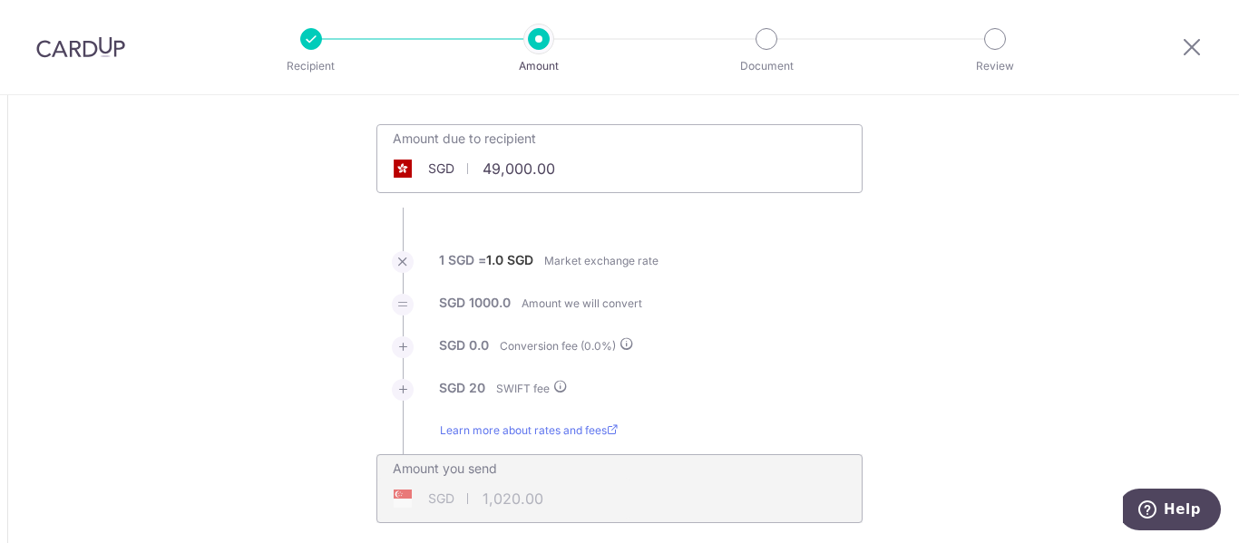
click at [728, 256] on li "1 SGD = 1.0 SGD Market exchange rate" at bounding box center [620, 272] width 486 height 43
type input "49,000.00"
type input "49,020.00"
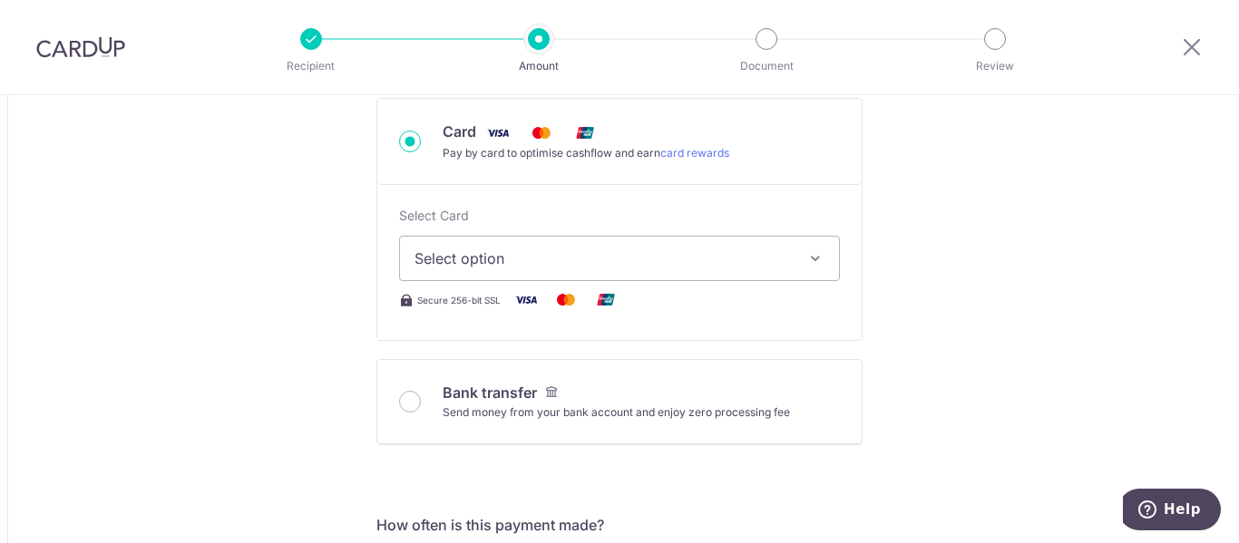
scroll to position [635, 0]
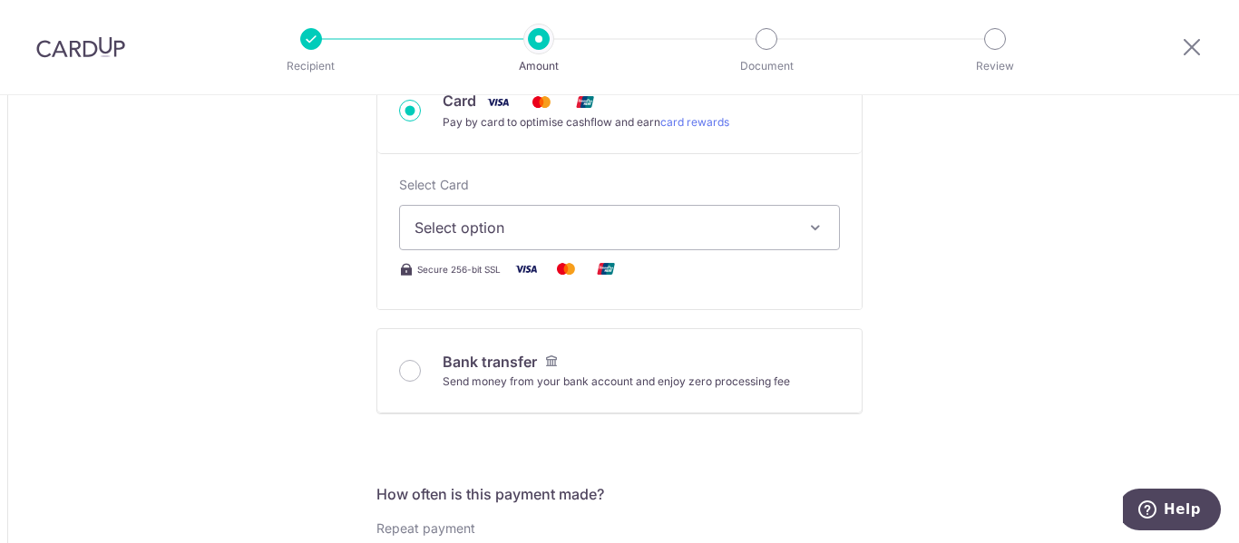
click at [815, 226] on icon "button" at bounding box center [816, 228] width 18 height 18
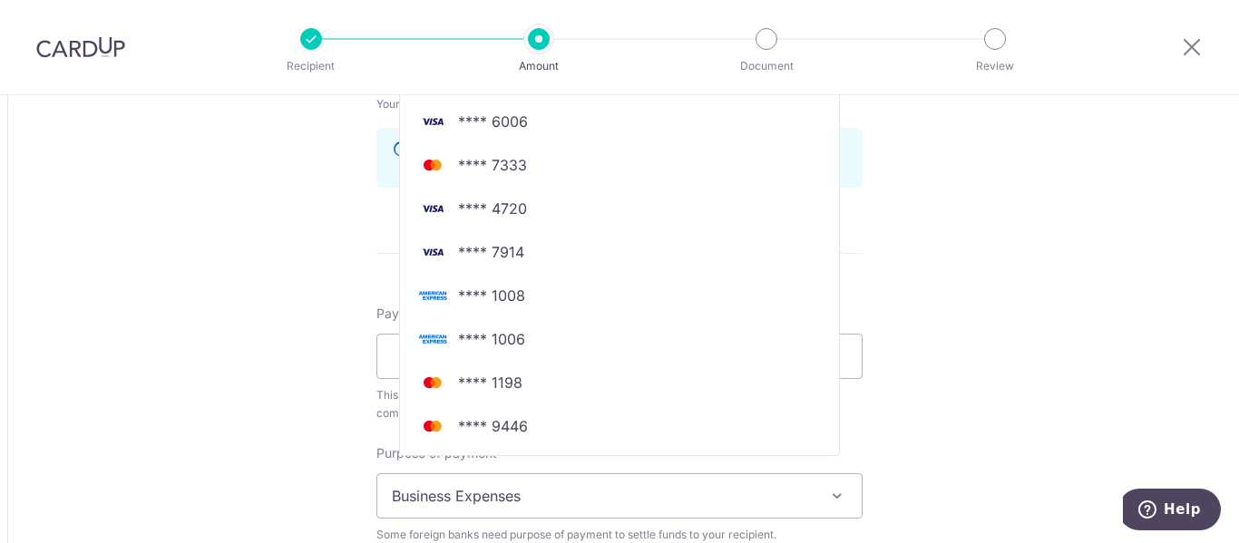
scroll to position [1270, 0]
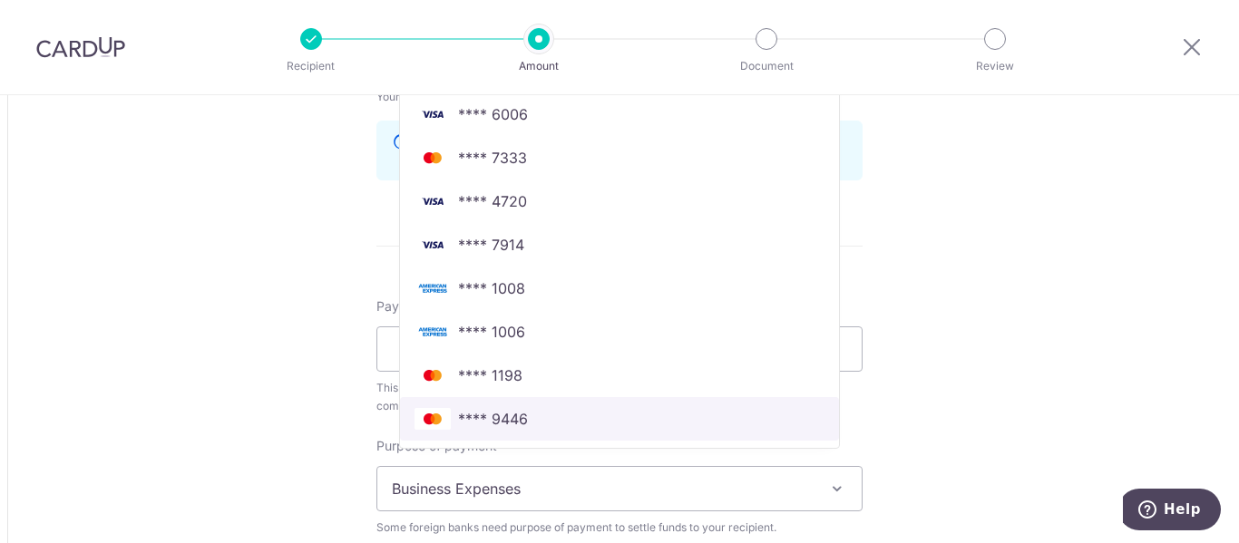
click at [549, 416] on span "**** 9446" at bounding box center [620, 419] width 410 height 22
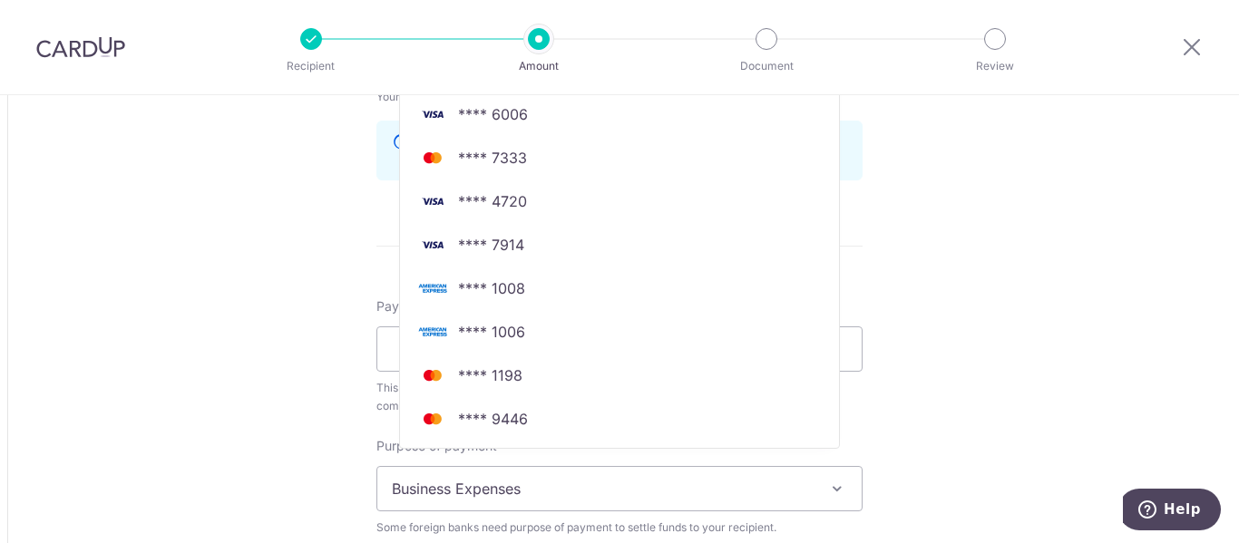
type input "49,000.00"
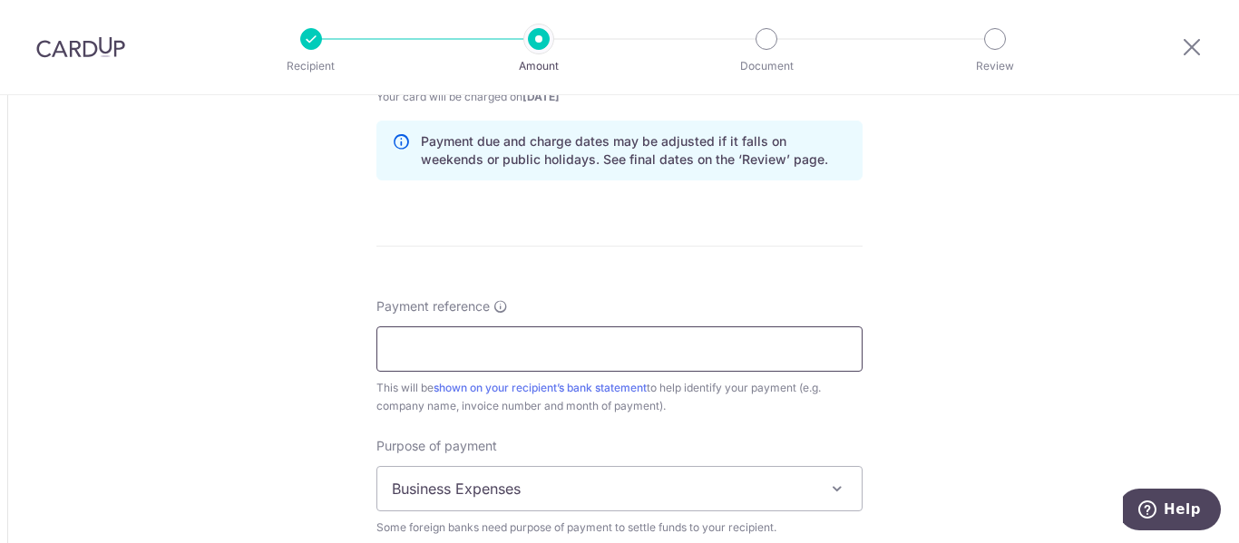
click at [601, 341] on input "Payment reference" at bounding box center [620, 349] width 486 height 45
type input "iNV"
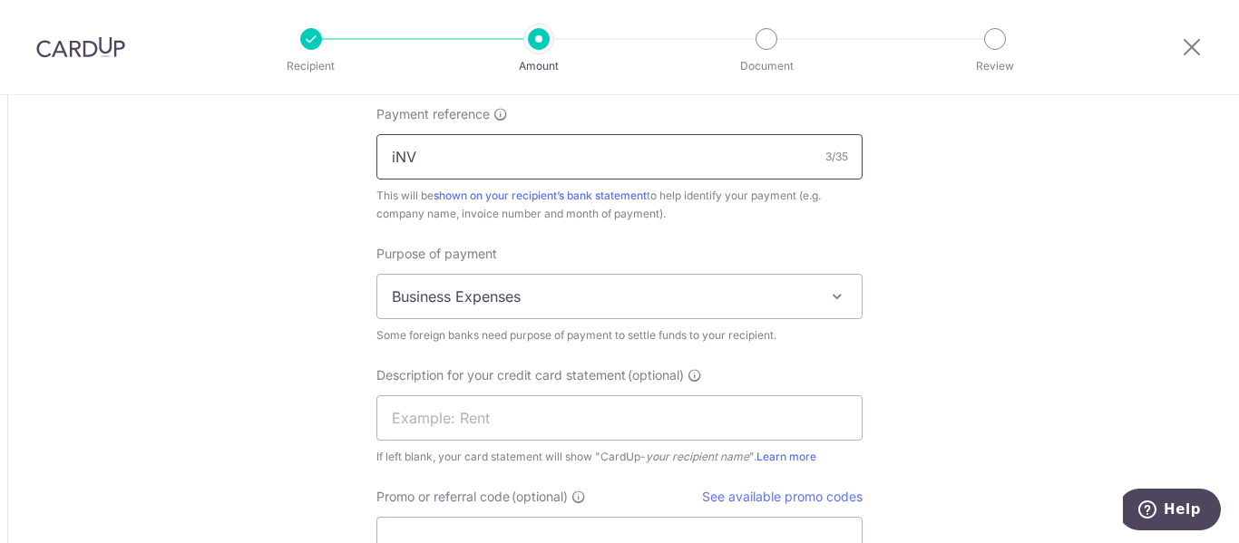
scroll to position [1452, 0]
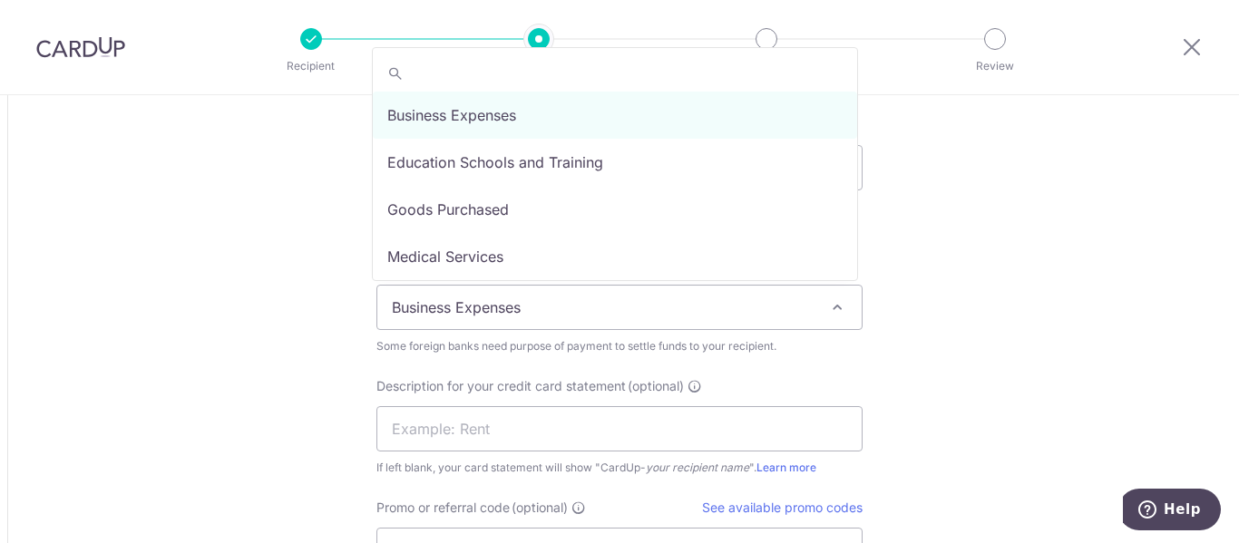
click at [818, 308] on span "Business Expenses" at bounding box center [619, 308] width 484 height 44
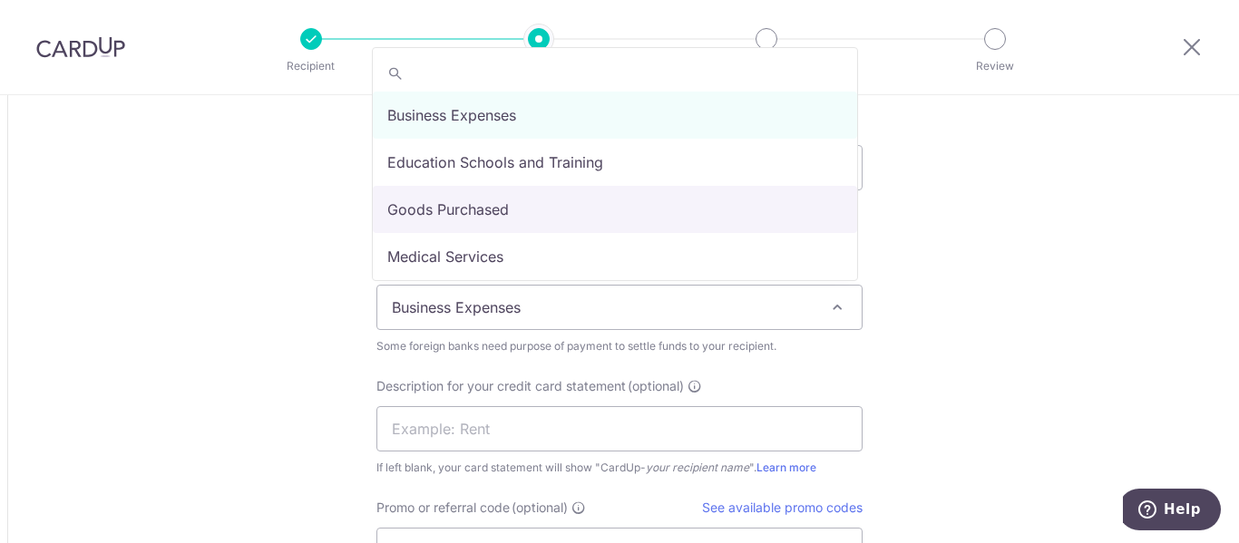
select select "Goods Purchased"
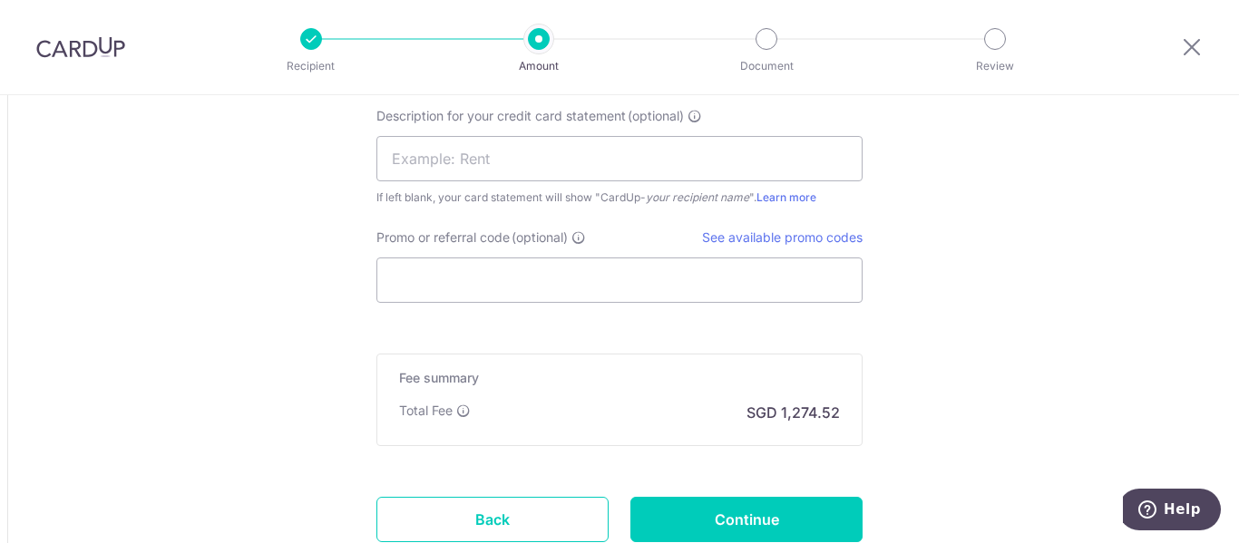
scroll to position [1815, 0]
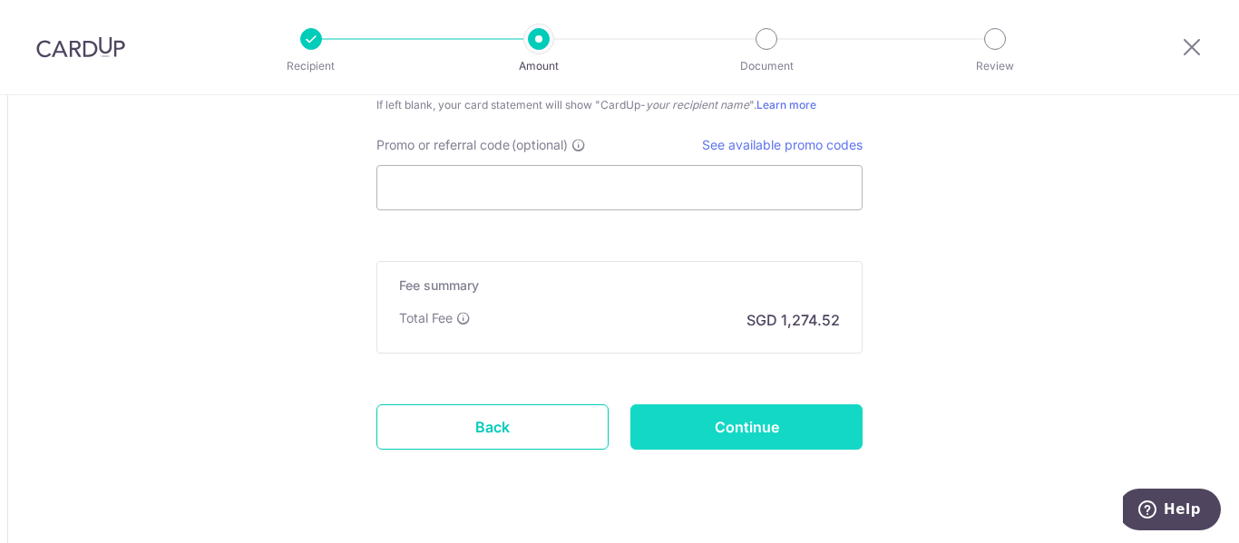
click at [801, 425] on input "Continue" at bounding box center [747, 427] width 232 height 45
type input "Create Schedule"
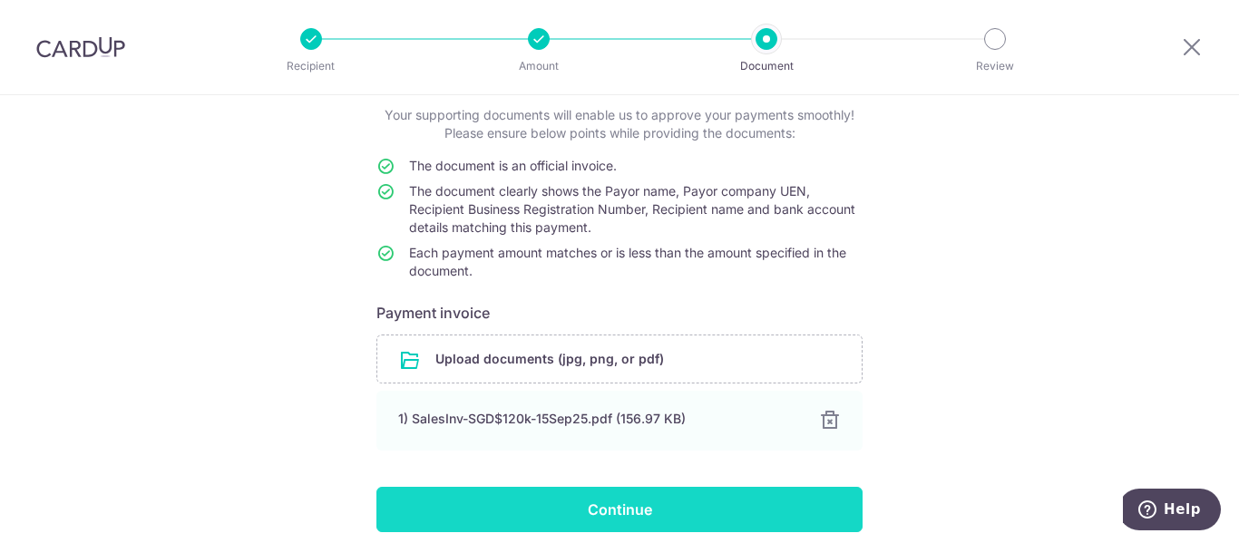
click at [651, 501] on input "Continue" at bounding box center [620, 509] width 486 height 45
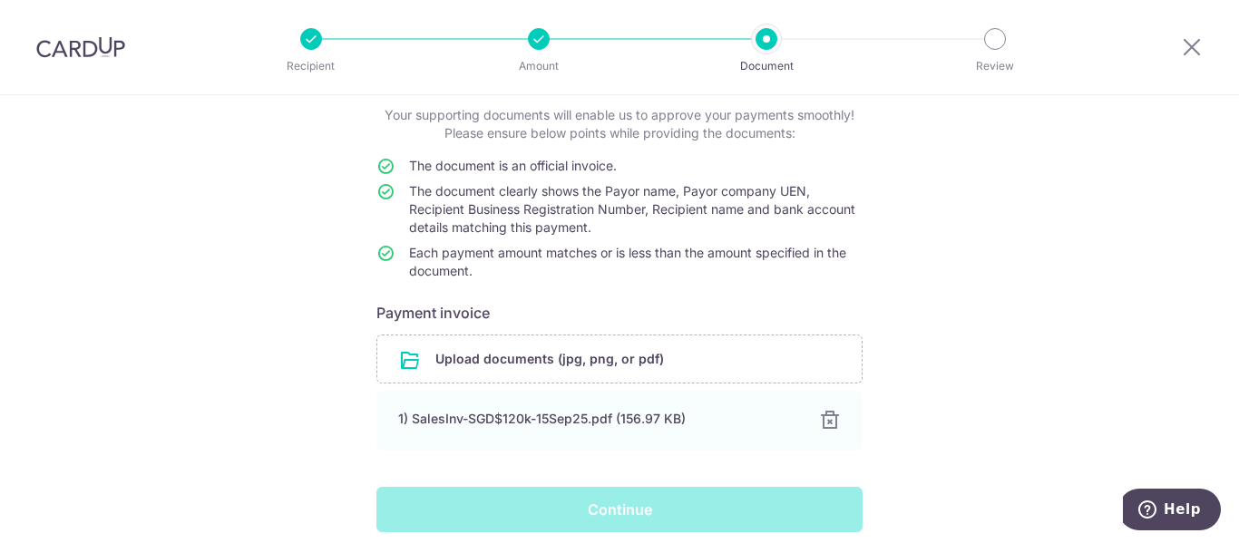
scroll to position [183, 0]
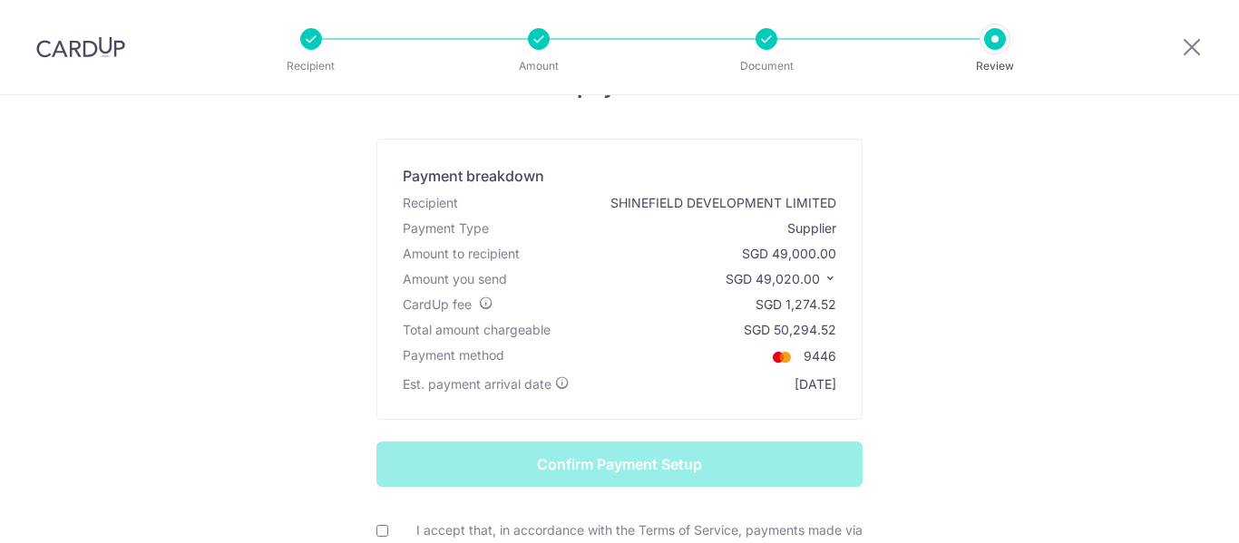
scroll to position [181, 0]
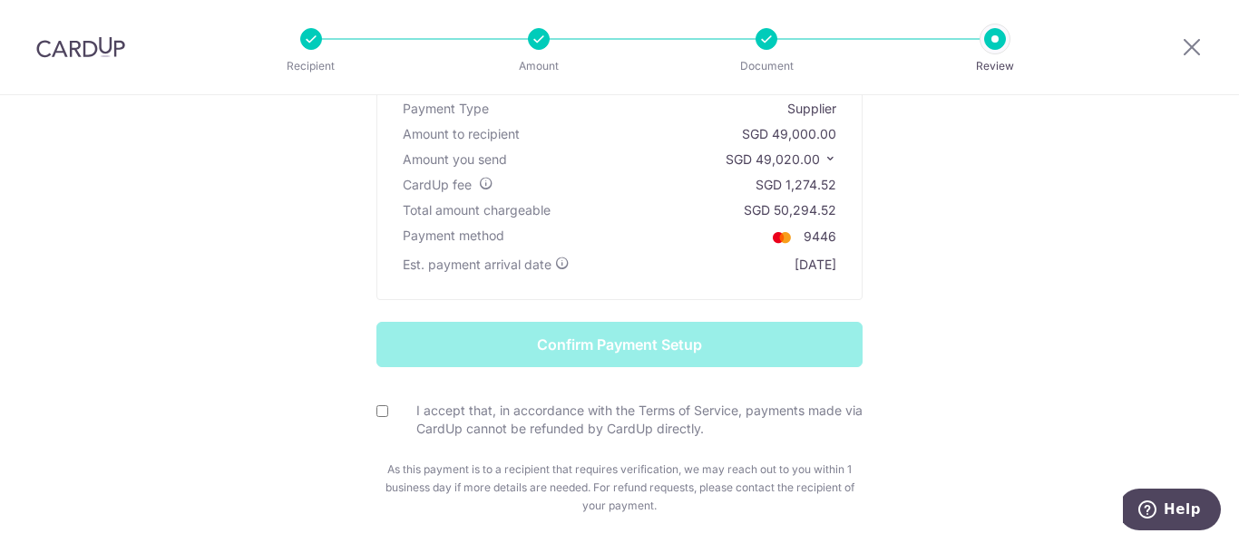
click at [384, 413] on div "I accept that, in accordance with the Terms of Service, payments made via CardU…" at bounding box center [620, 420] width 486 height 37
click at [380, 415] on input "I accept that, in accordance with the Terms of Service, payments made via CardU…" at bounding box center [383, 412] width 12 height 12
checkbox input "true"
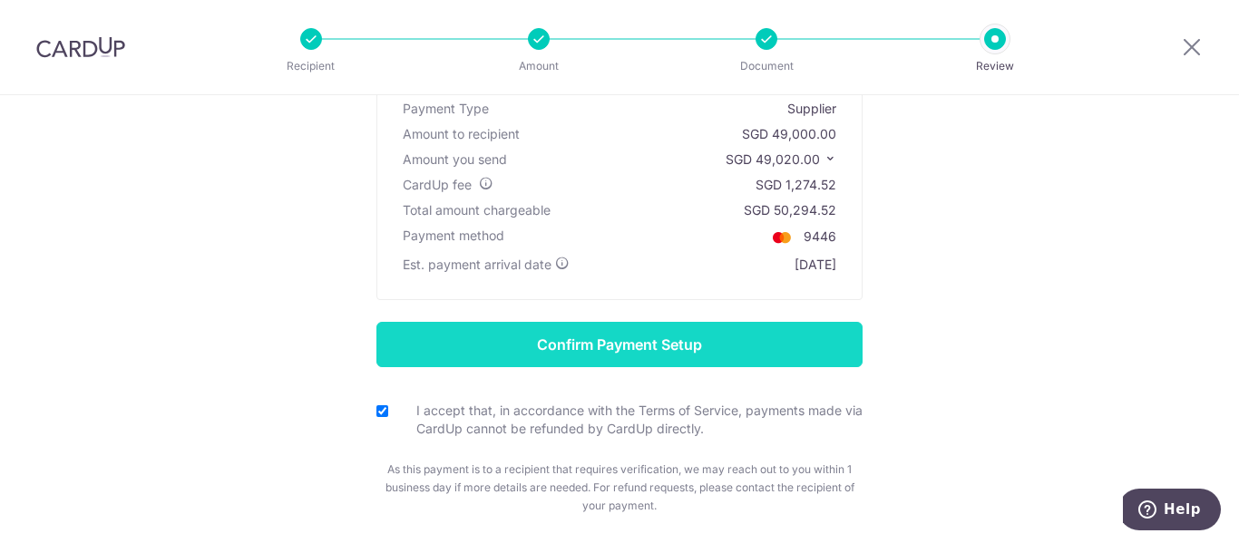
click at [654, 351] on input "Confirm Payment Setup" at bounding box center [620, 344] width 486 height 45
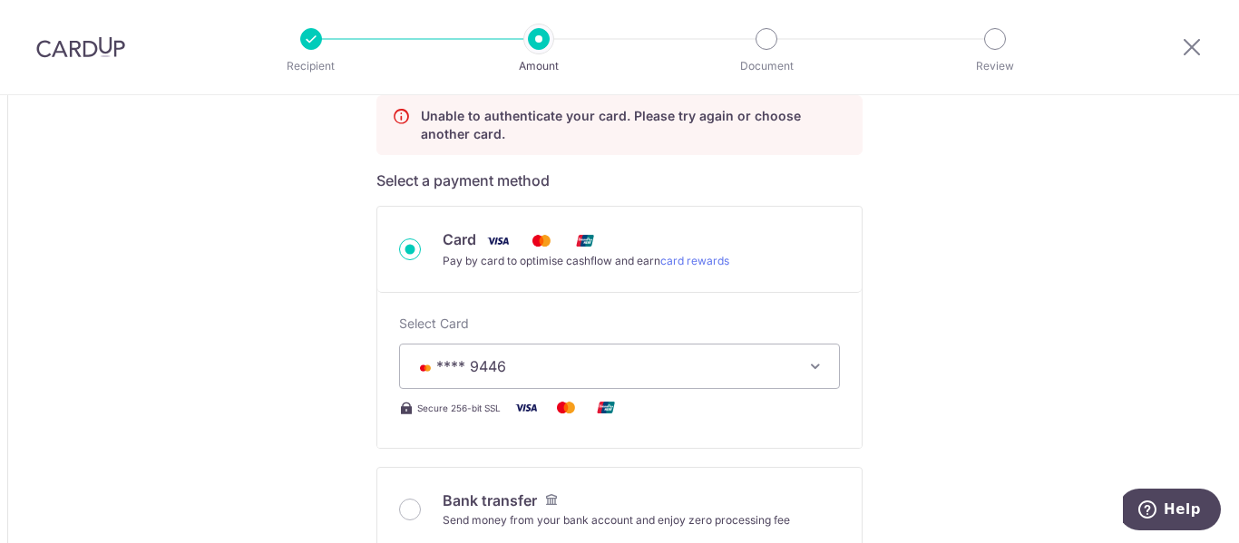
click at [397, 118] on icon at bounding box center [401, 125] width 18 height 36
type input "49,000.00"
